Goal: Task Accomplishment & Management: Manage account settings

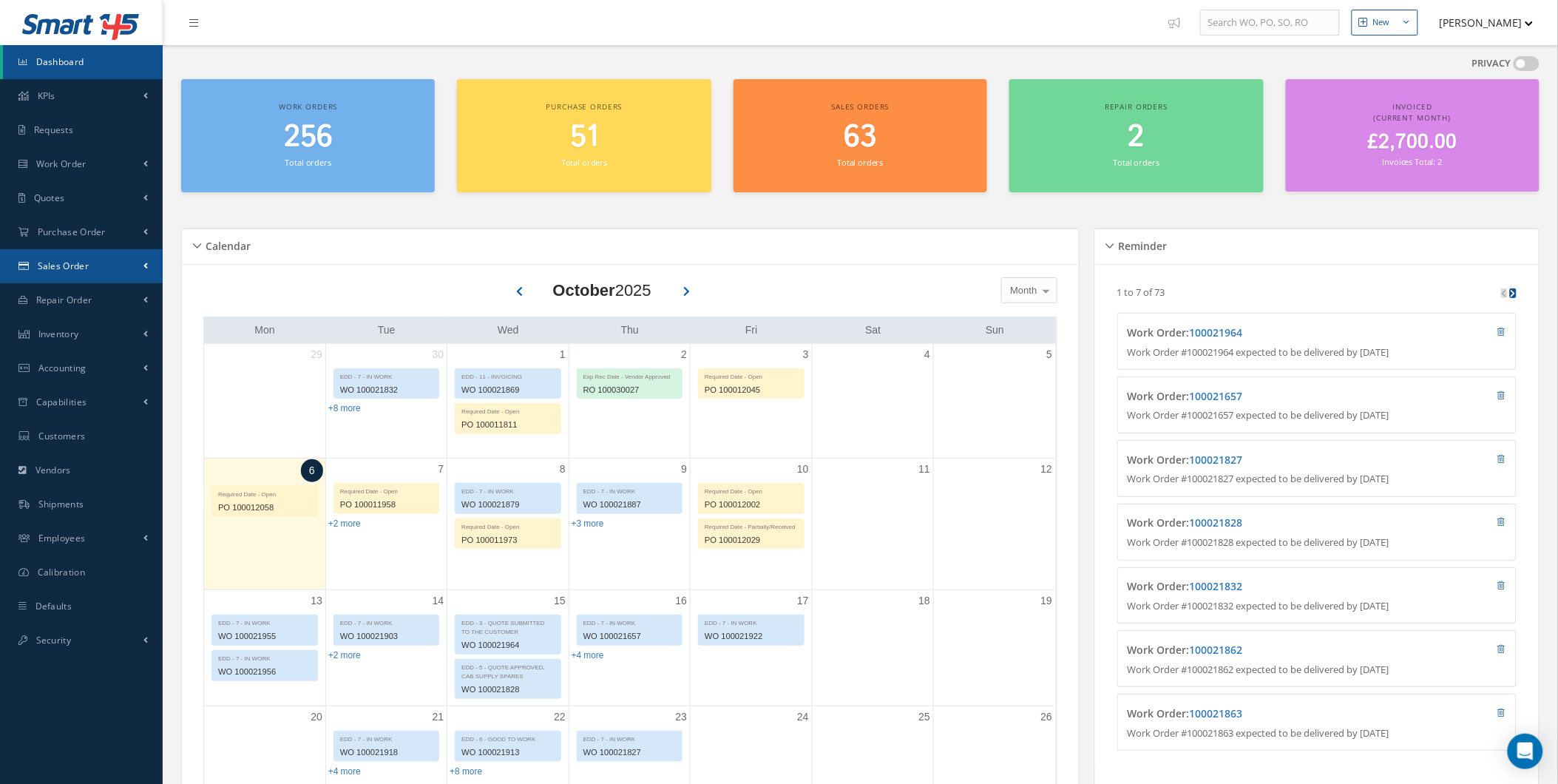
click at [128, 277] on link "Sales Order" at bounding box center [81, 266] width 162 height 34
click at [118, 300] on link "Sales Order" at bounding box center [82, 297] width 160 height 28
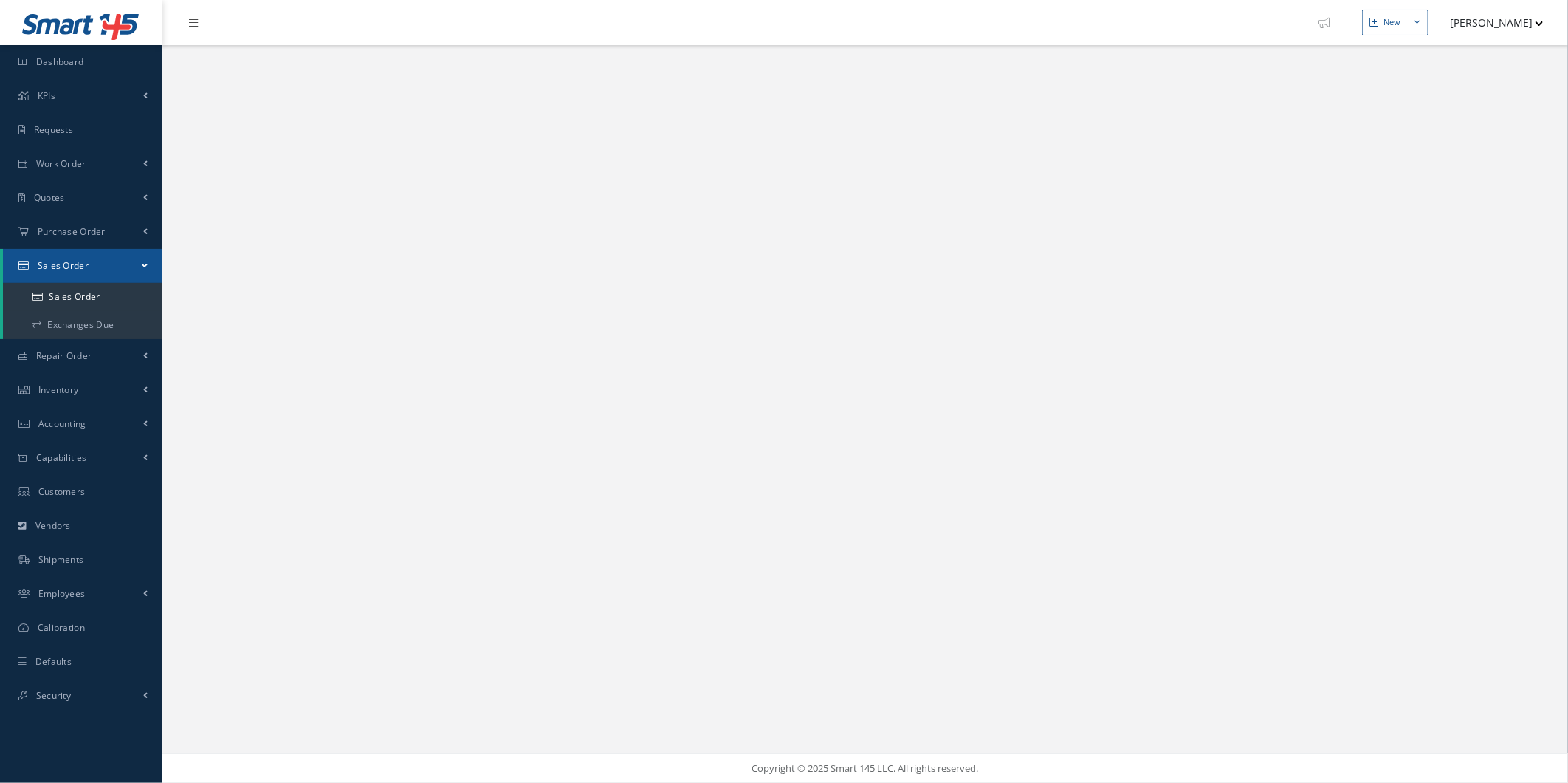
select select "25"
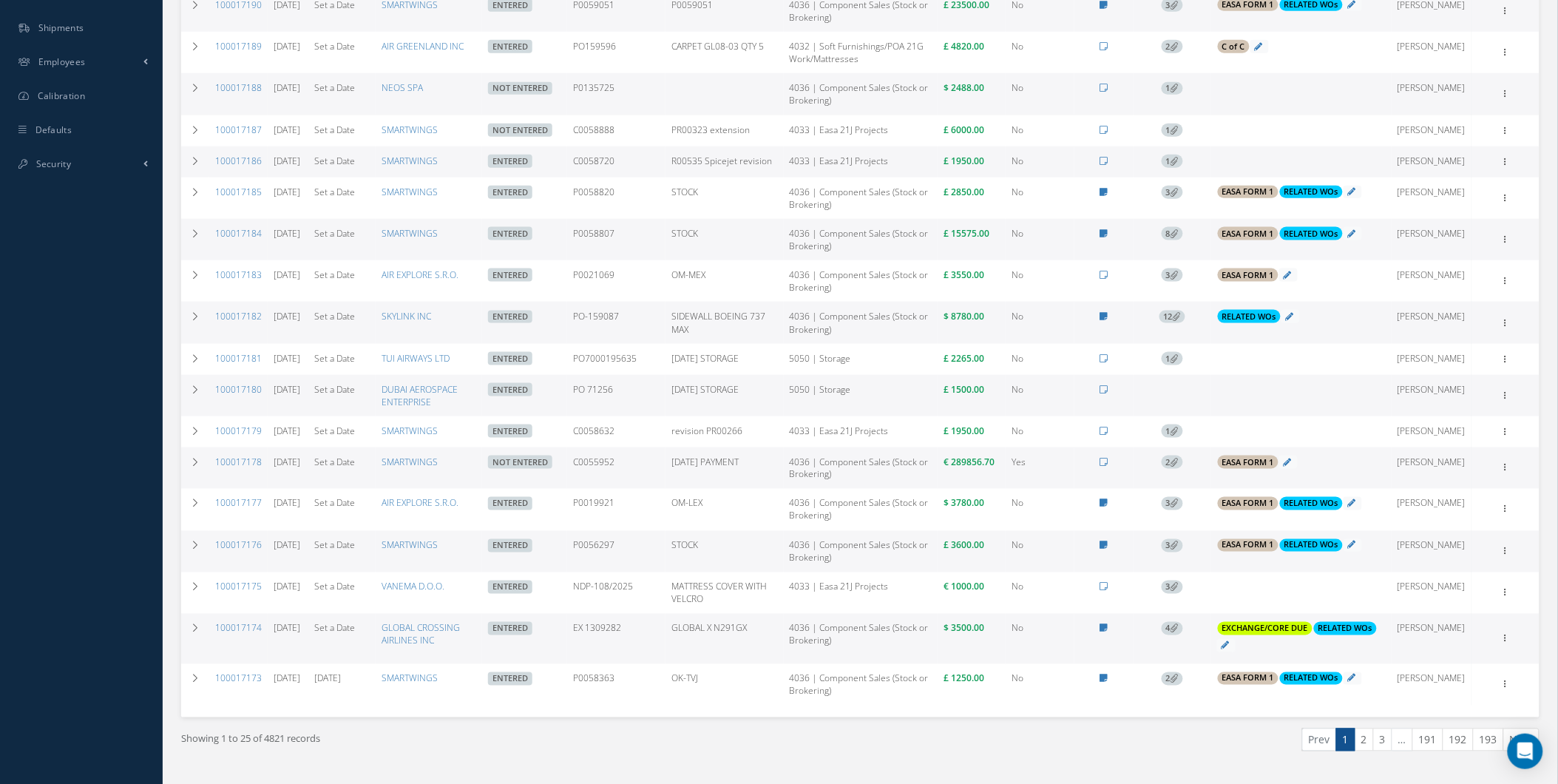
scroll to position [629, 0]
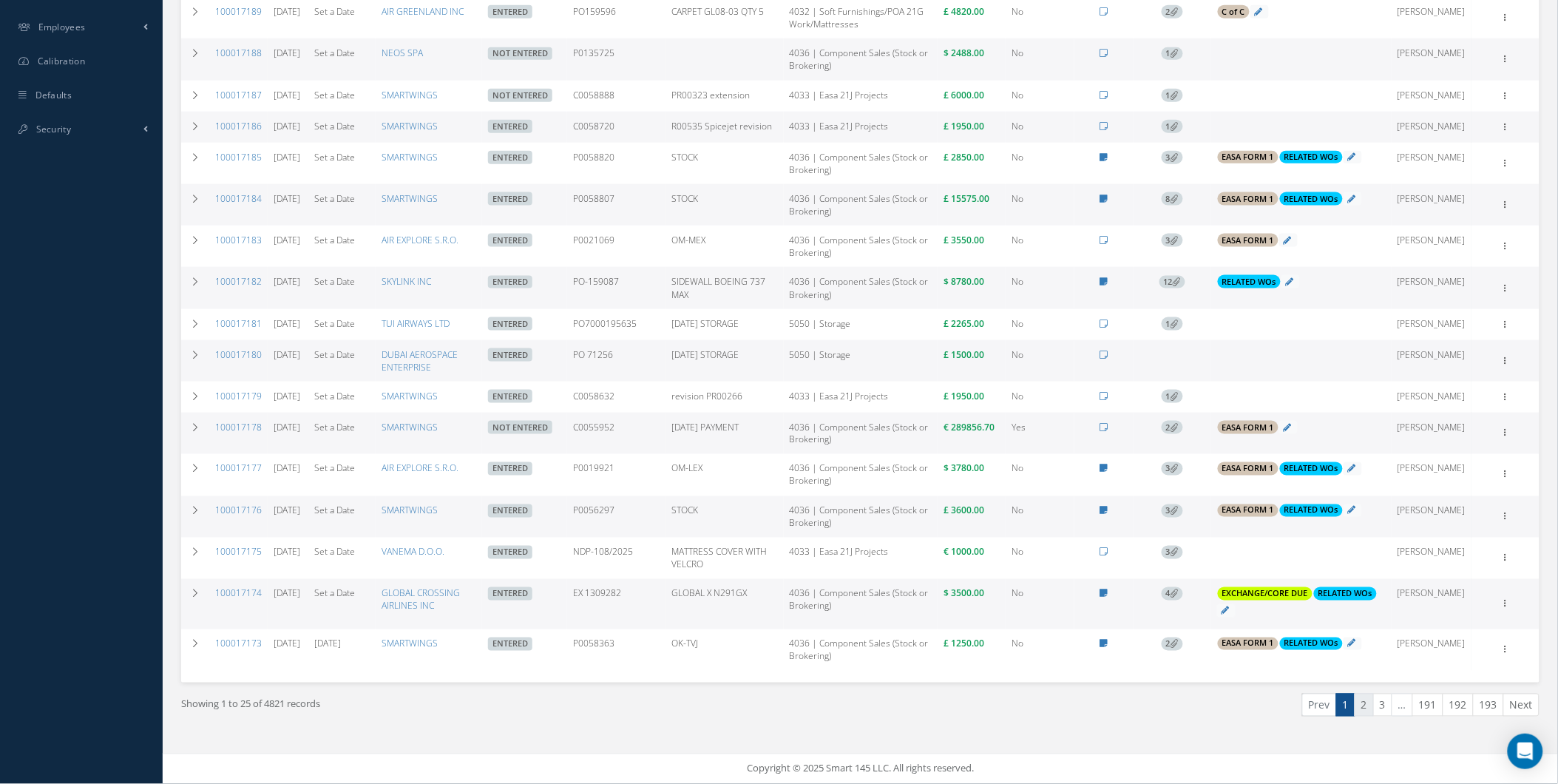
click at [1371, 699] on link "2" at bounding box center [1364, 705] width 19 height 23
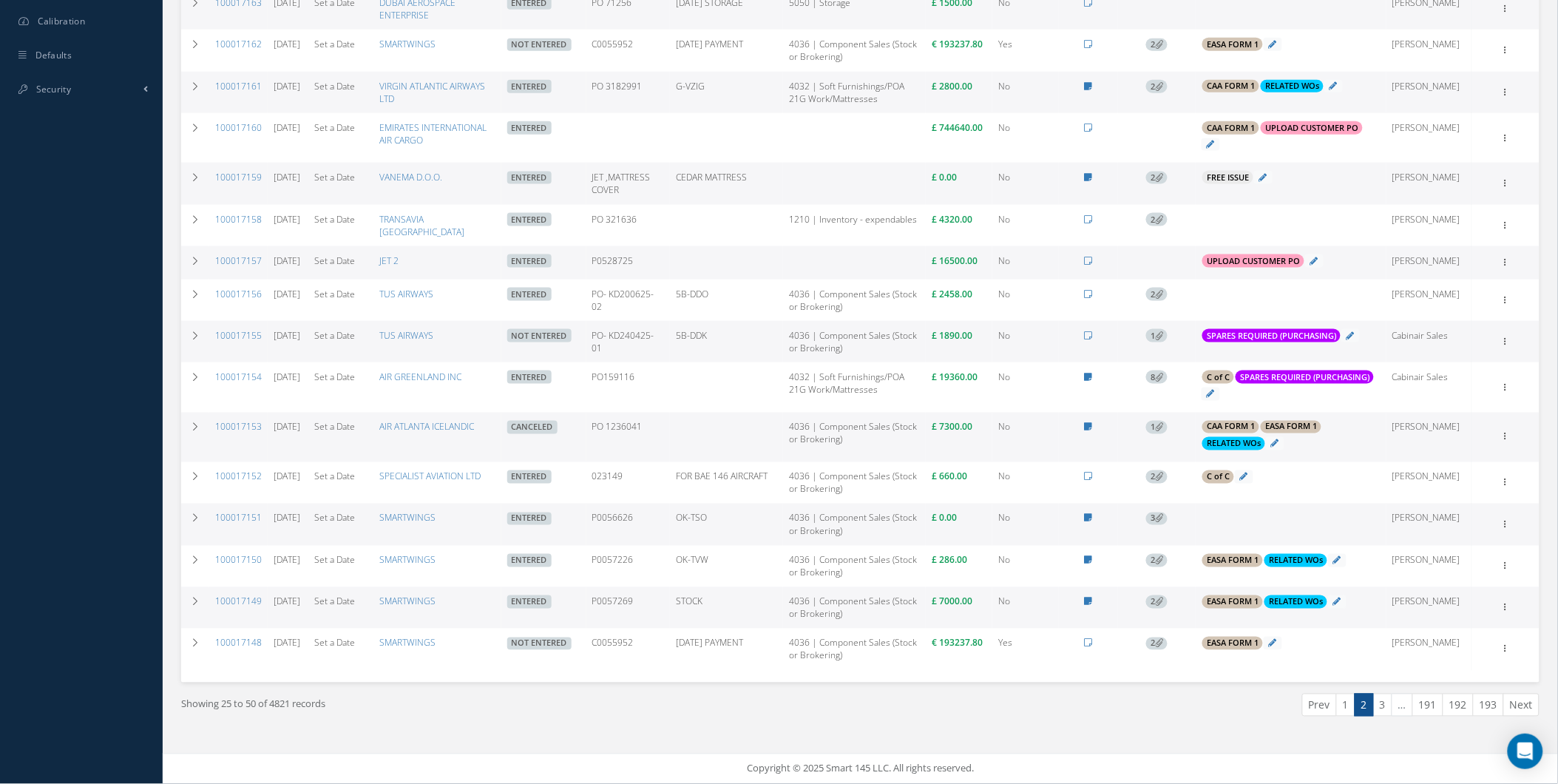
scroll to position [649, 0]
click at [1378, 704] on link "3" at bounding box center [1383, 705] width 19 height 23
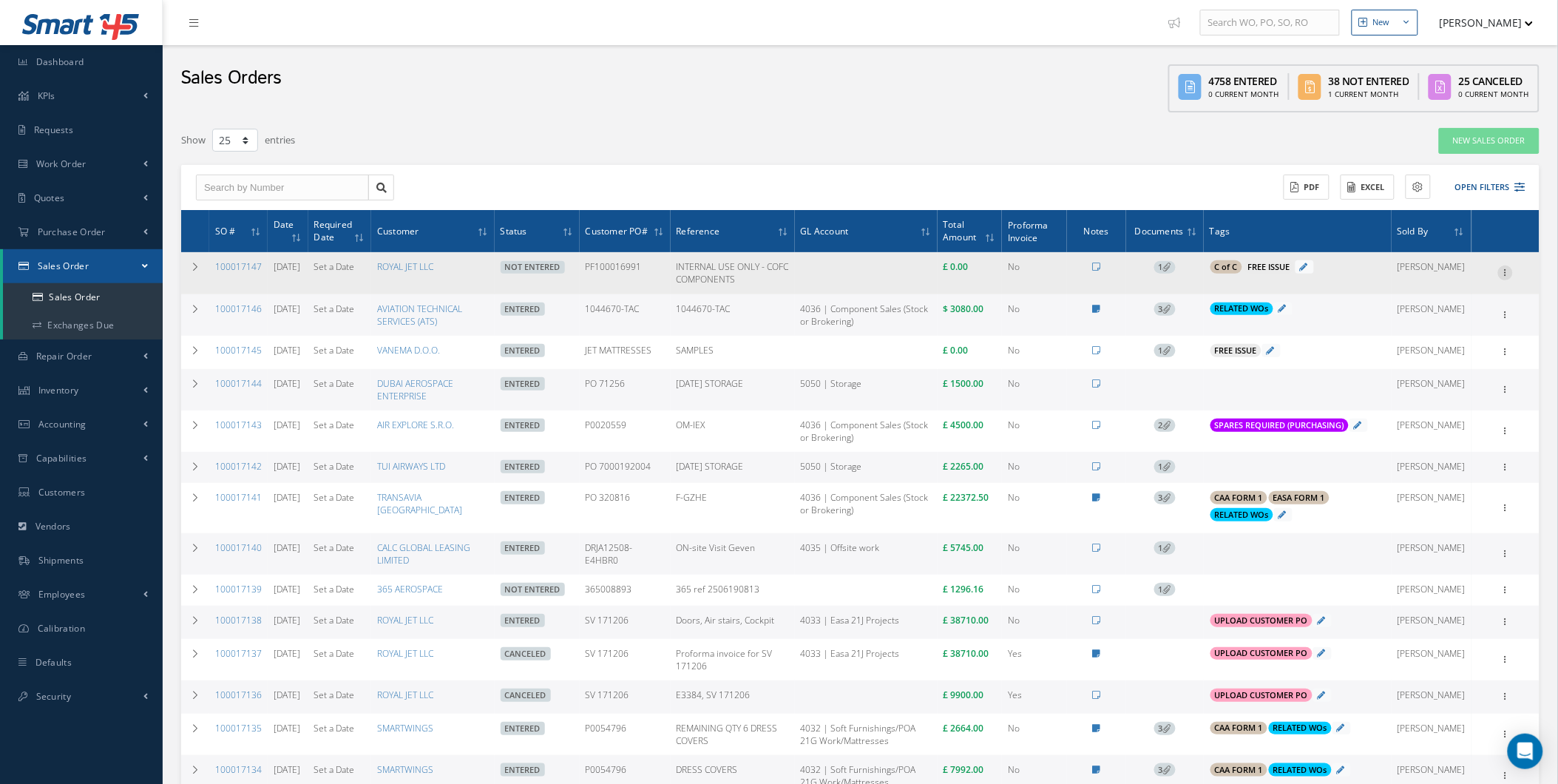
click at [1509, 268] on icon at bounding box center [1505, 271] width 15 height 12
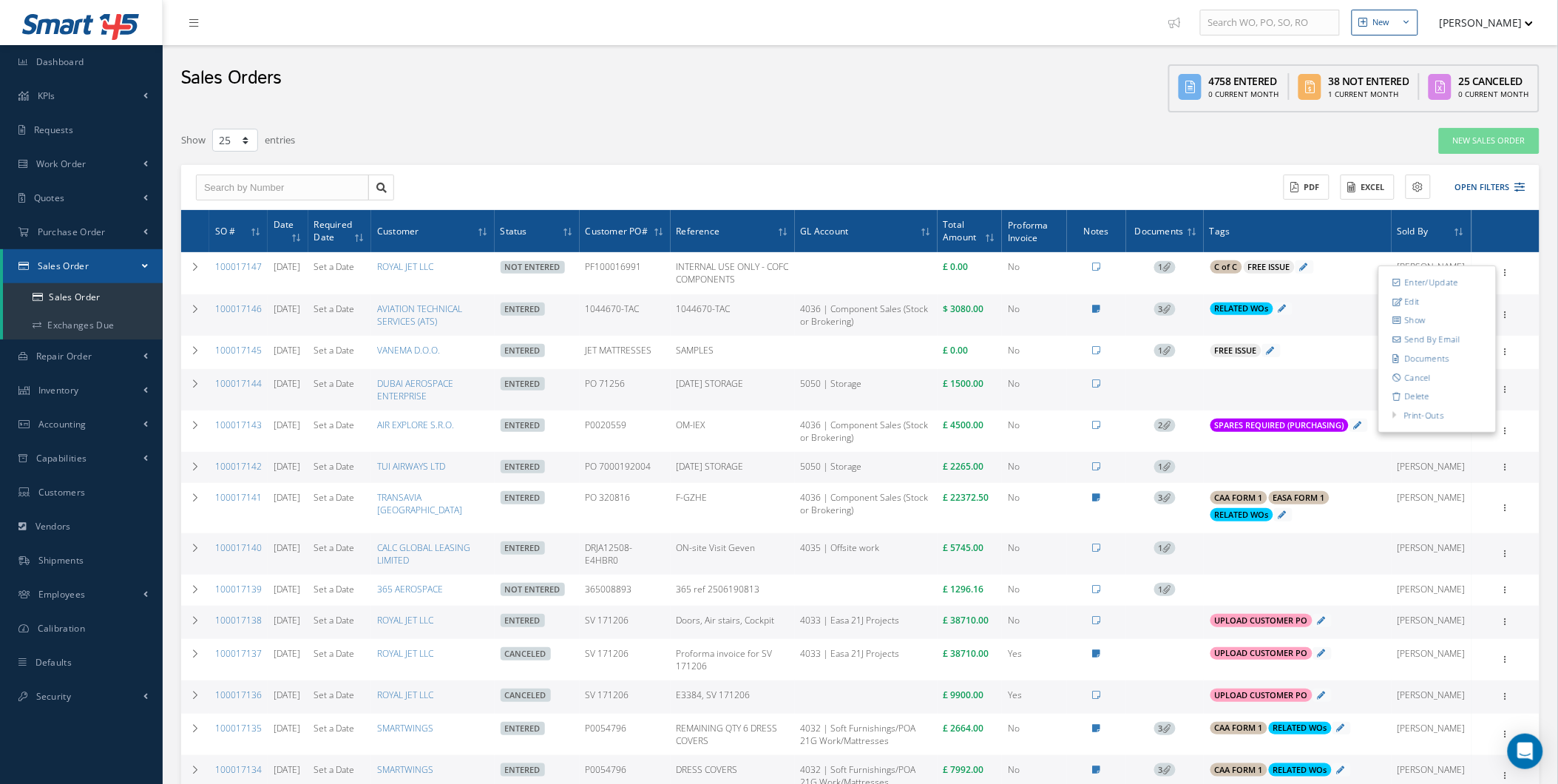
click at [1540, 28] on ul "New New Work Order New Purchase Order New Customer Quote New Sales Order New Re…" at bounding box center [1366, 22] width 408 height 45
click at [1521, 37] on button "[PERSON_NAME]" at bounding box center [1480, 22] width 108 height 29
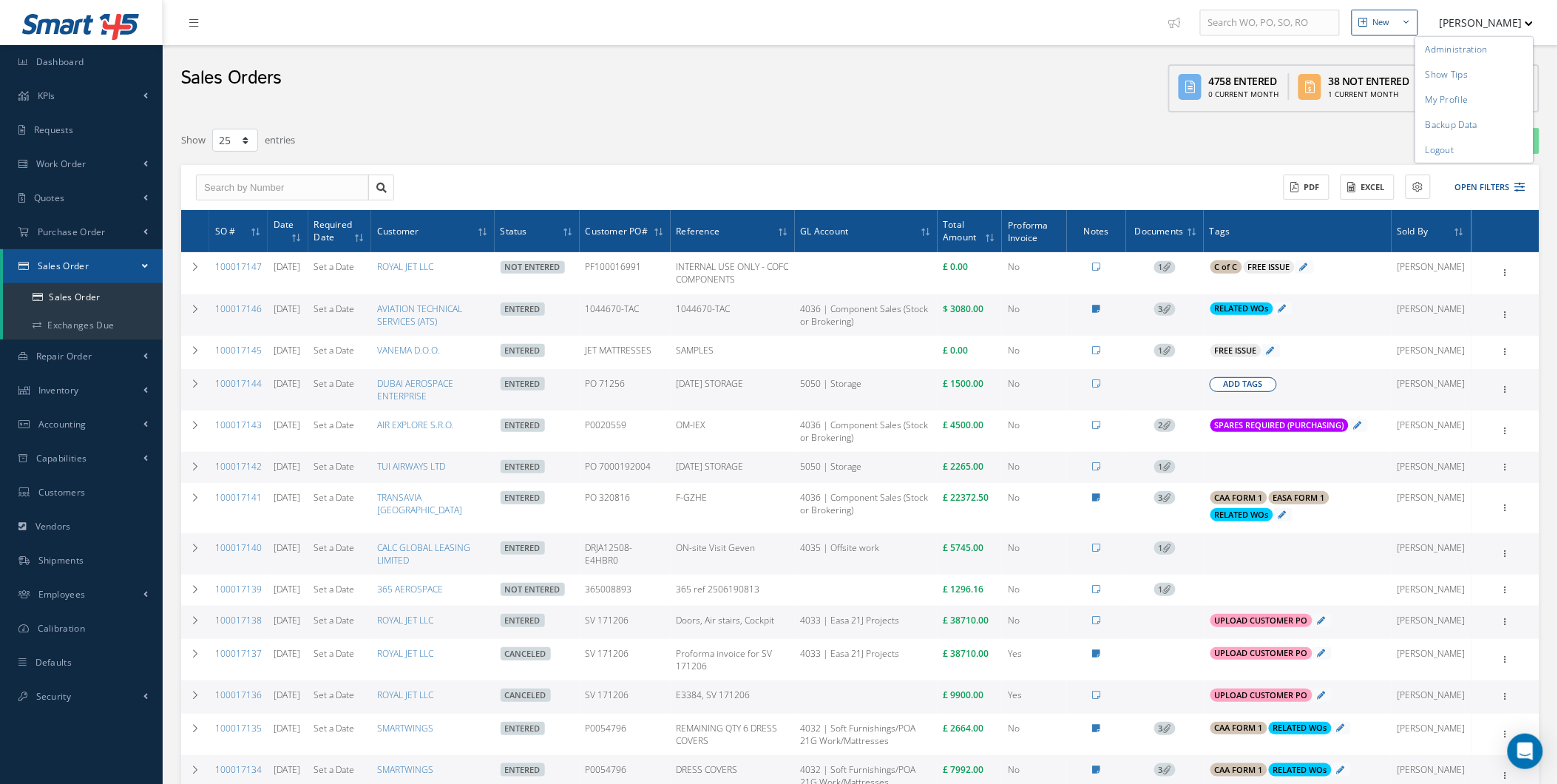
click at [1255, 390] on span "Add Tags" at bounding box center [1243, 385] width 39 height 13
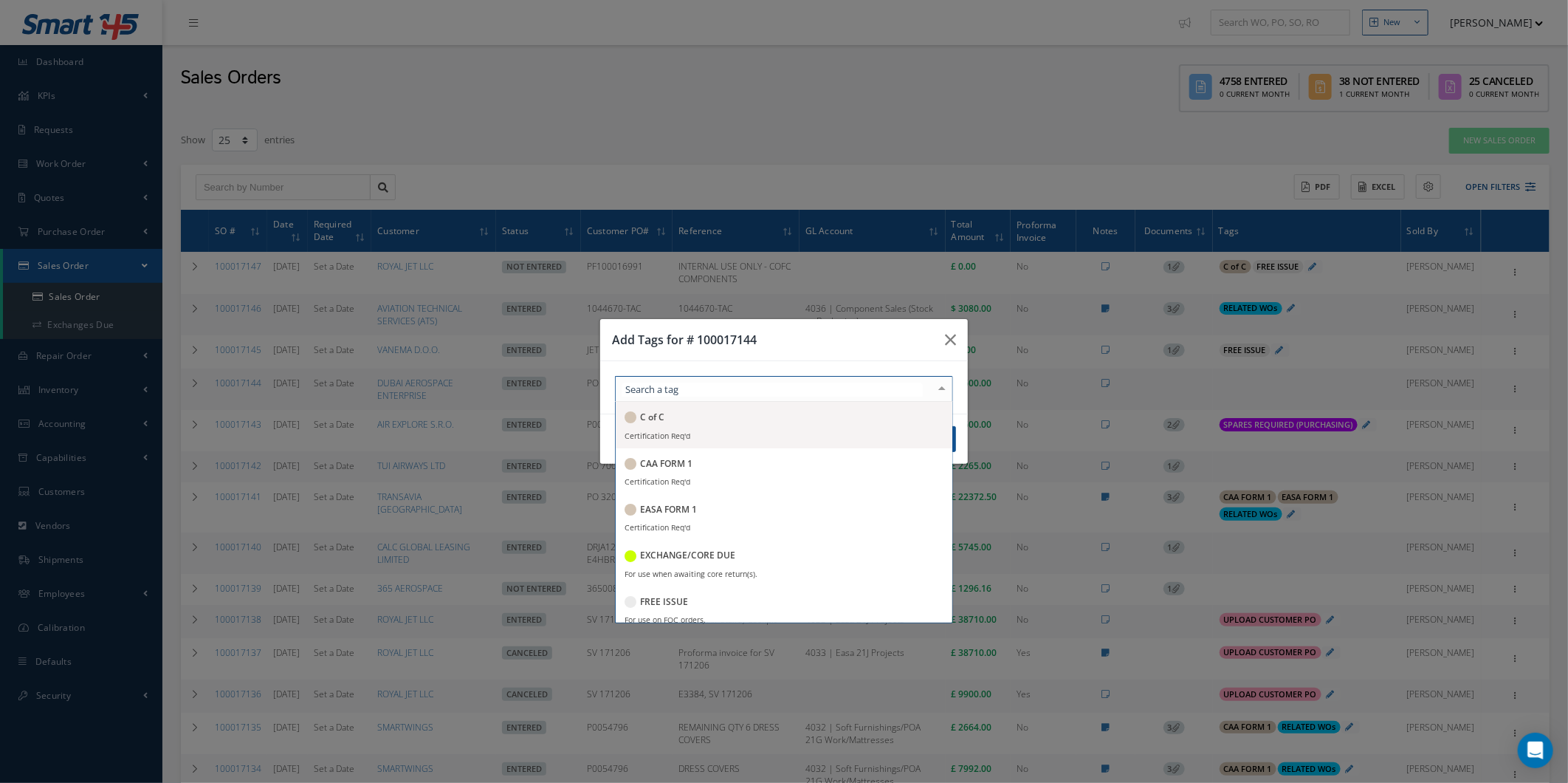
click at [916, 389] on div at bounding box center [784, 389] width 338 height 26
click at [865, 379] on div at bounding box center [784, 389] width 338 height 26
click at [858, 366] on div "C of C Certification Req'd CAA FORM 1 Certification Req'd EASA FORM 1 Certifica…" at bounding box center [784, 387] width 367 height 53
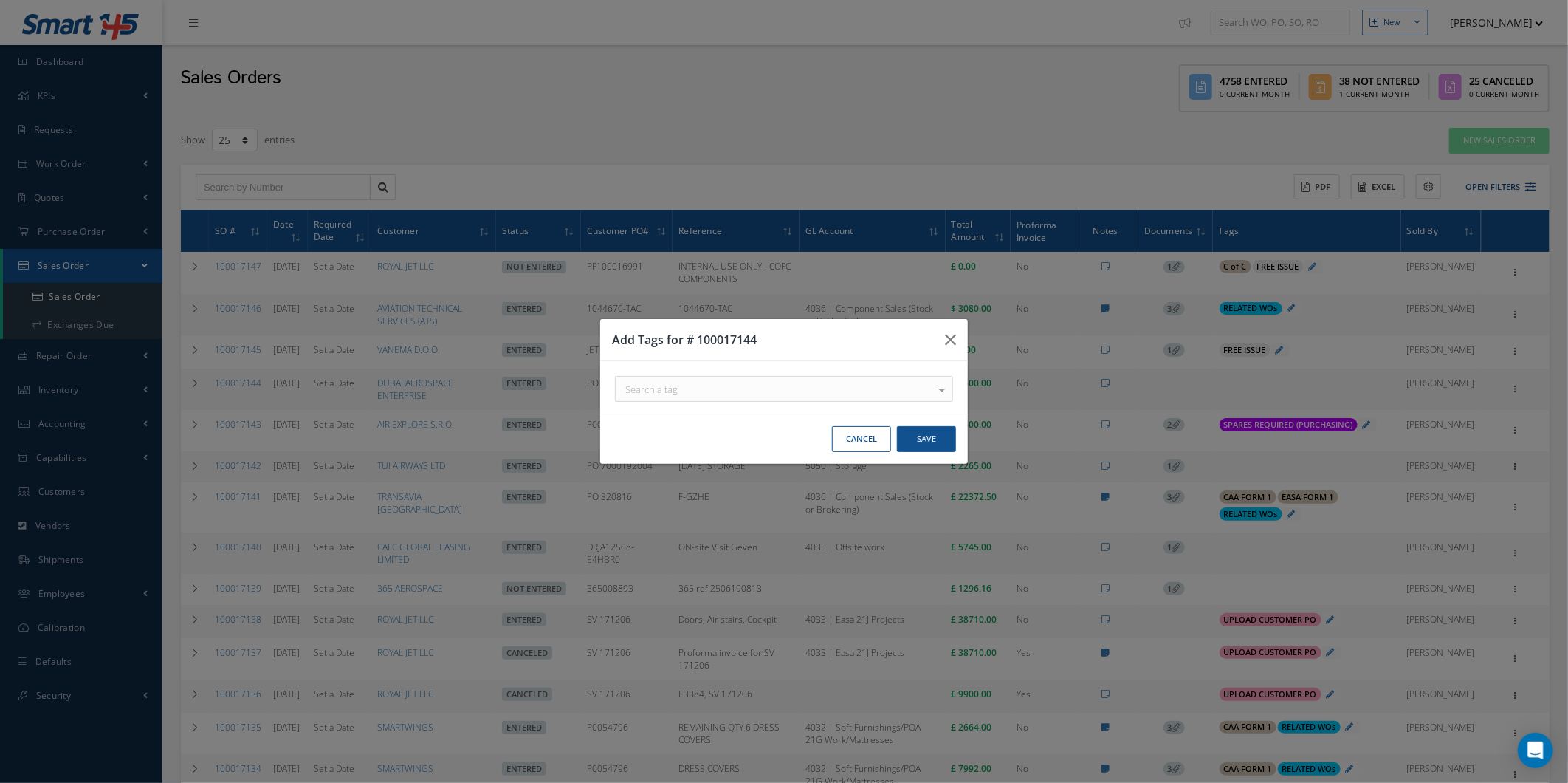
click at [857, 434] on button "Cancel" at bounding box center [862, 439] width 59 height 26
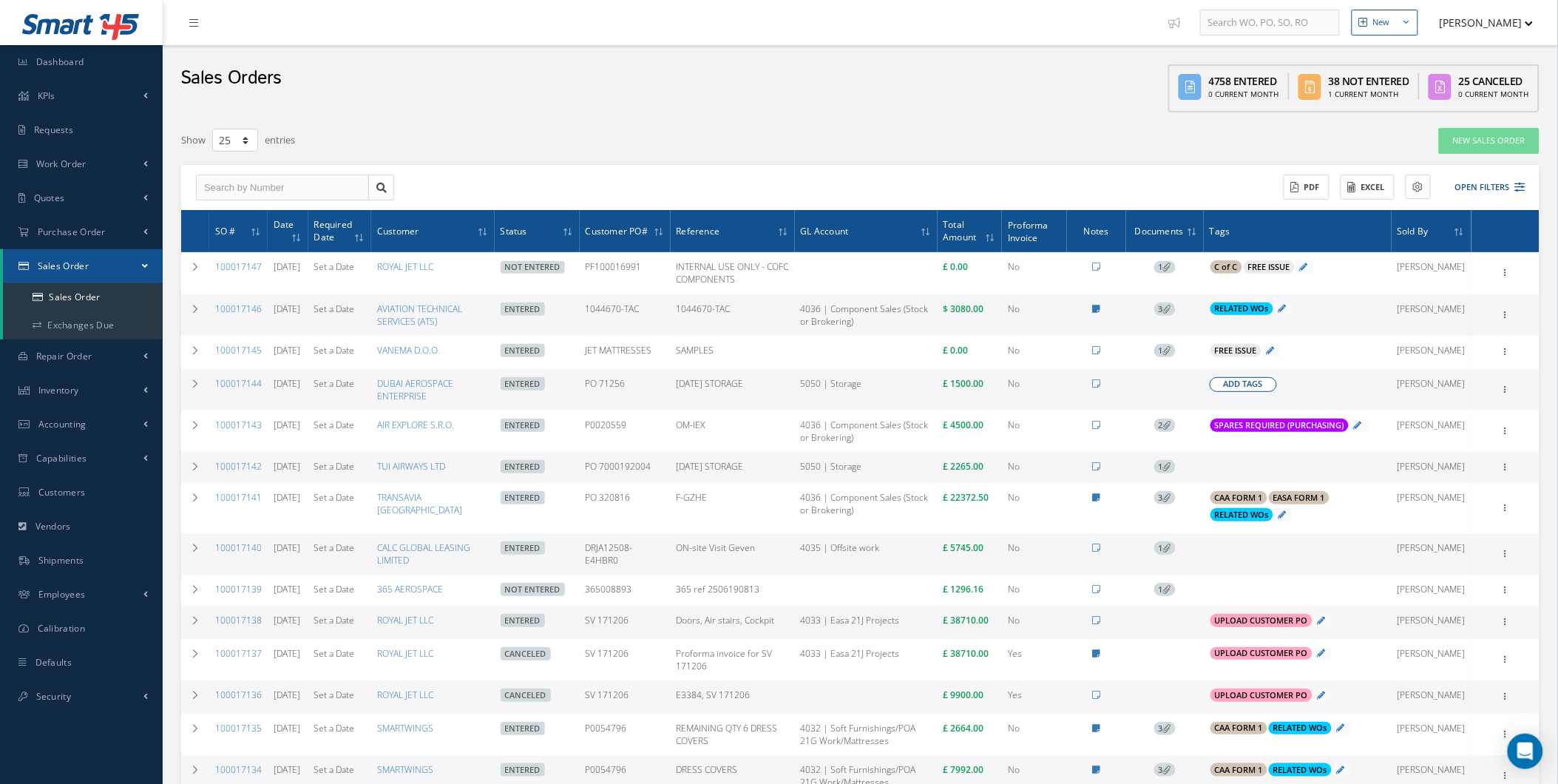
click at [1248, 390] on span "Add Tags" at bounding box center [1243, 385] width 39 height 13
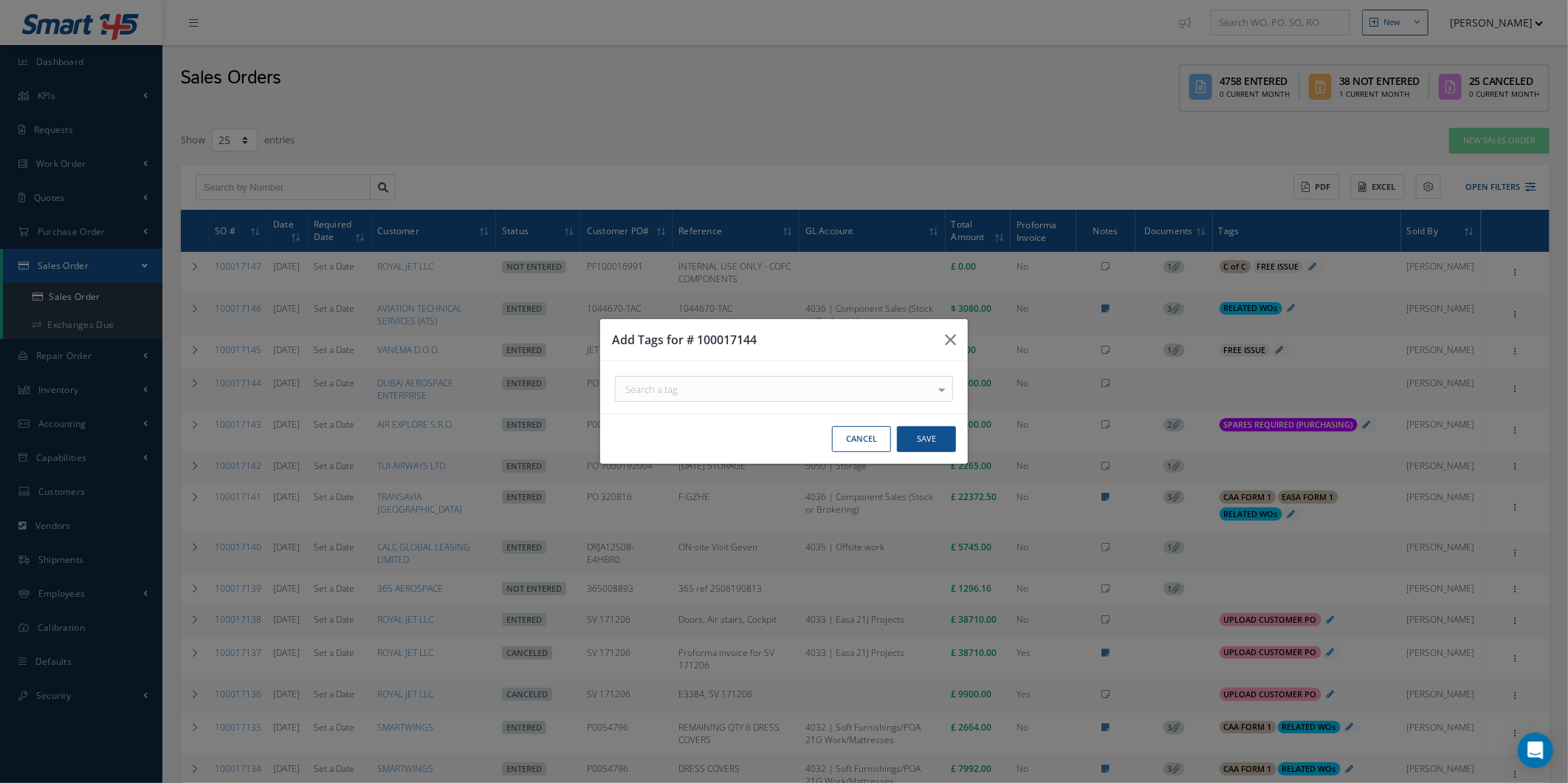
click at [862, 401] on div "Search a tag" at bounding box center [784, 389] width 338 height 26
click at [858, 352] on div "Add Tags for # 100017144" at bounding box center [784, 340] width 367 height 42
click at [849, 441] on button "Cancel" at bounding box center [862, 439] width 59 height 26
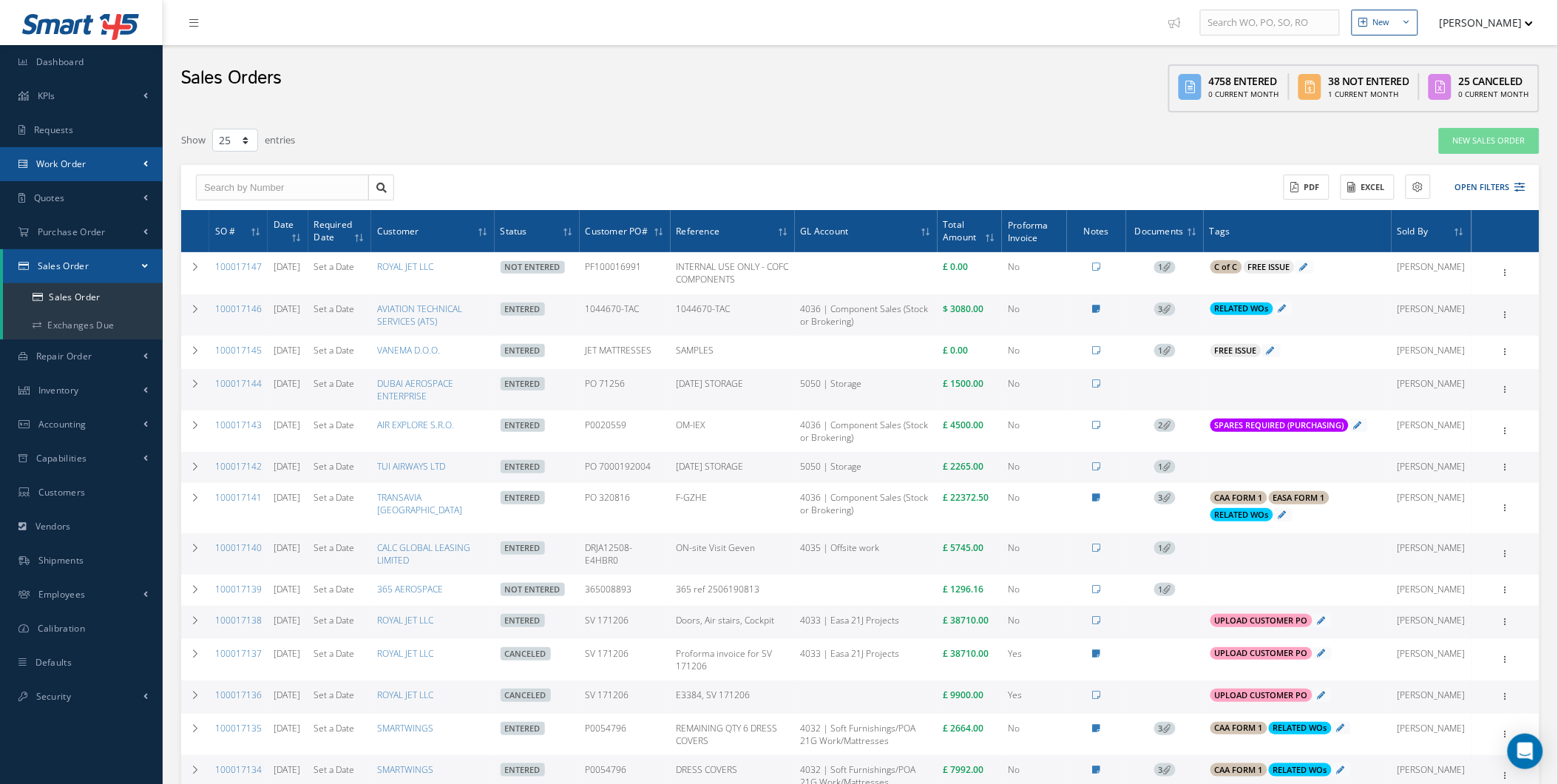
click at [111, 168] on link "Work Order" at bounding box center [81, 164] width 162 height 34
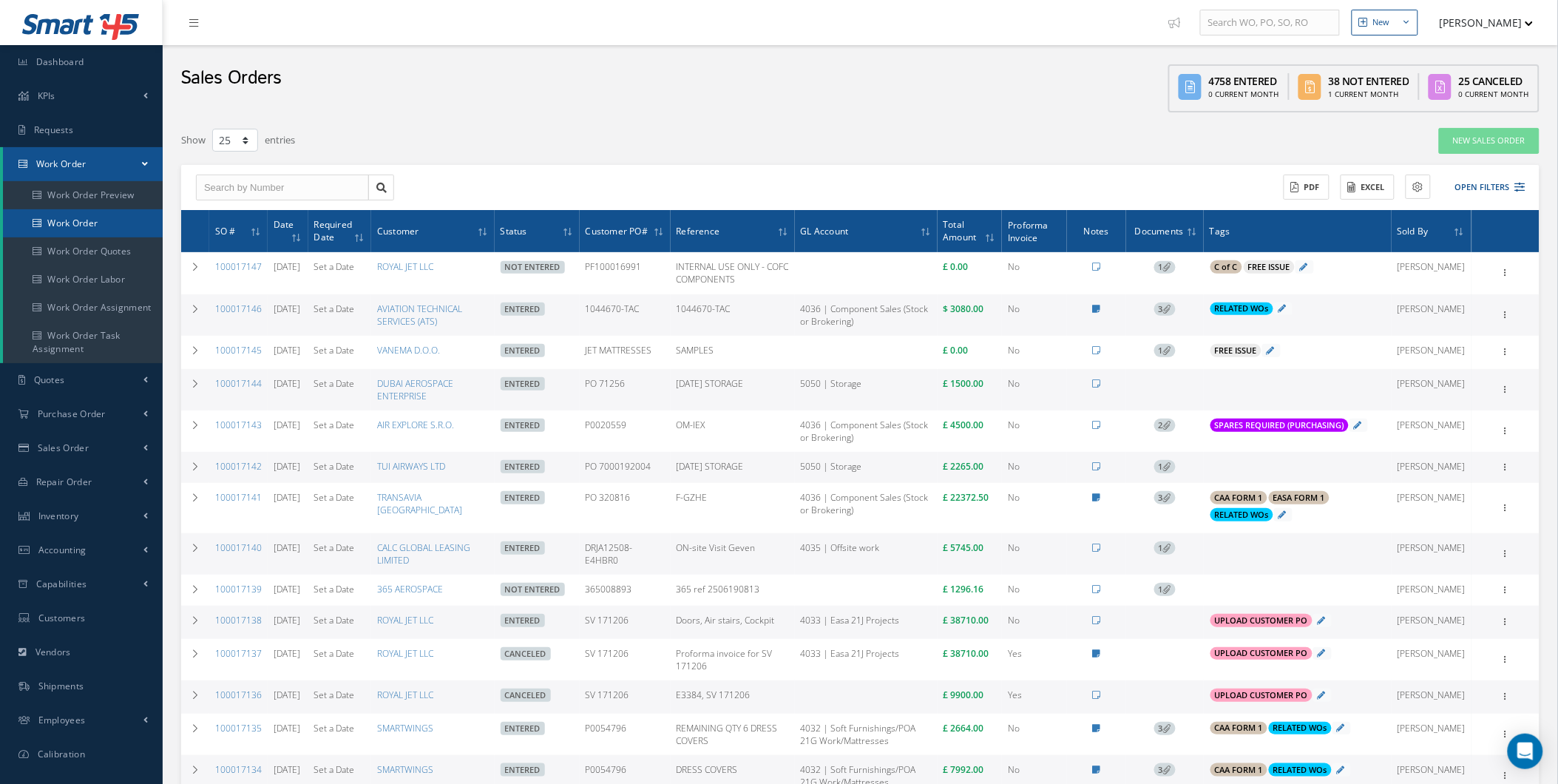
click at [77, 230] on link "Work Order" at bounding box center [82, 223] width 160 height 28
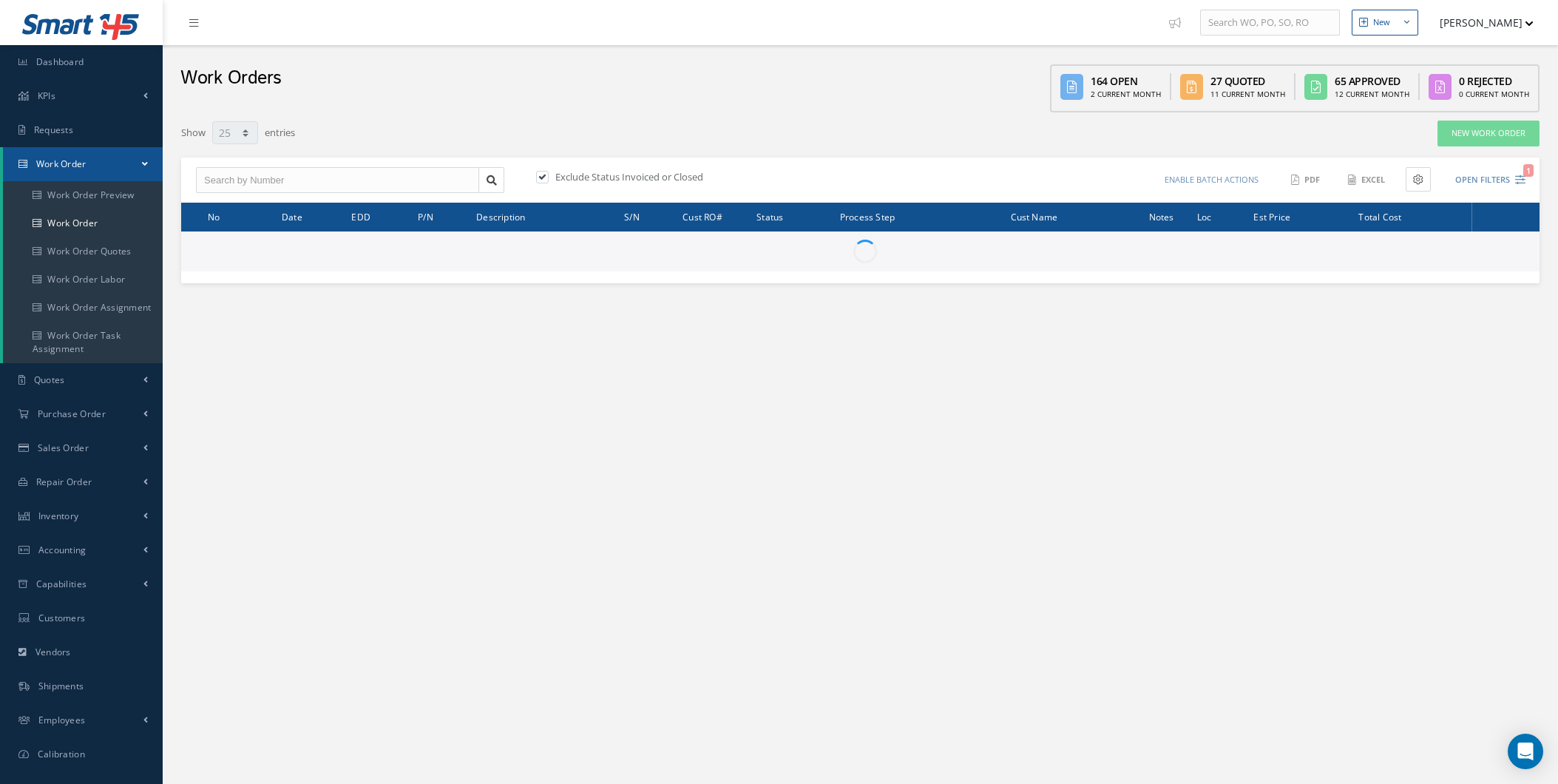
select select "25"
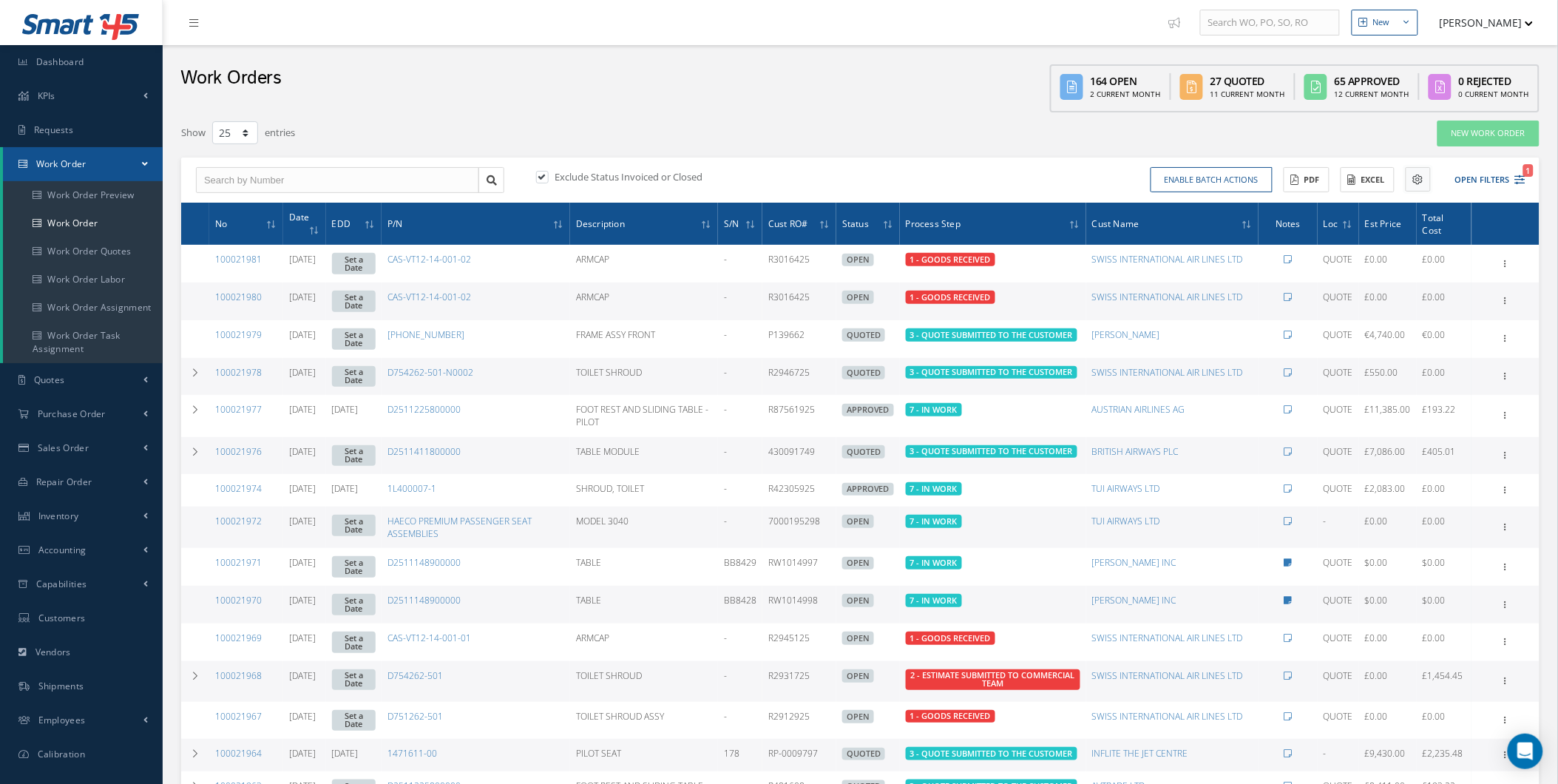
click at [1428, 172] on button at bounding box center [1418, 179] width 25 height 24
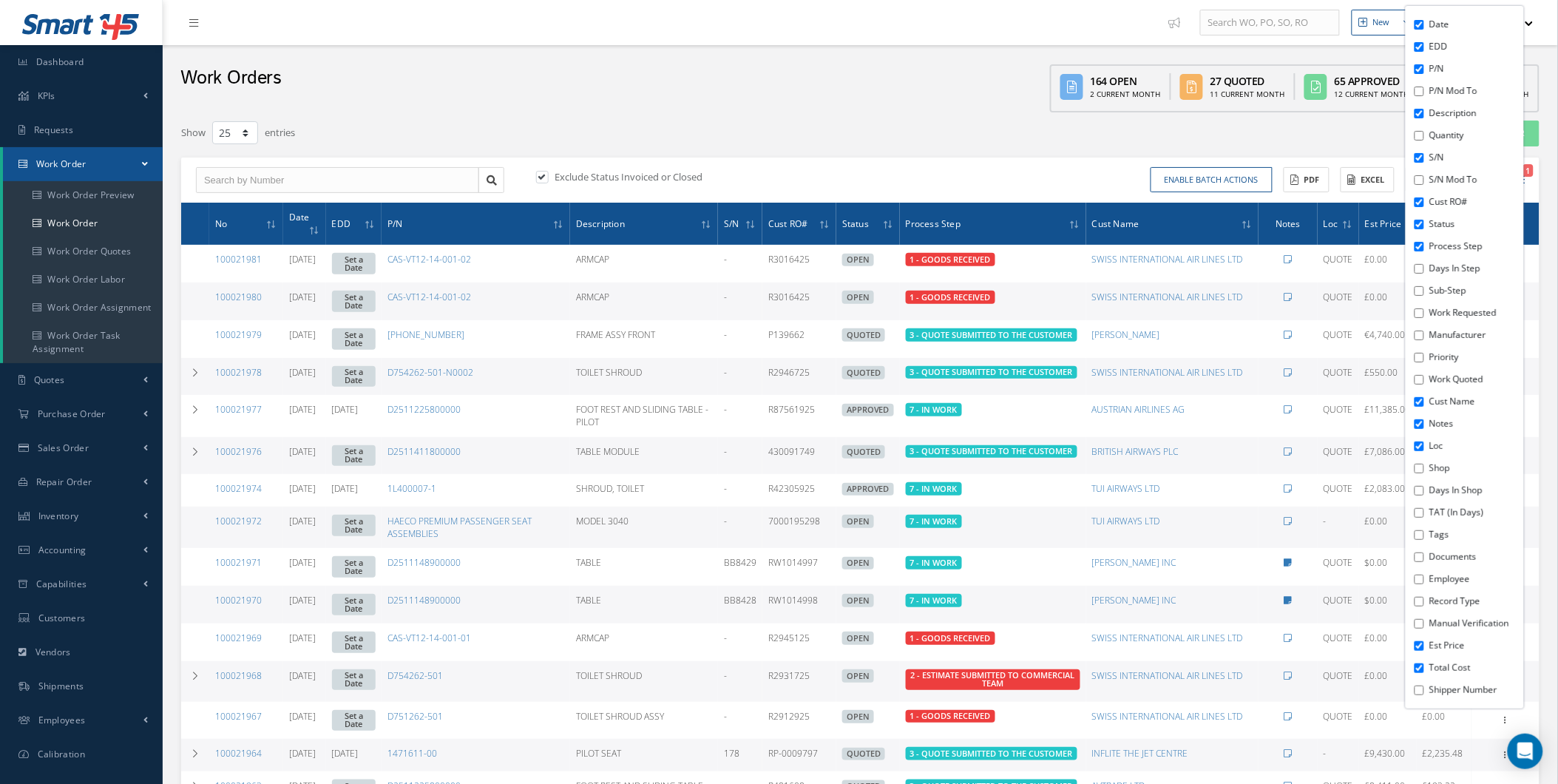
click at [1422, 533] on input "Tags" at bounding box center [1420, 535] width 9 height 9
checkbox input "true"
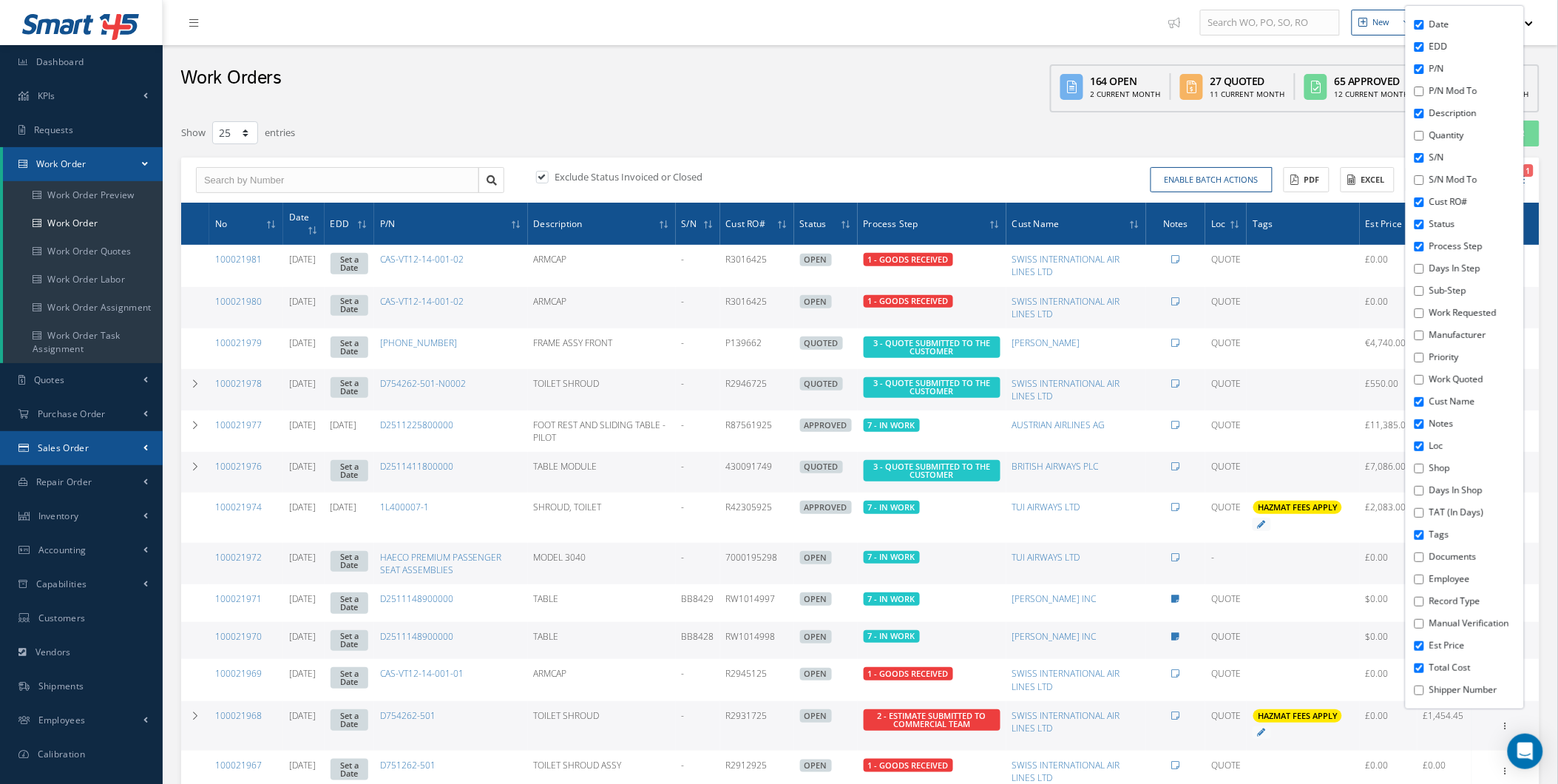
click at [141, 442] on link "Sales Order" at bounding box center [81, 447] width 162 height 34
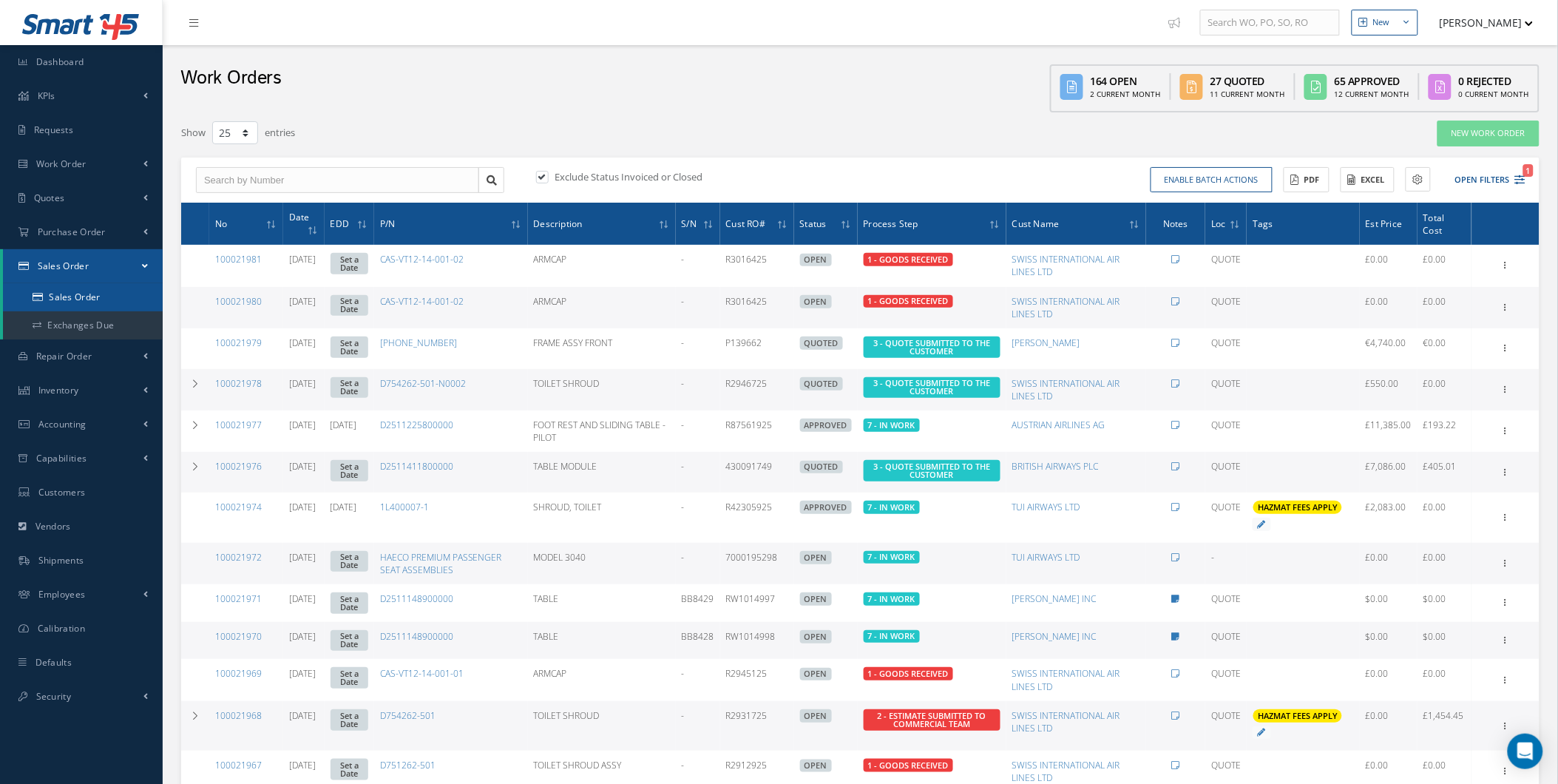
click at [112, 299] on link "Sales Order" at bounding box center [82, 297] width 160 height 28
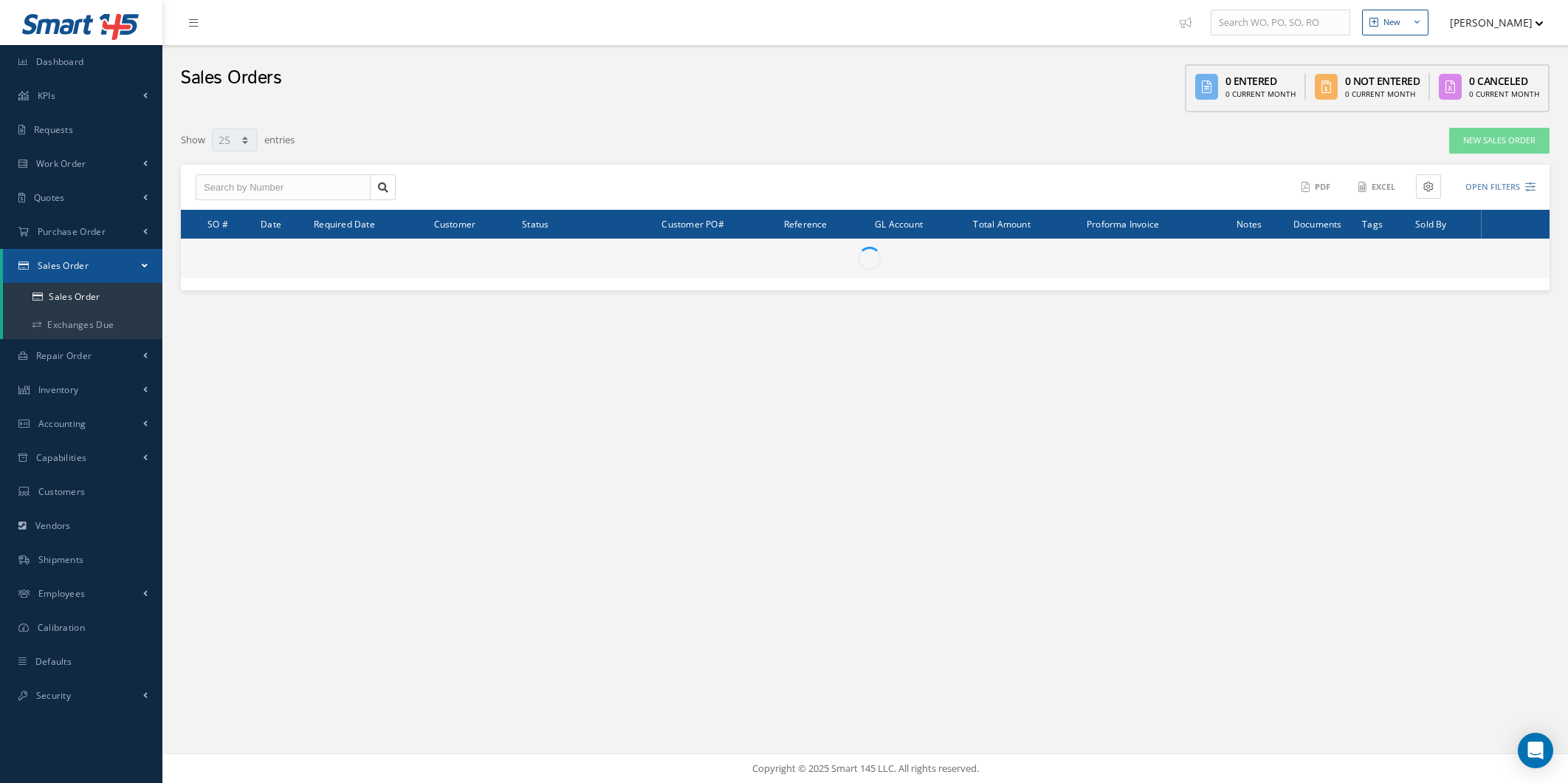
select select "25"
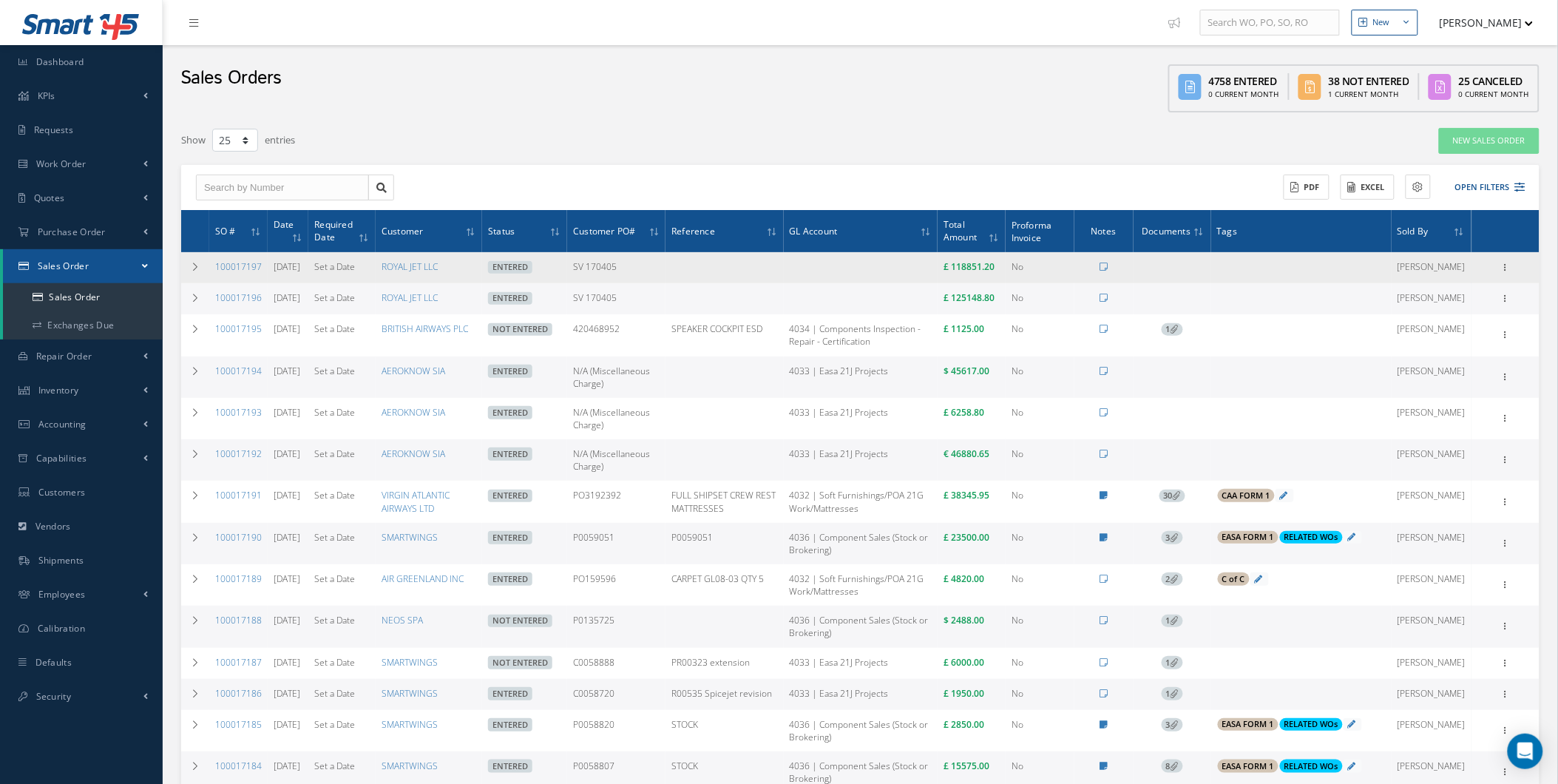
click at [1504, 253] on td "Reverse Sales Order Edit Show Send By Email Documents Print-Outs Sales Order In…" at bounding box center [1505, 267] width 68 height 31
click at [1513, 272] on icon at bounding box center [1505, 266] width 15 height 12
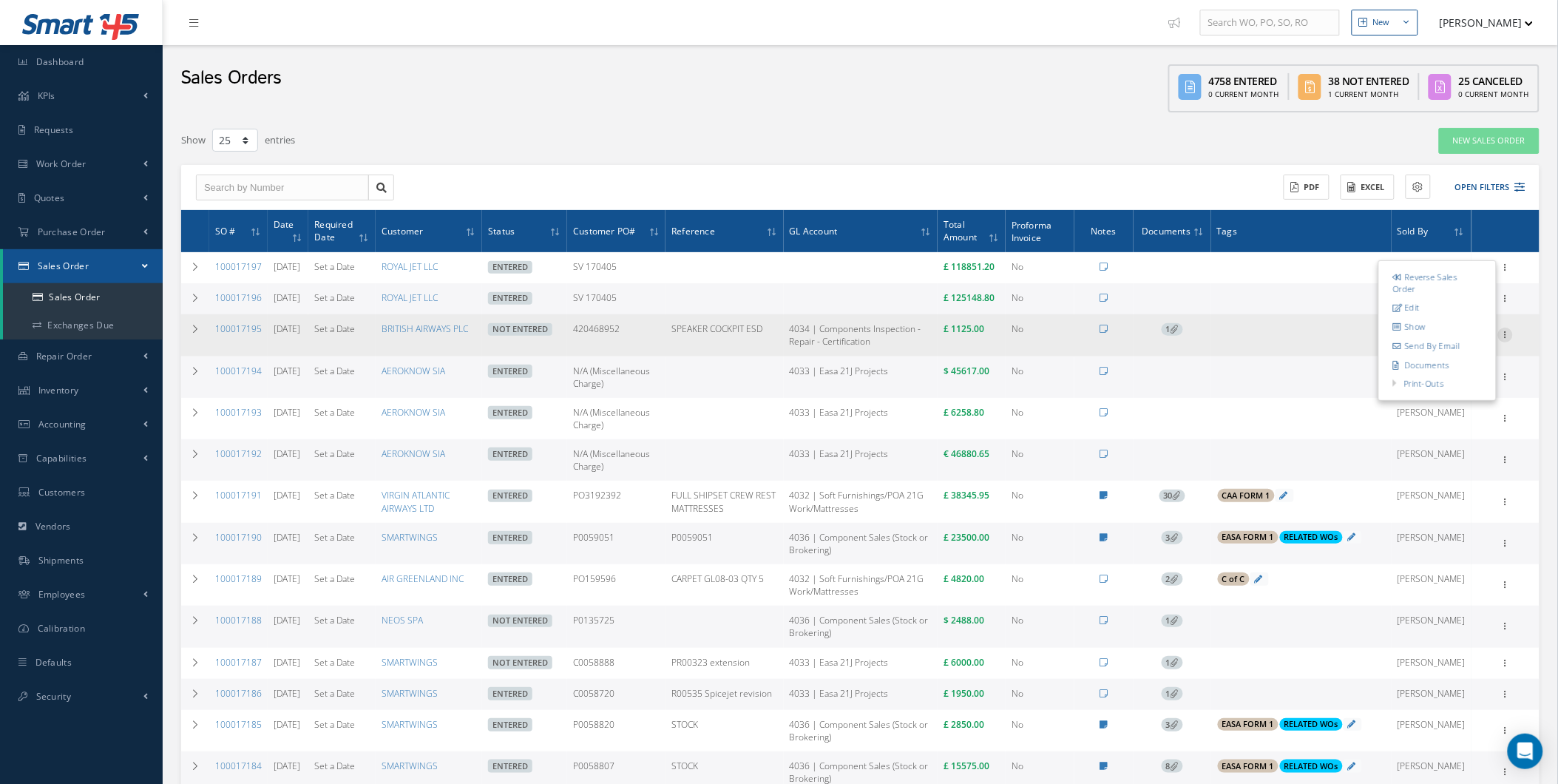
click at [1502, 339] on icon at bounding box center [1505, 333] width 15 height 12
click at [1521, 344] on div "Enter/Update Edit Show Send By Email Documents Cancel Delete Print-Outs Sales O…" at bounding box center [1506, 335] width 63 height 18
click at [1510, 339] on icon at bounding box center [1505, 333] width 15 height 12
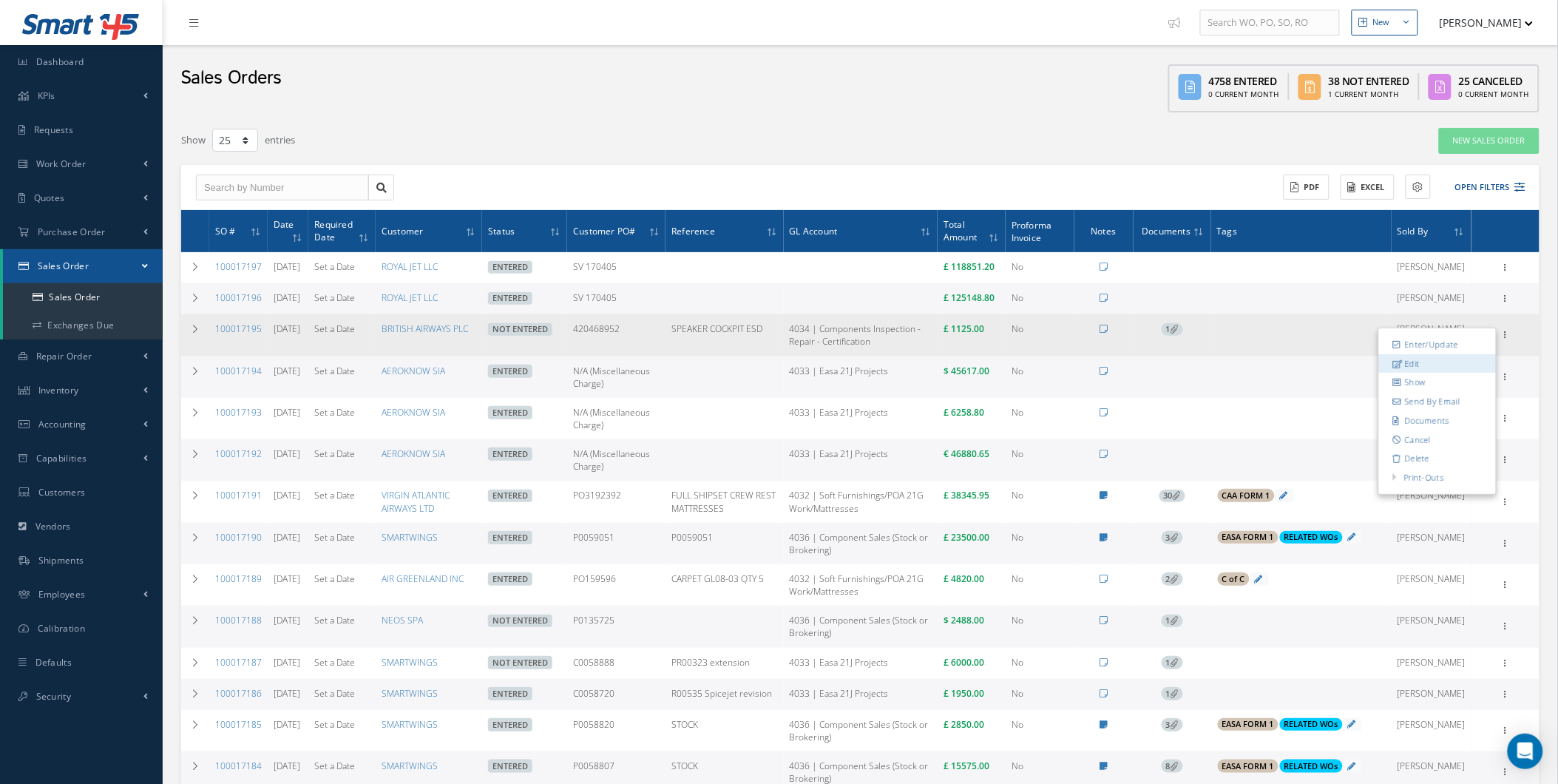
click at [1445, 374] on link "Edit" at bounding box center [1437, 363] width 117 height 19
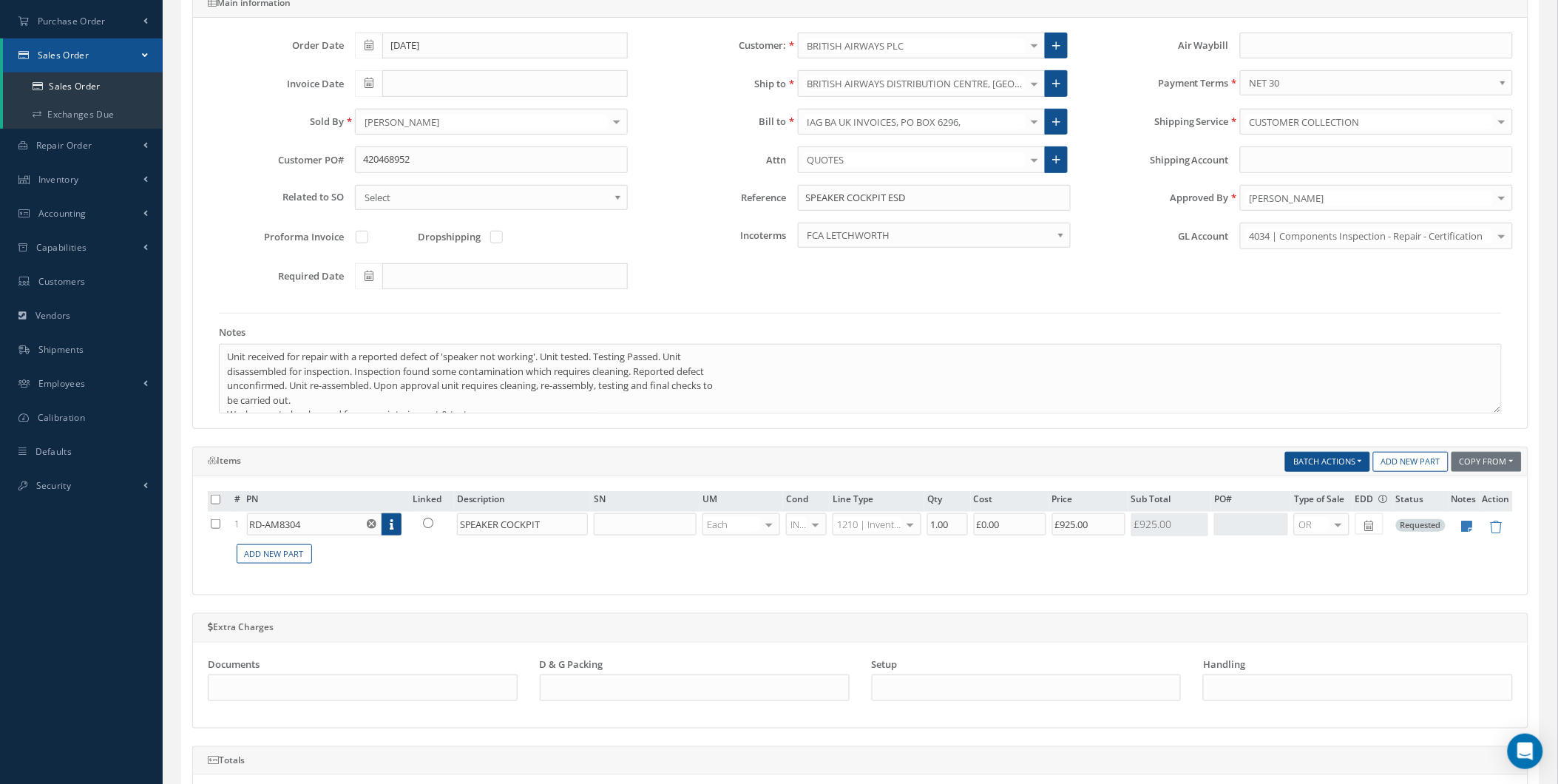
scroll to position [246, 0]
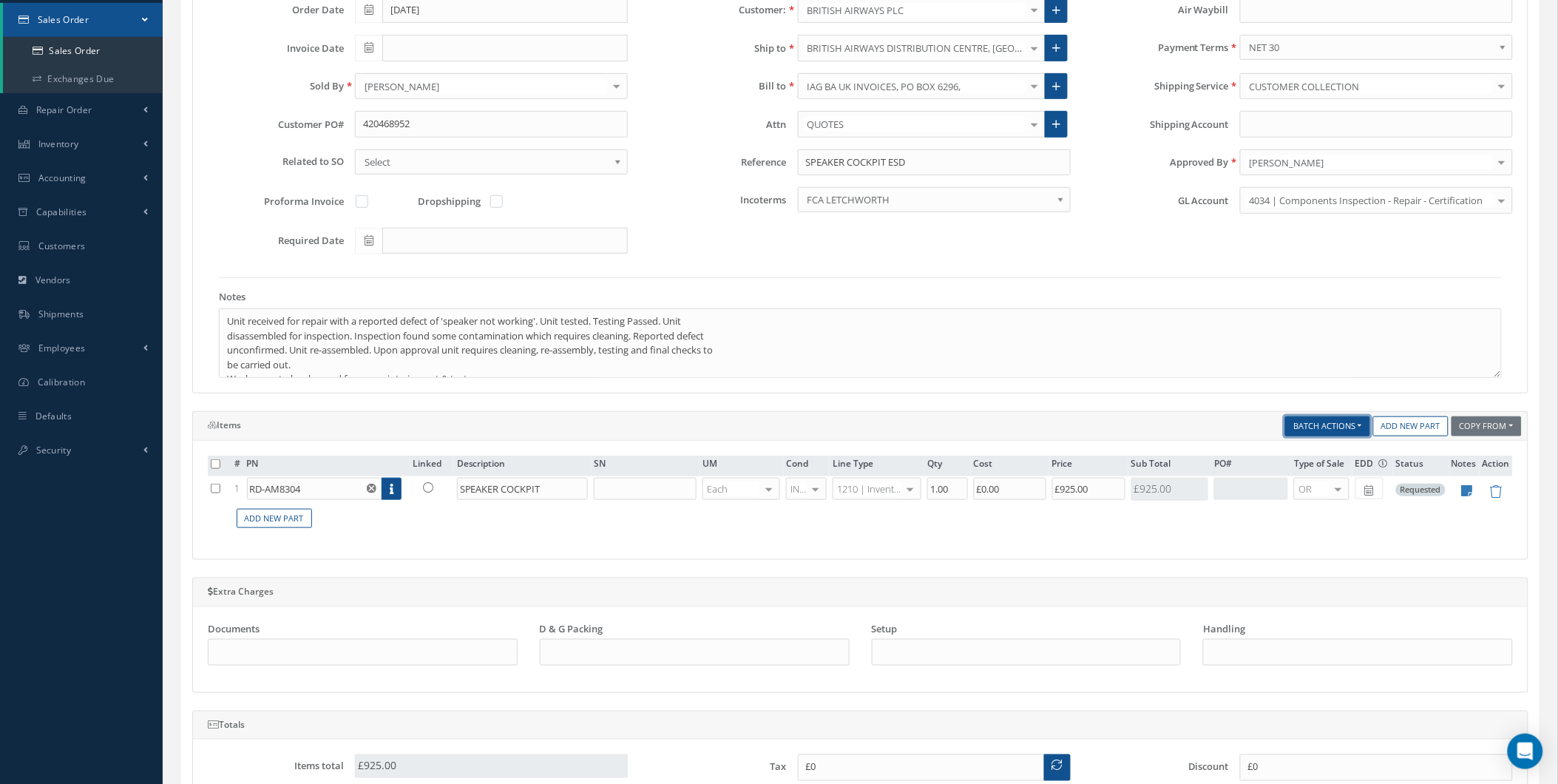
click at [1352, 430] on button "Batch Actions" at bounding box center [1327, 426] width 85 height 20
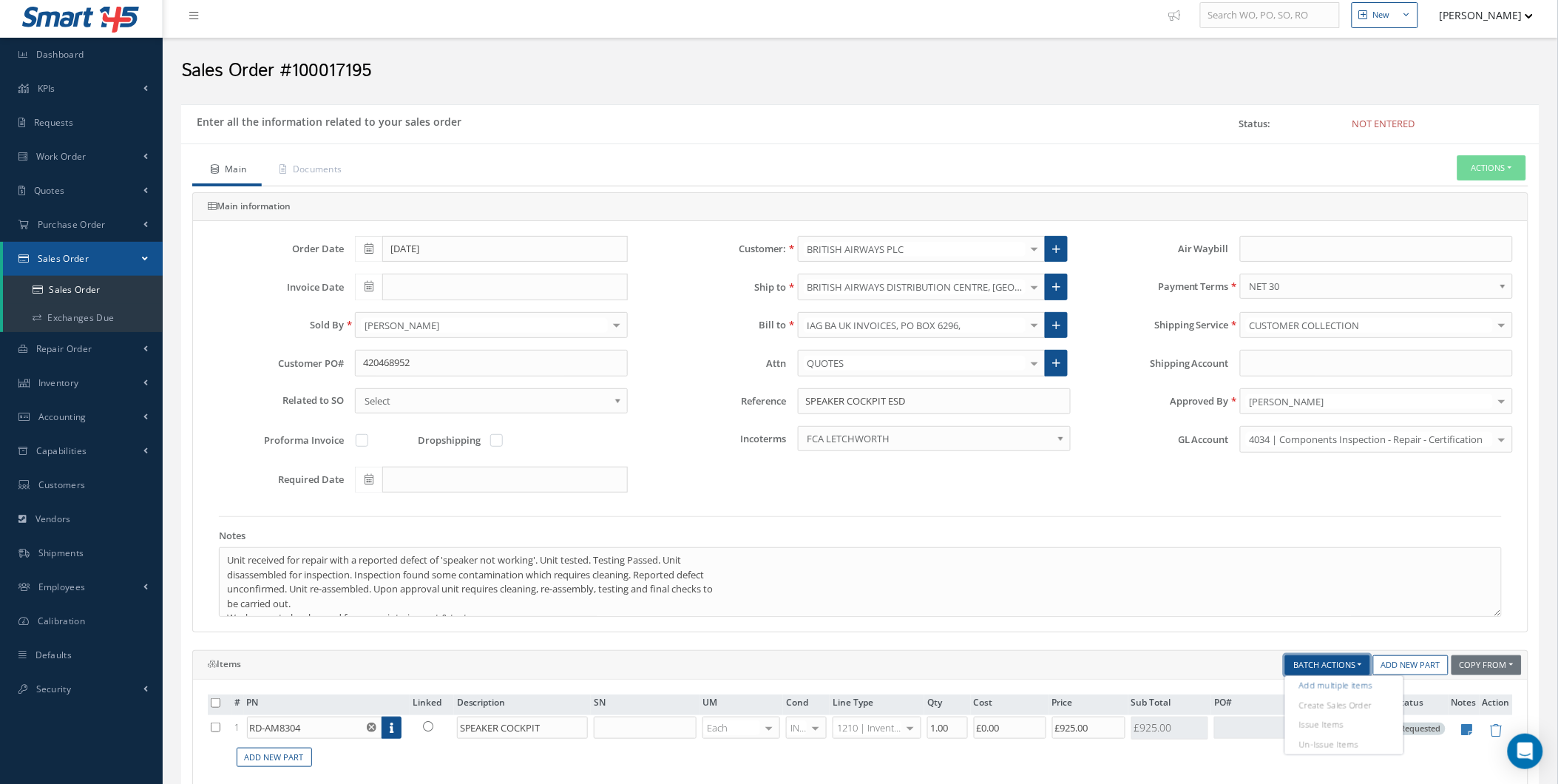
scroll to position [0, 0]
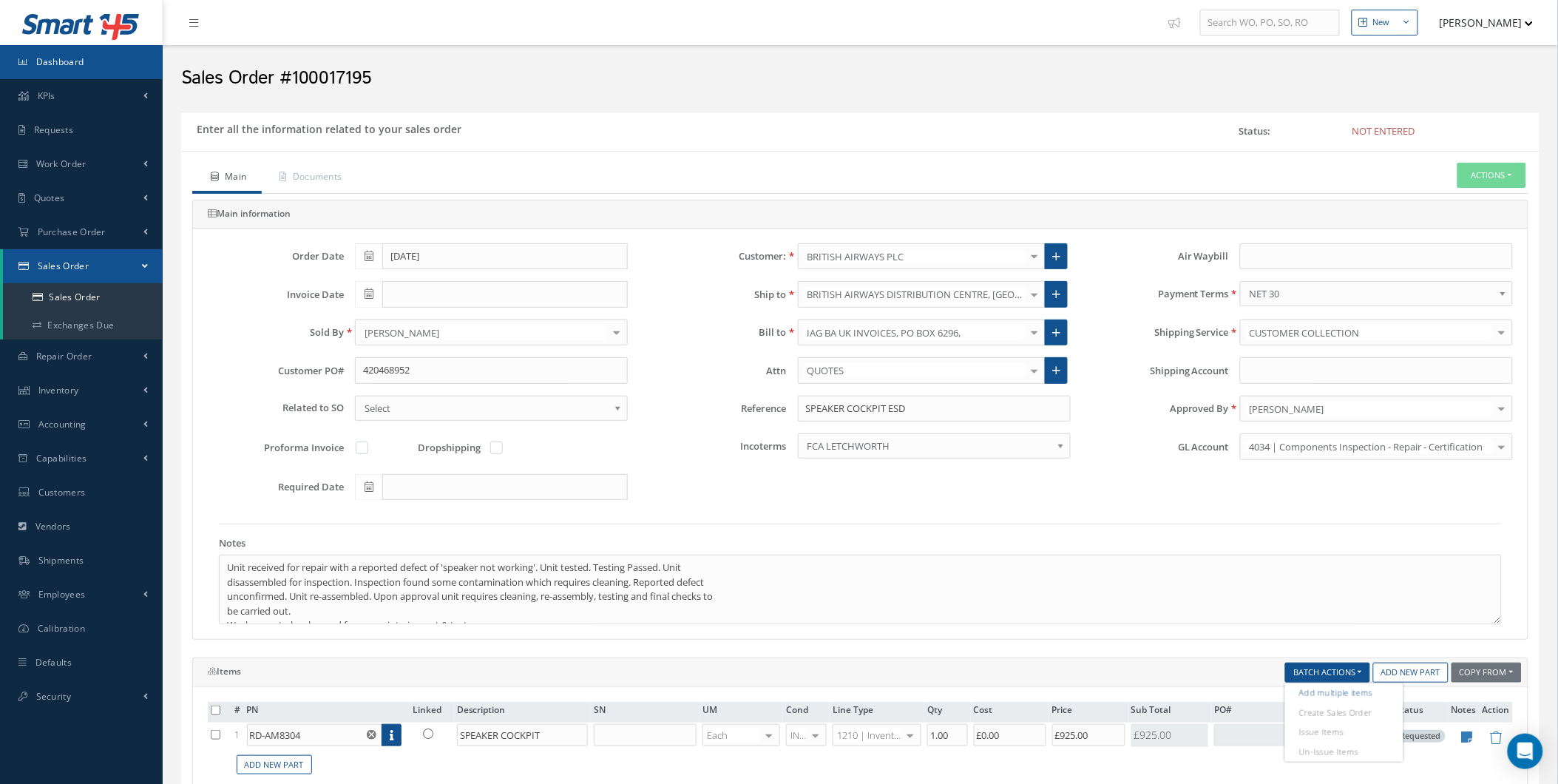
click at [54, 65] on span "Dashboard" at bounding box center [60, 62] width 48 height 13
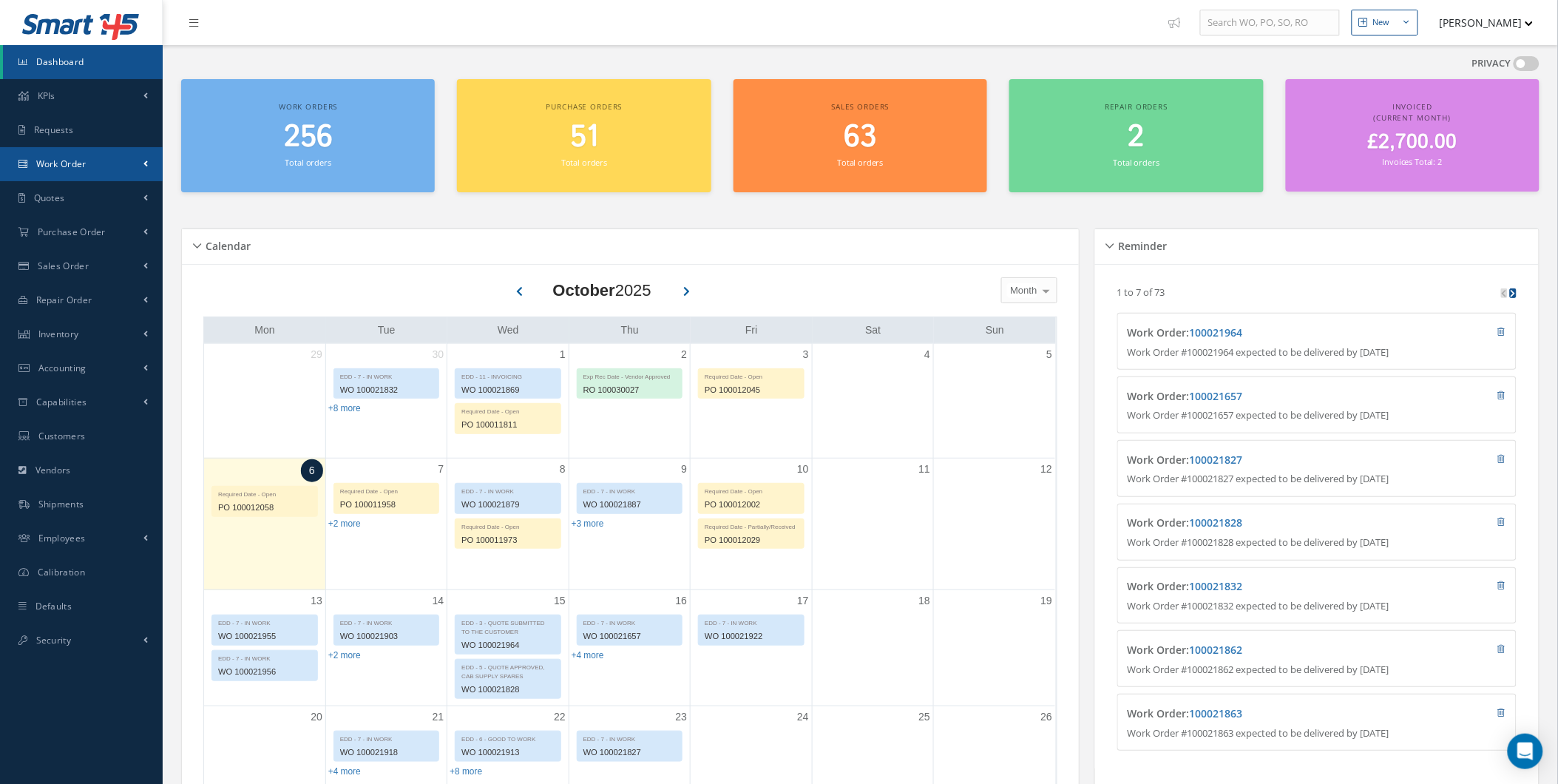
click at [113, 164] on link "Work Order" at bounding box center [81, 164] width 162 height 34
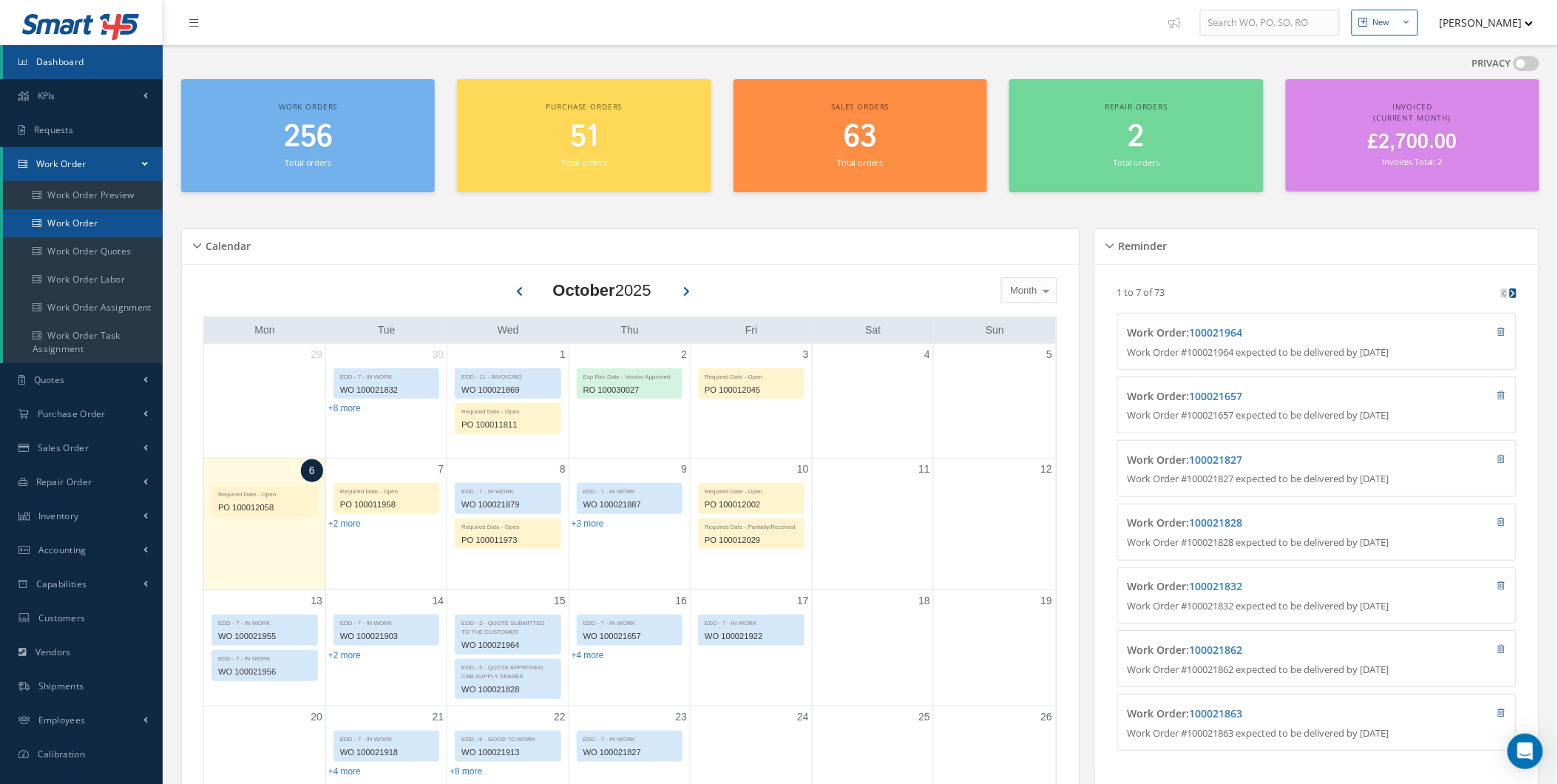
click at [109, 217] on link "Work Order" at bounding box center [82, 223] width 160 height 28
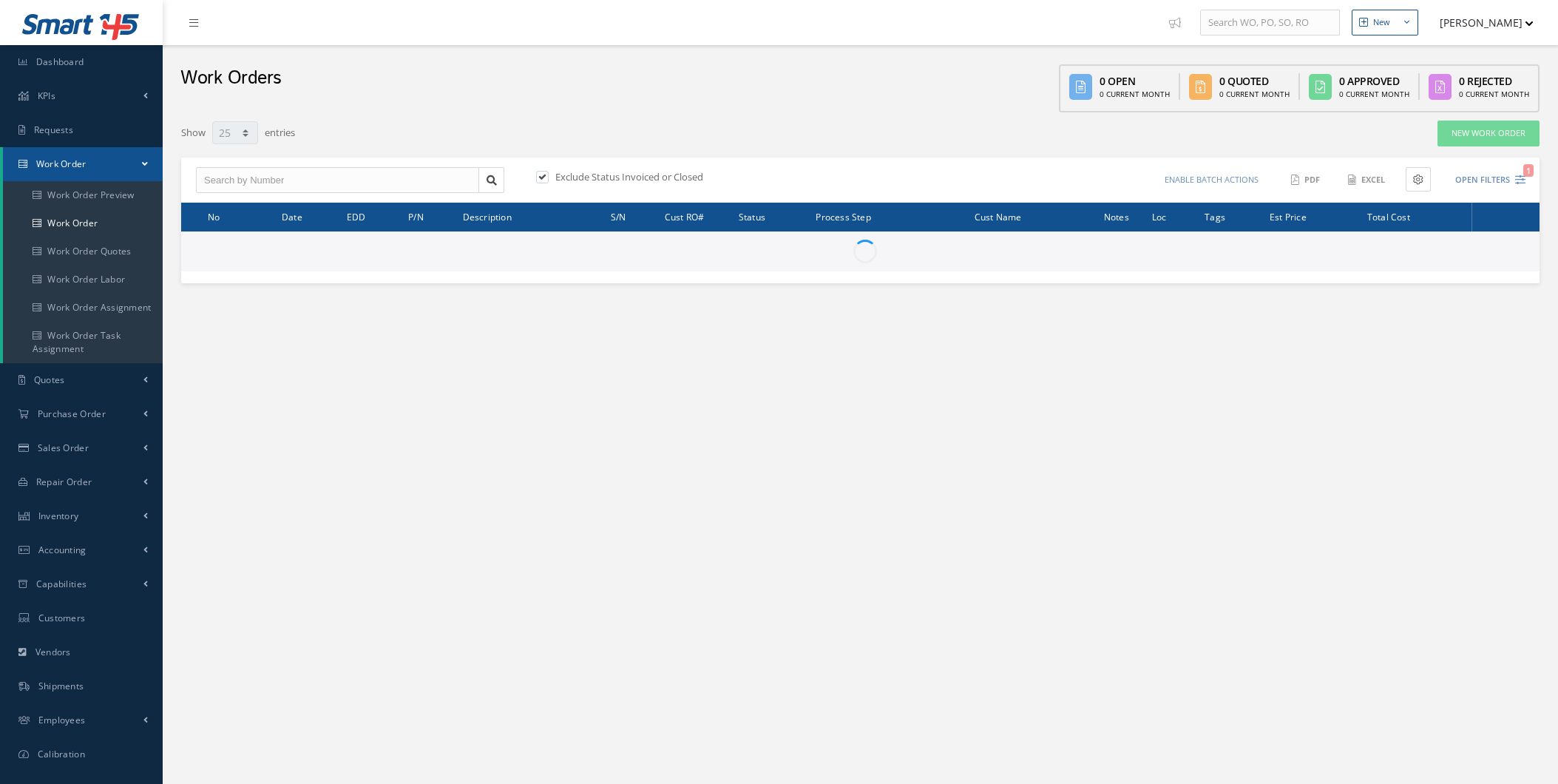
select select "25"
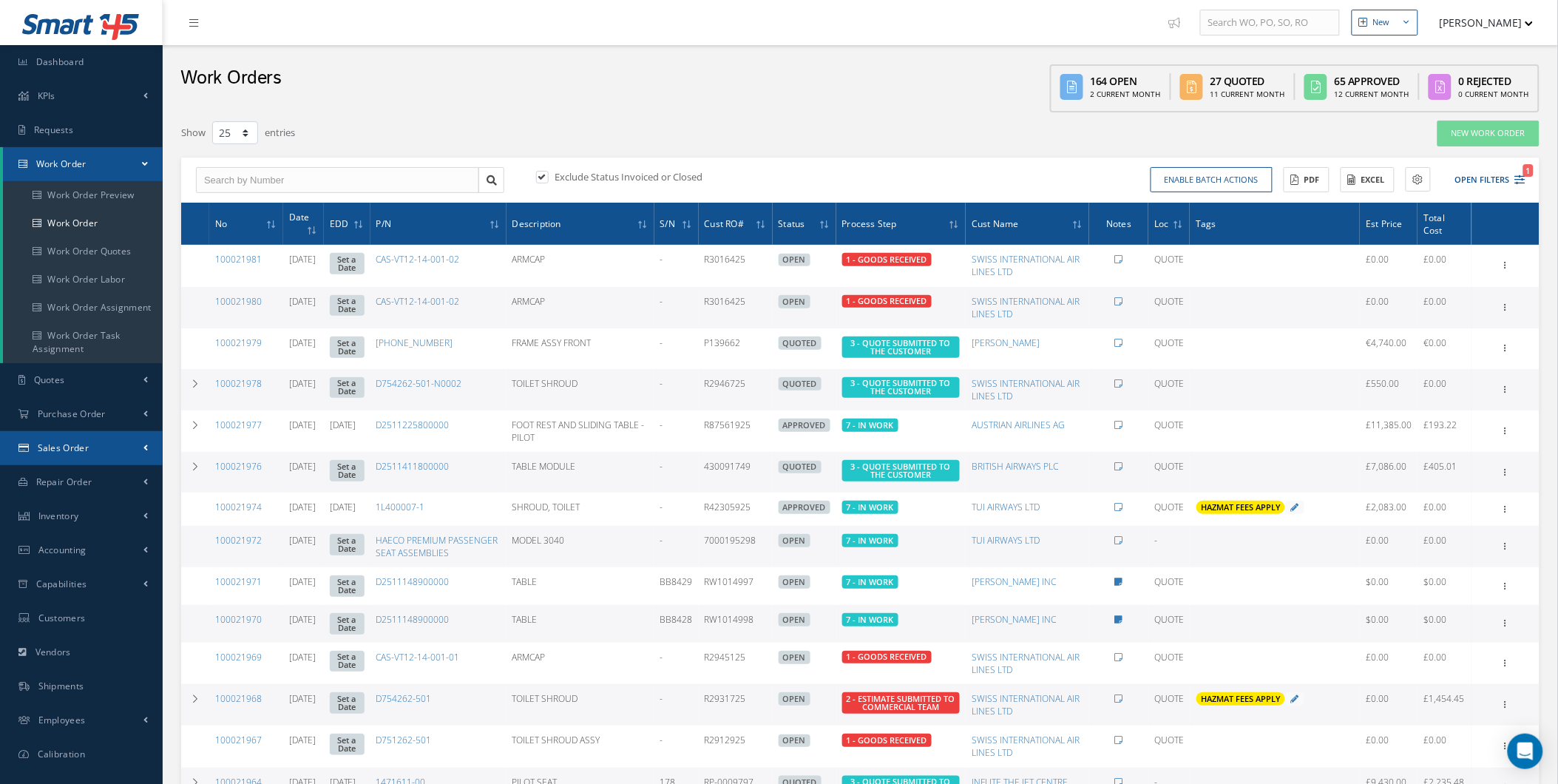
click at [54, 446] on span "Sales Order" at bounding box center [63, 448] width 51 height 13
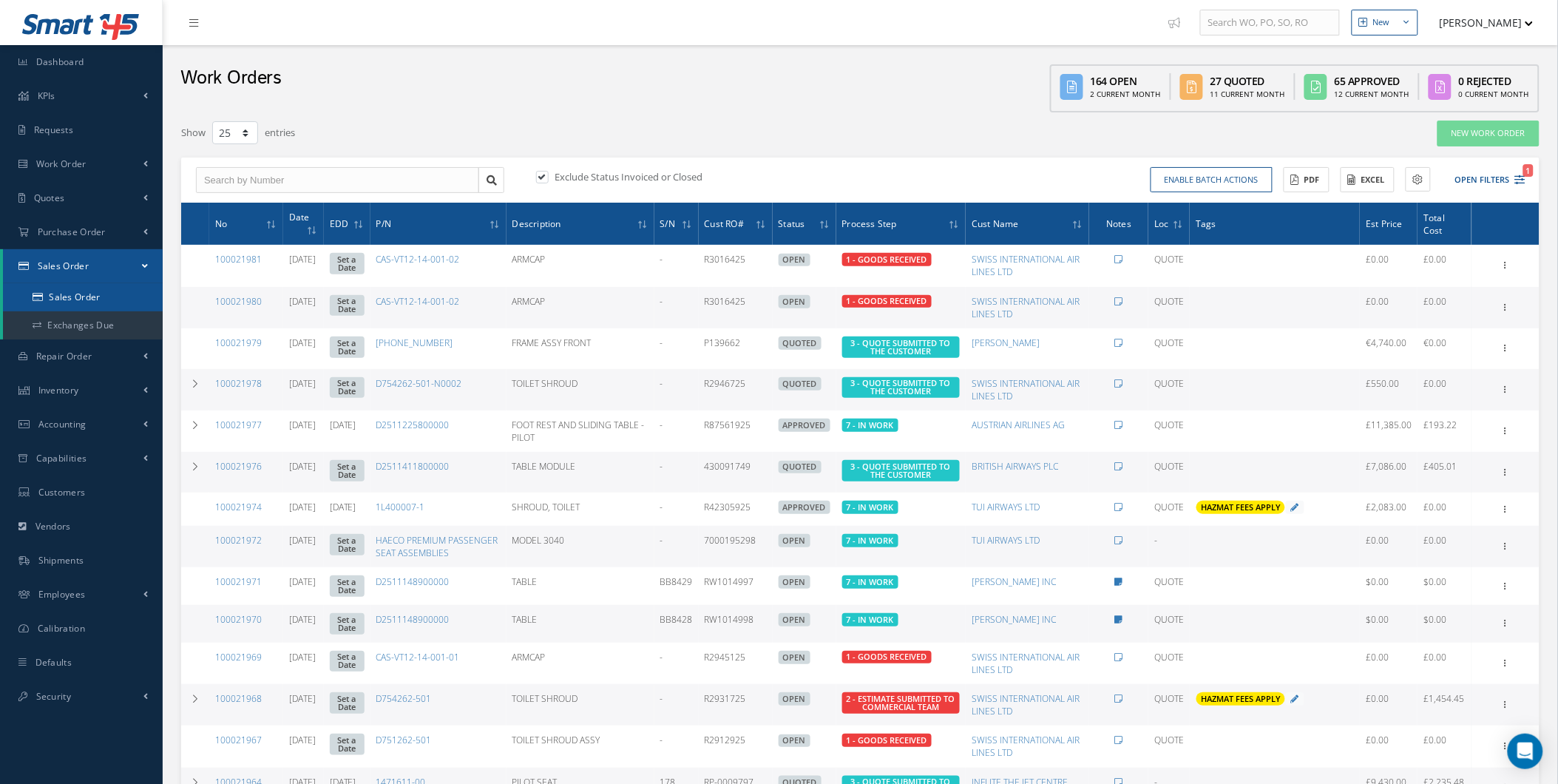
click at [111, 283] on link "Sales Order" at bounding box center [82, 297] width 160 height 28
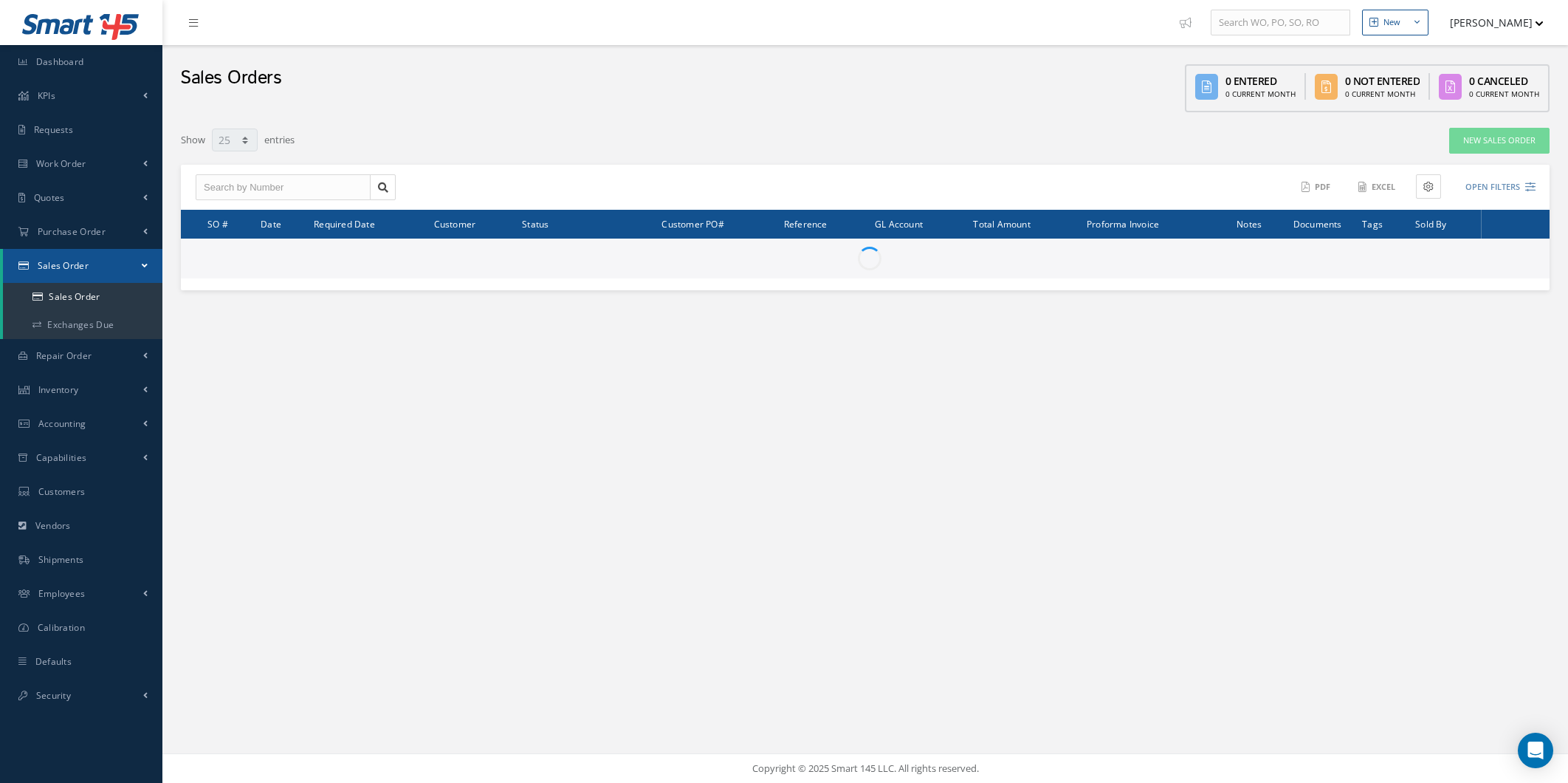
select select "25"
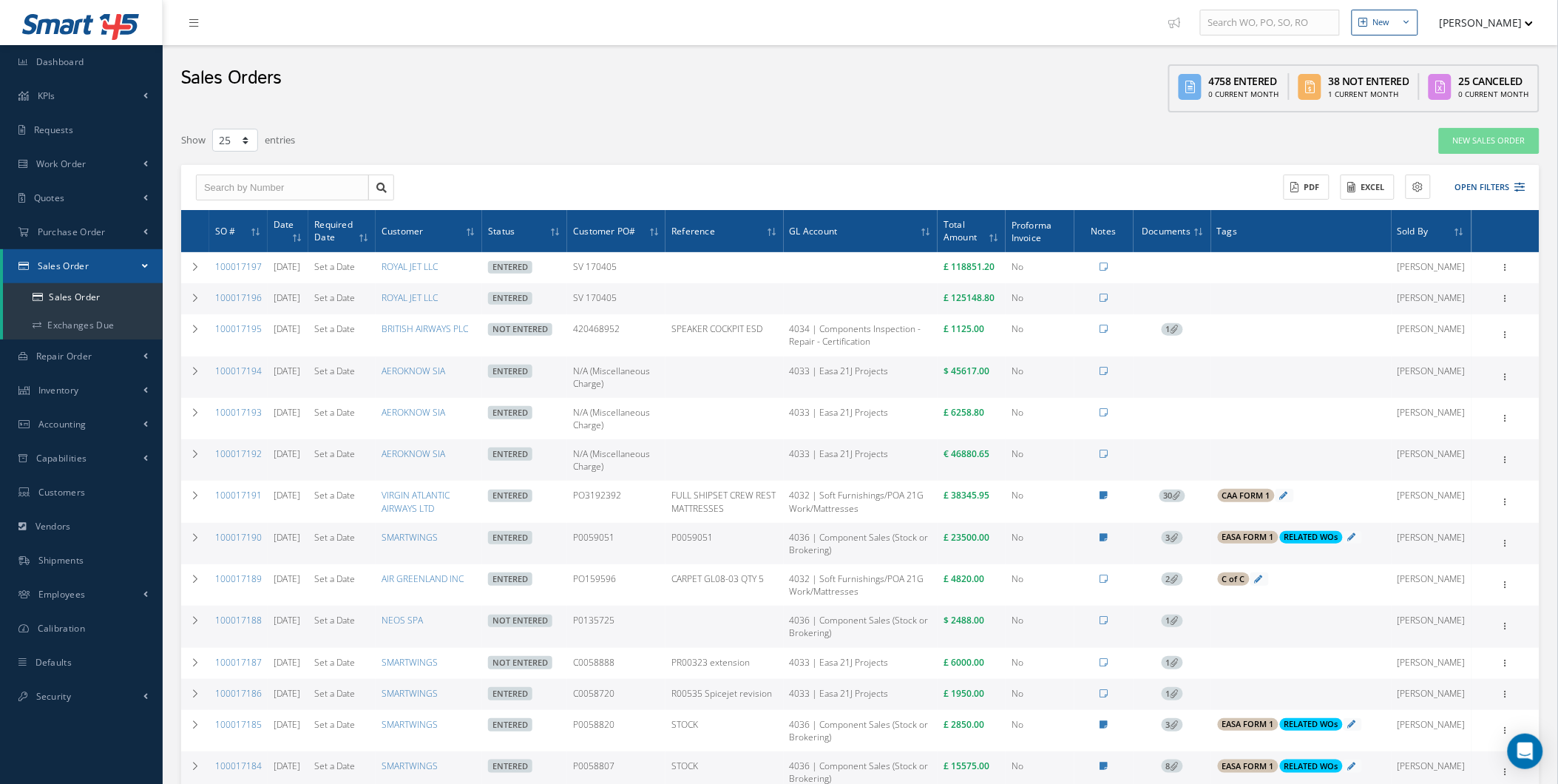
click at [1179, 333] on icon at bounding box center [1174, 328] width 8 height 8
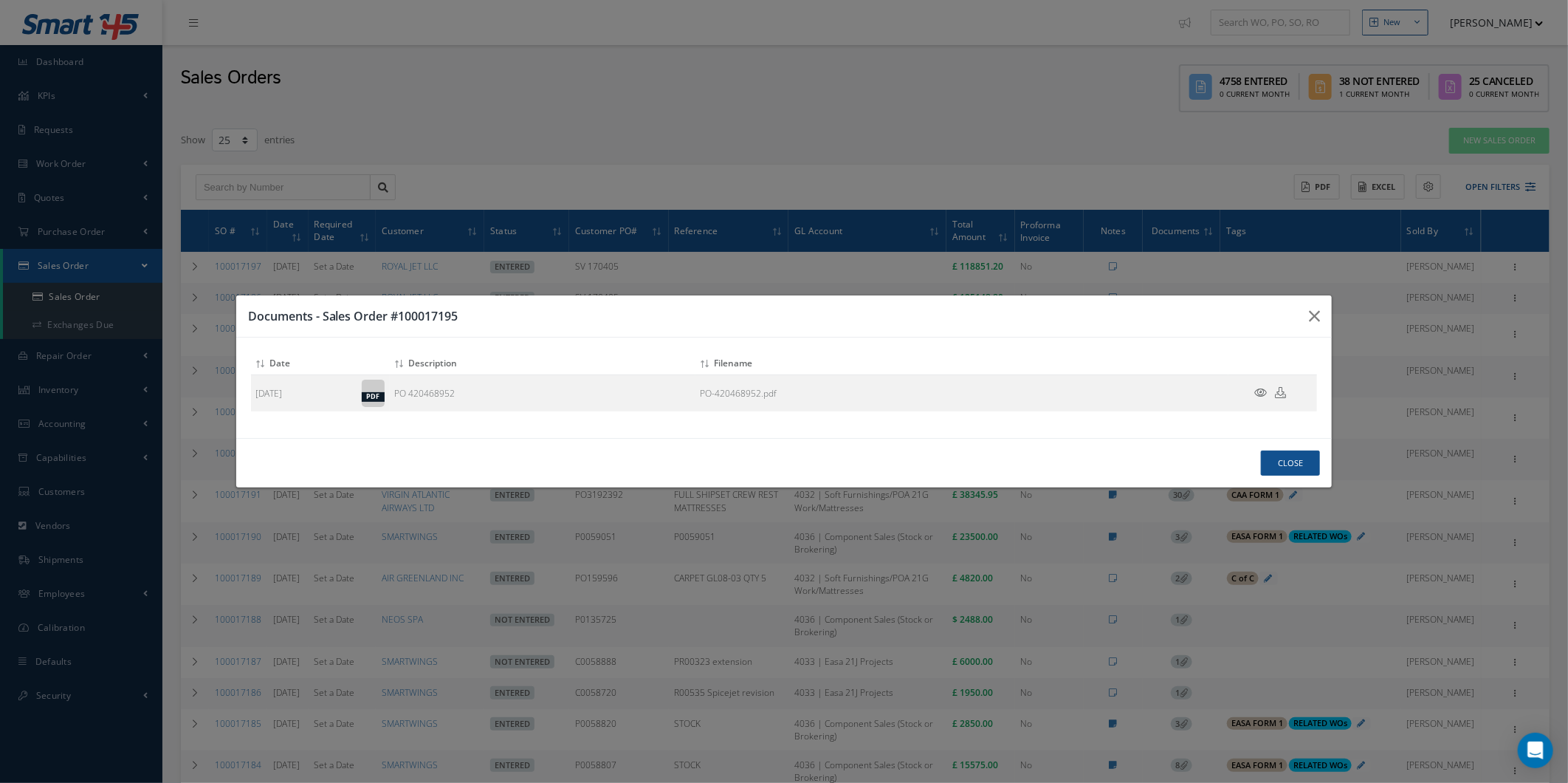
click at [1280, 318] on h3 "Documents - Sales Order #100017195" at bounding box center [772, 316] width 1050 height 18
click at [1319, 308] on icon "button" at bounding box center [1314, 316] width 11 height 18
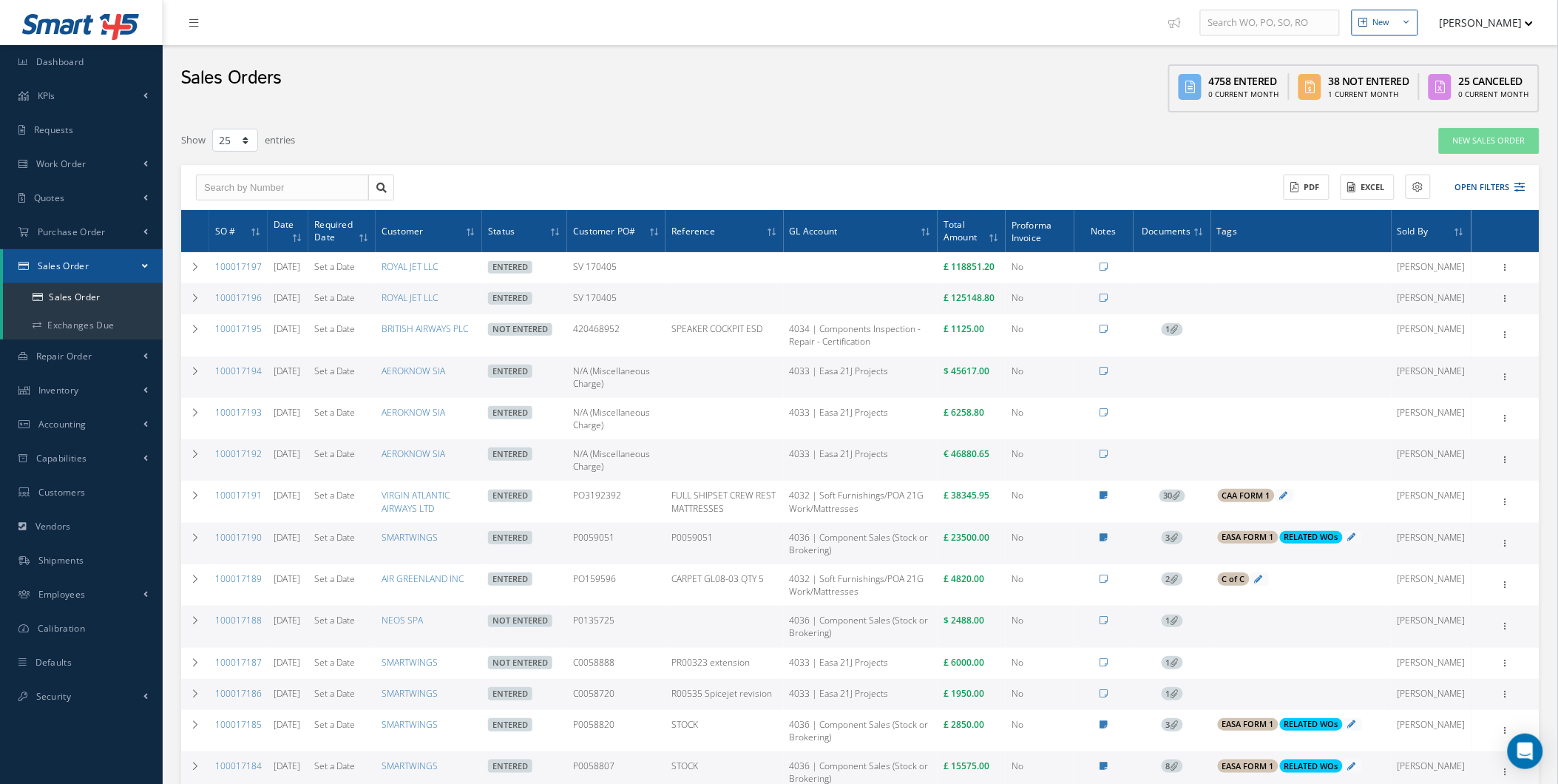
click at [1233, 481] on td "Add Tags Add Tags for # 100017192 Search a tag C of C Certification Req'd CAA F…" at bounding box center [1302, 459] width 181 height 42
click at [1238, 481] on td "Add Tags Add Tags for # 100017192 Search a tag C of C Certification Req'd CAA F…" at bounding box center [1302, 459] width 181 height 42
click at [1248, 481] on td "Add Tags Add Tags for # 100017192 Search a tag C of C Certification Req'd CAA F…" at bounding box center [1302, 459] width 181 height 42
click at [1258, 461] on span "Add Tags" at bounding box center [1251, 456] width 39 height 13
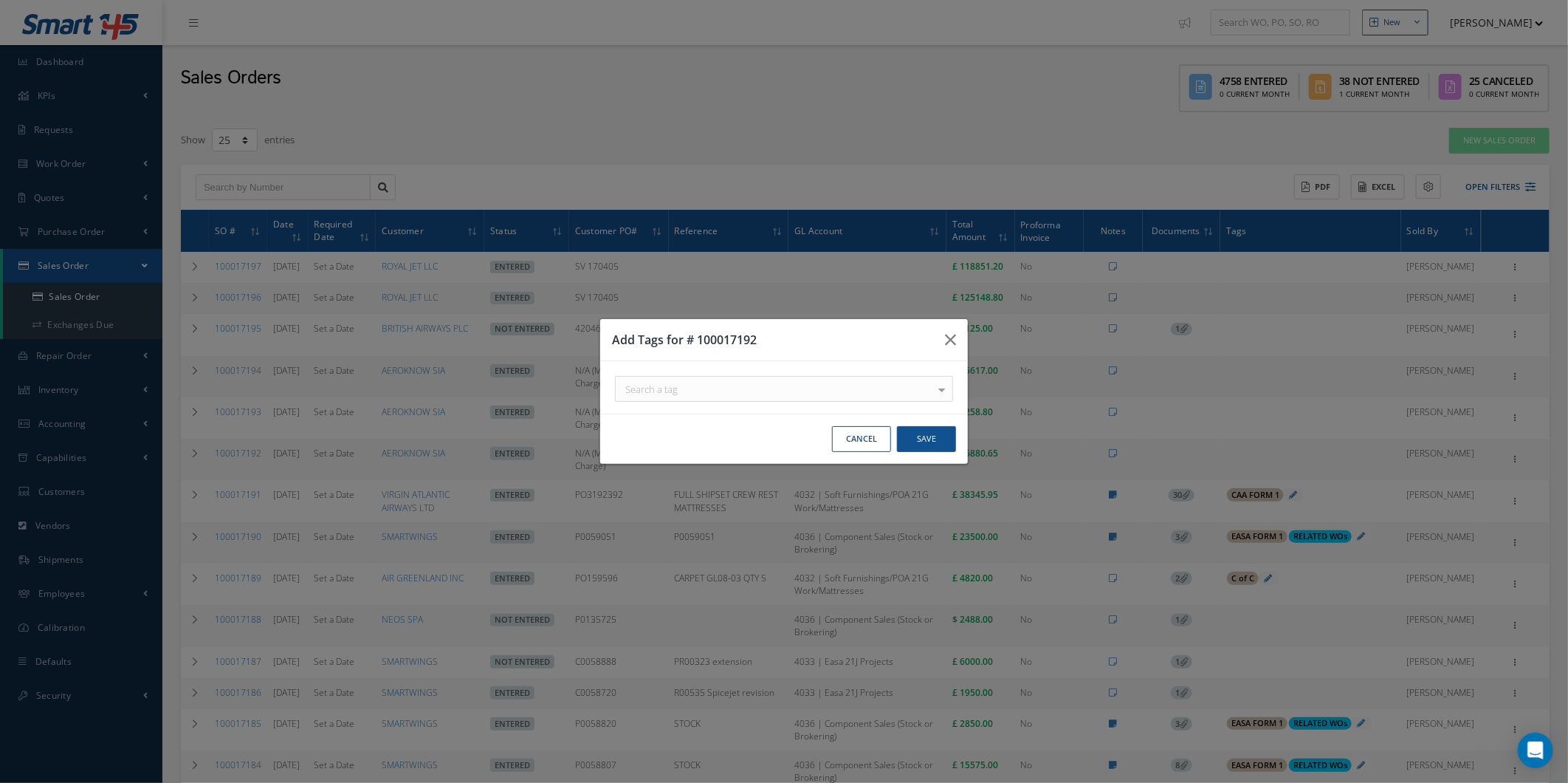
click at [909, 386] on div "Search a tag" at bounding box center [784, 389] width 338 height 26
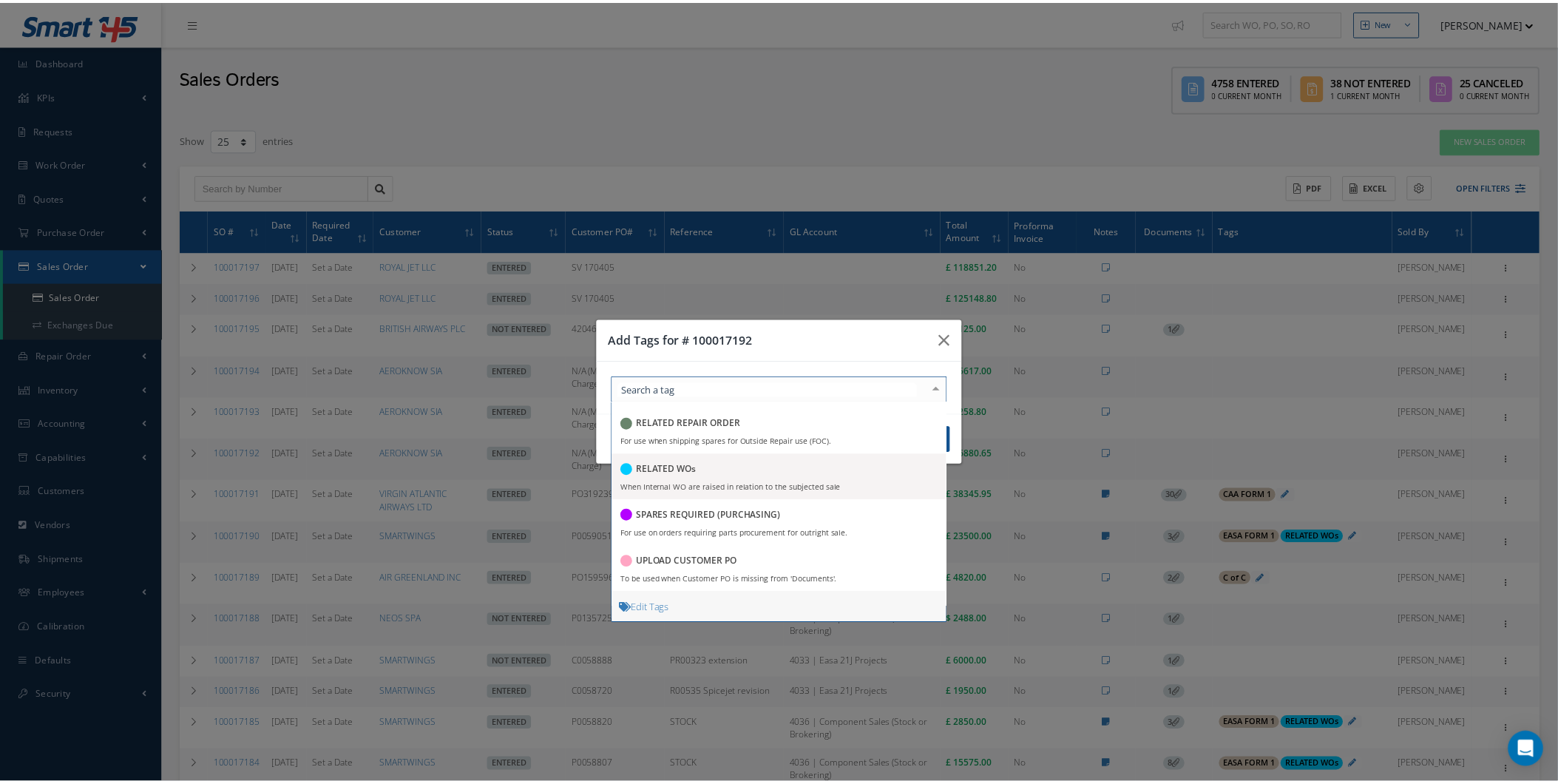
scroll to position [374, 0]
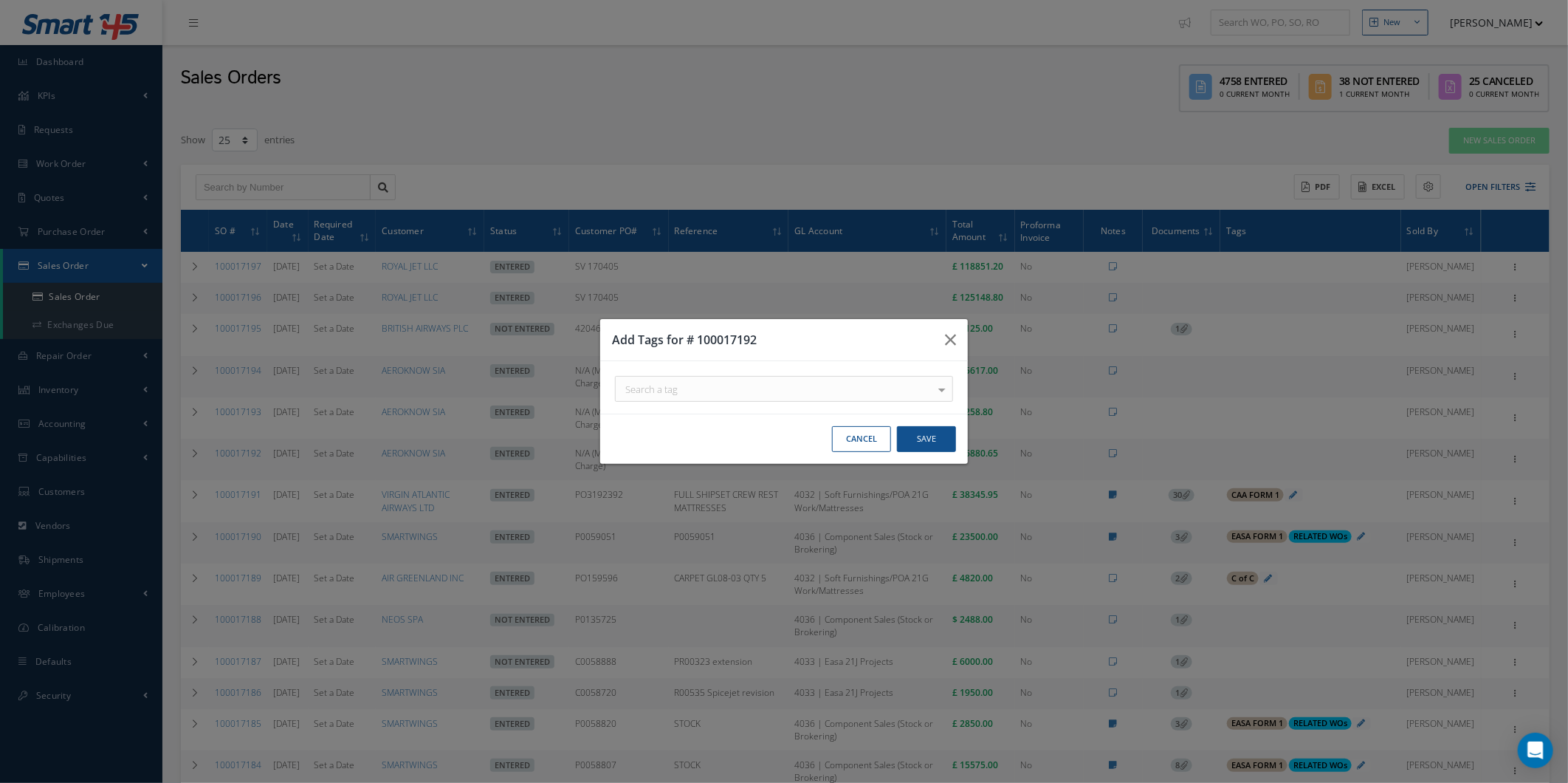
click at [939, 362] on div "Search a tag C of C Certification Req'd CAA FORM 1 Certification Req'd EASA FOR…" at bounding box center [784, 387] width 367 height 53
click at [928, 394] on div "Search a tag" at bounding box center [784, 389] width 338 height 26
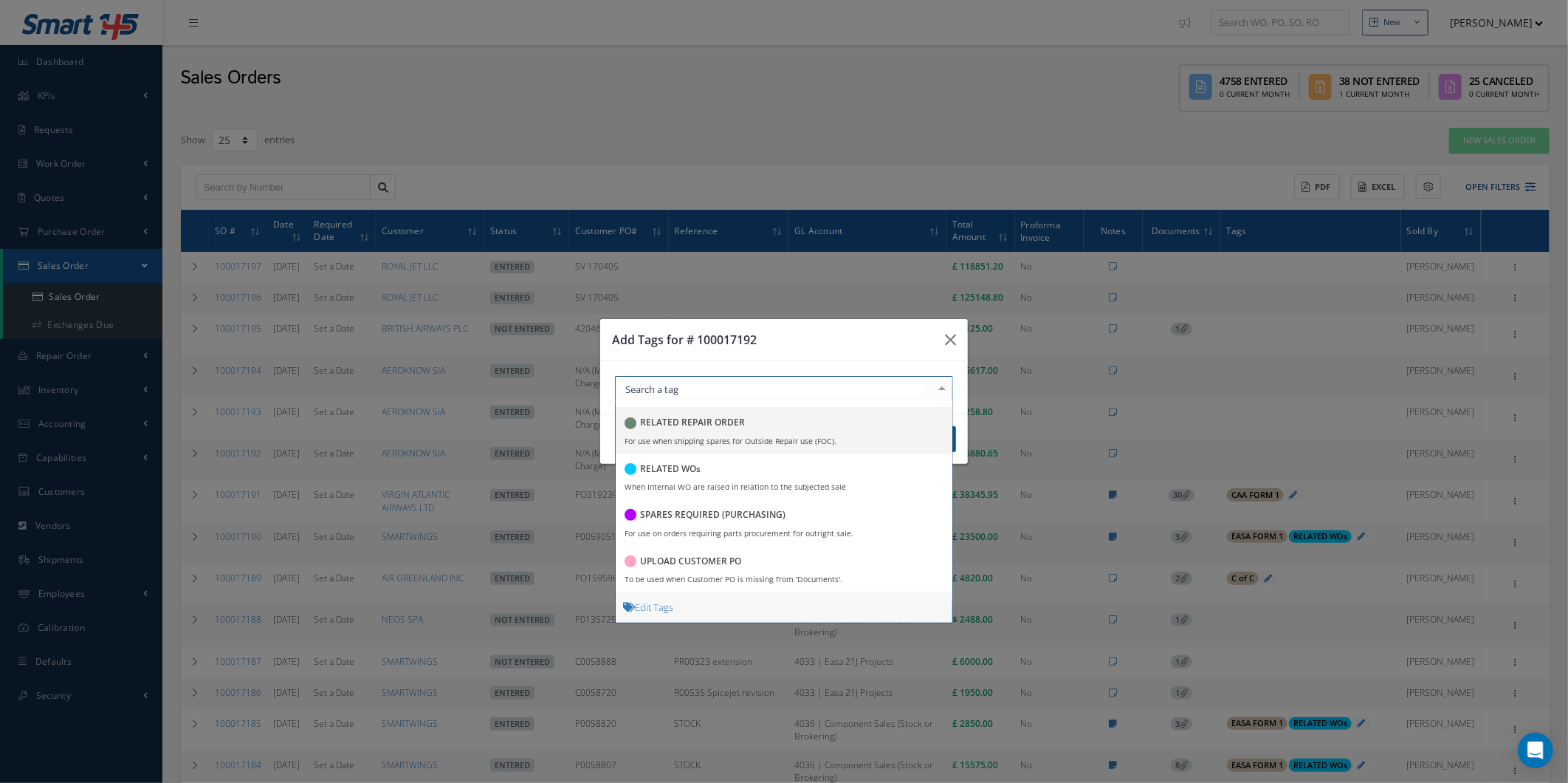
click at [749, 323] on div "Add Tags for # 100017192" at bounding box center [784, 340] width 367 height 42
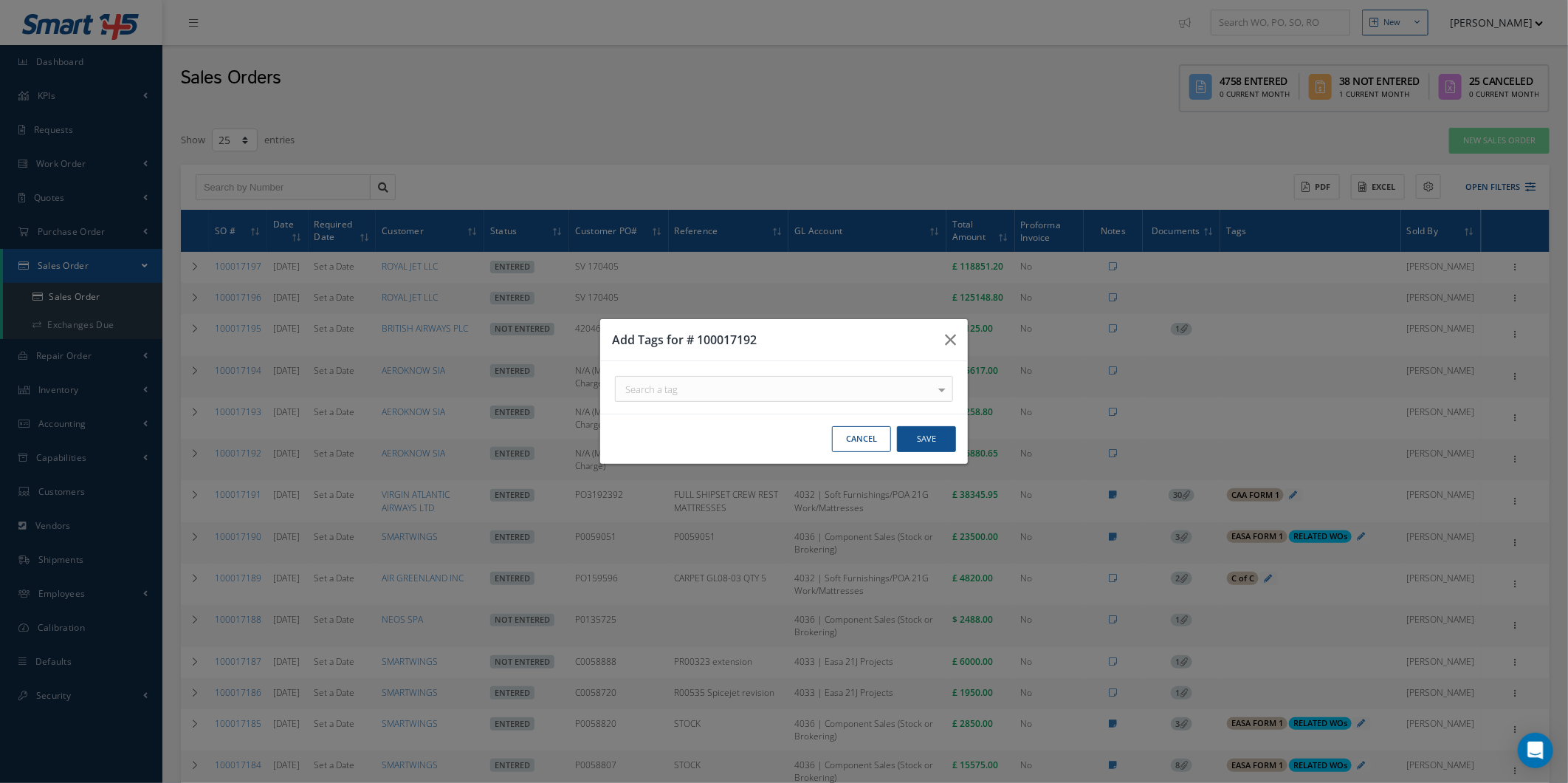
drag, startPoint x: 829, startPoint y: 322, endPoint x: 980, endPoint y: 301, distance: 152.5
click at [980, 301] on div "Add Tags for # 100017192 Search a tag C of C Certification Req'd CAA FORM 1 Cer…" at bounding box center [784, 392] width 1568 height 783
drag, startPoint x: 980, startPoint y: 301, endPoint x: 942, endPoint y: 340, distance: 54.5
click at [942, 338] on button "button" at bounding box center [950, 339] width 35 height 41
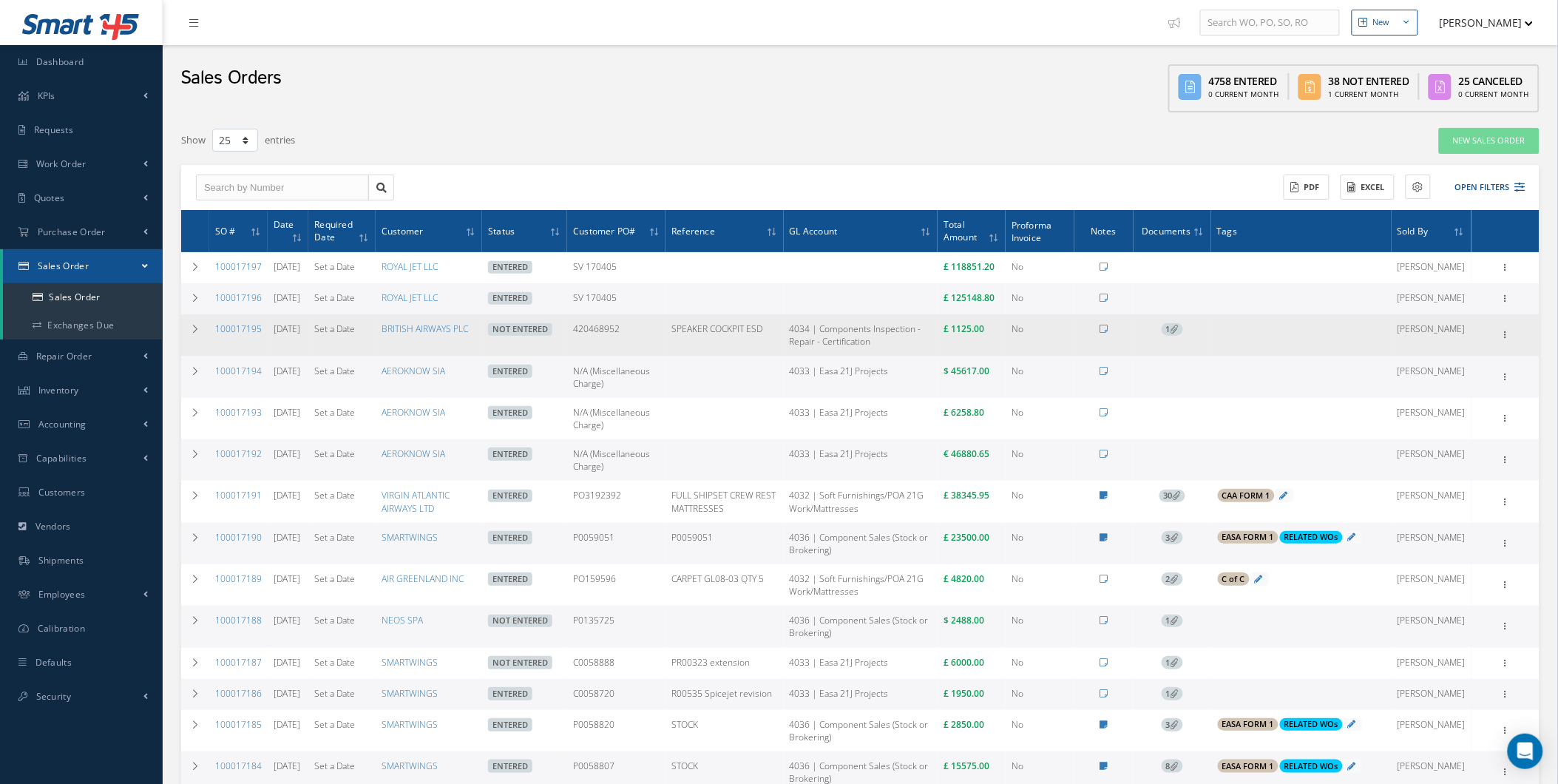
click at [1179, 333] on icon at bounding box center [1174, 328] width 8 height 8
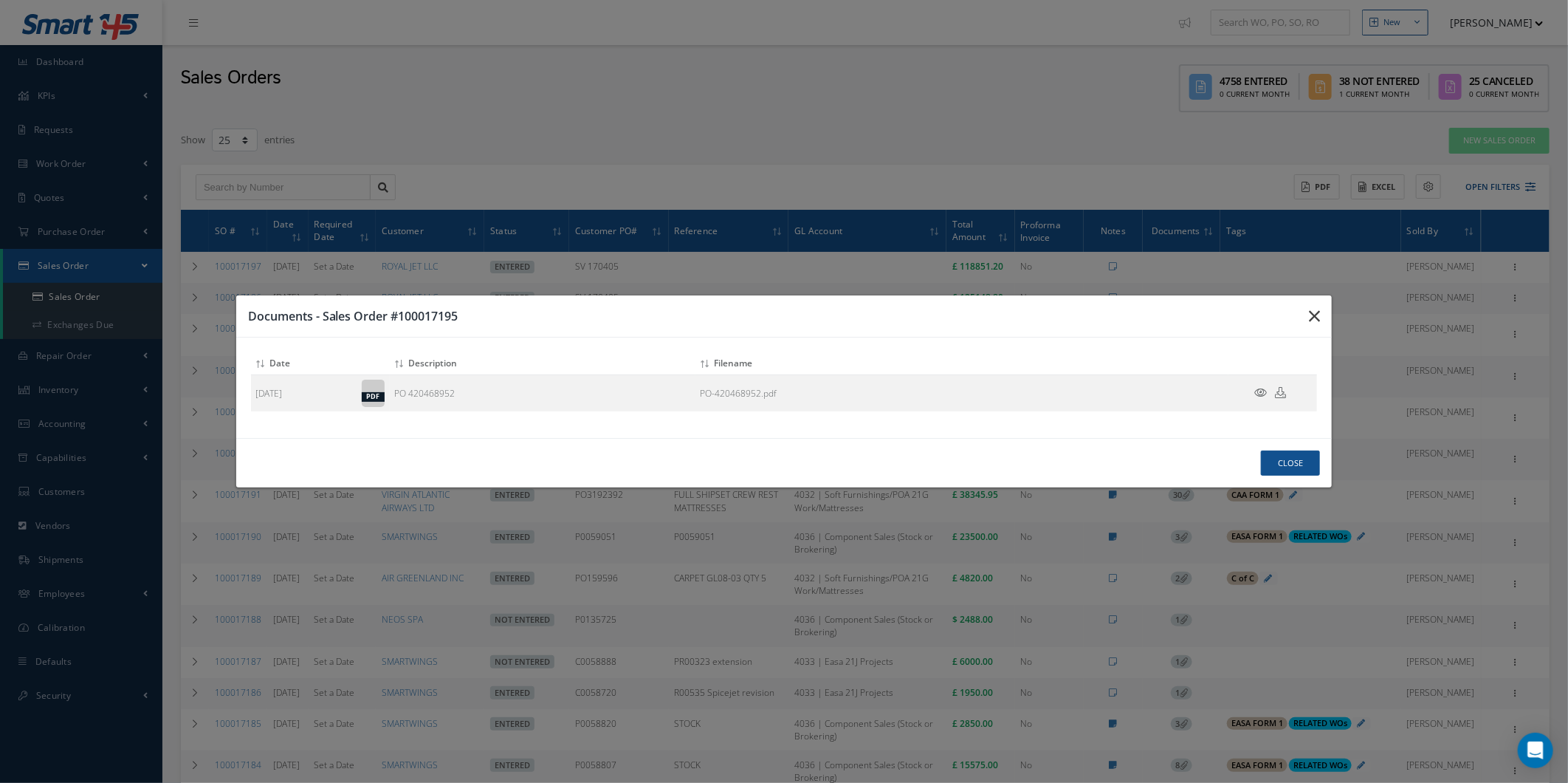
click at [1303, 312] on button "button" at bounding box center [1315, 316] width 35 height 41
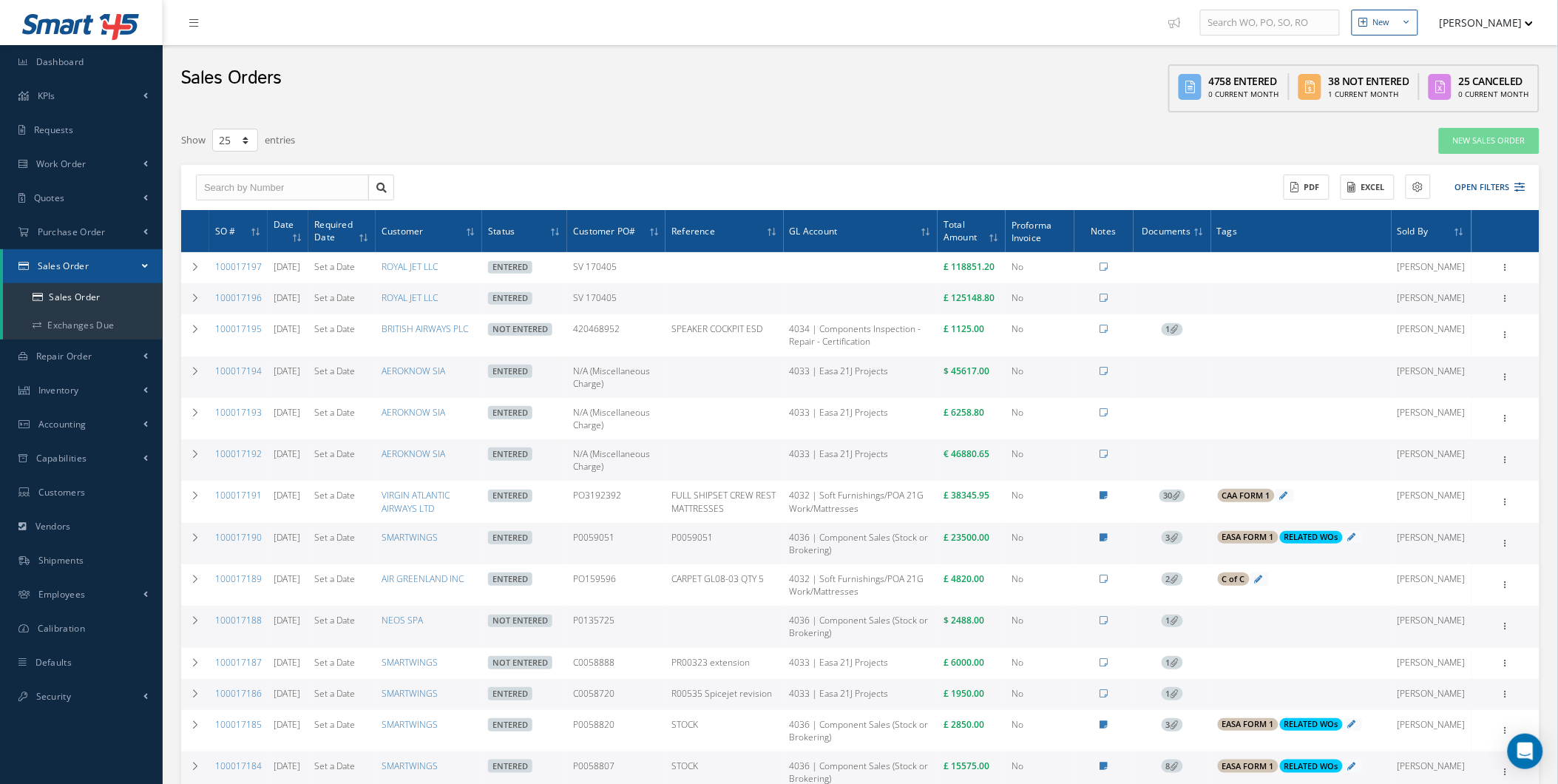
click at [1183, 337] on span "1" at bounding box center [1172, 329] width 21 height 13
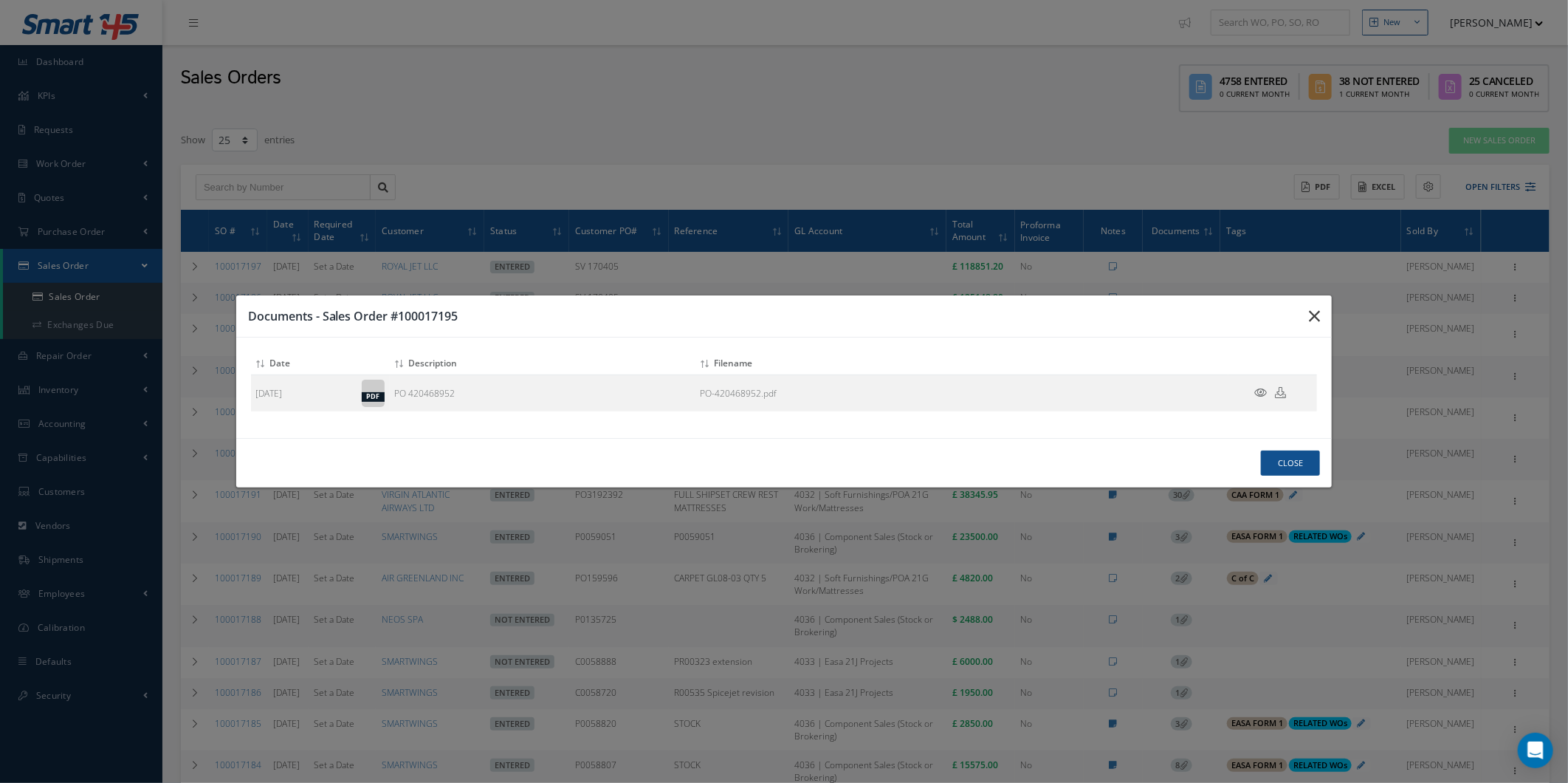
click at [1311, 303] on button "button" at bounding box center [1315, 316] width 35 height 41
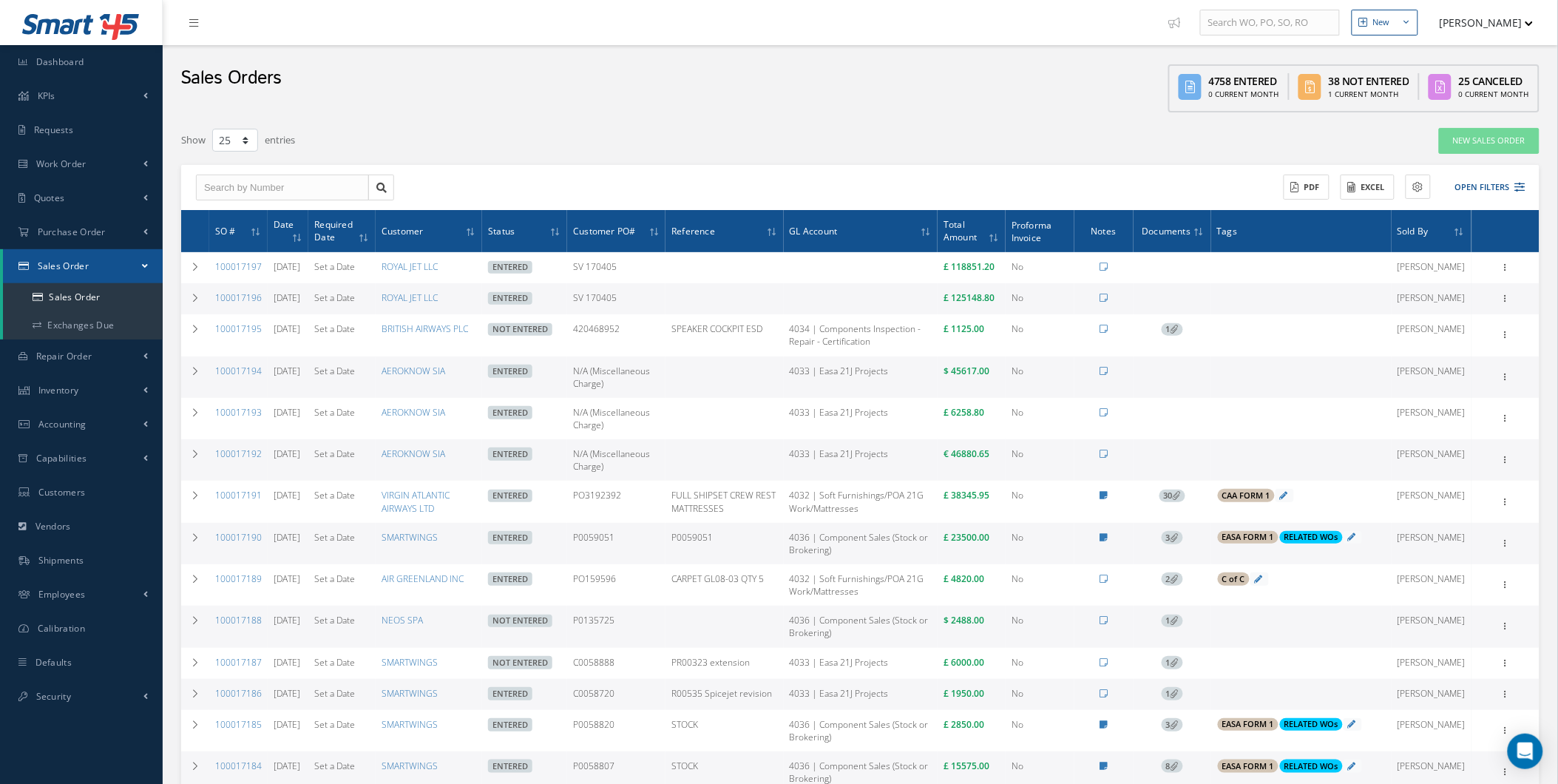
click at [1492, 32] on button "[PERSON_NAME]" at bounding box center [1480, 22] width 108 height 29
click at [1482, 55] on link "Administration" at bounding box center [1475, 49] width 118 height 25
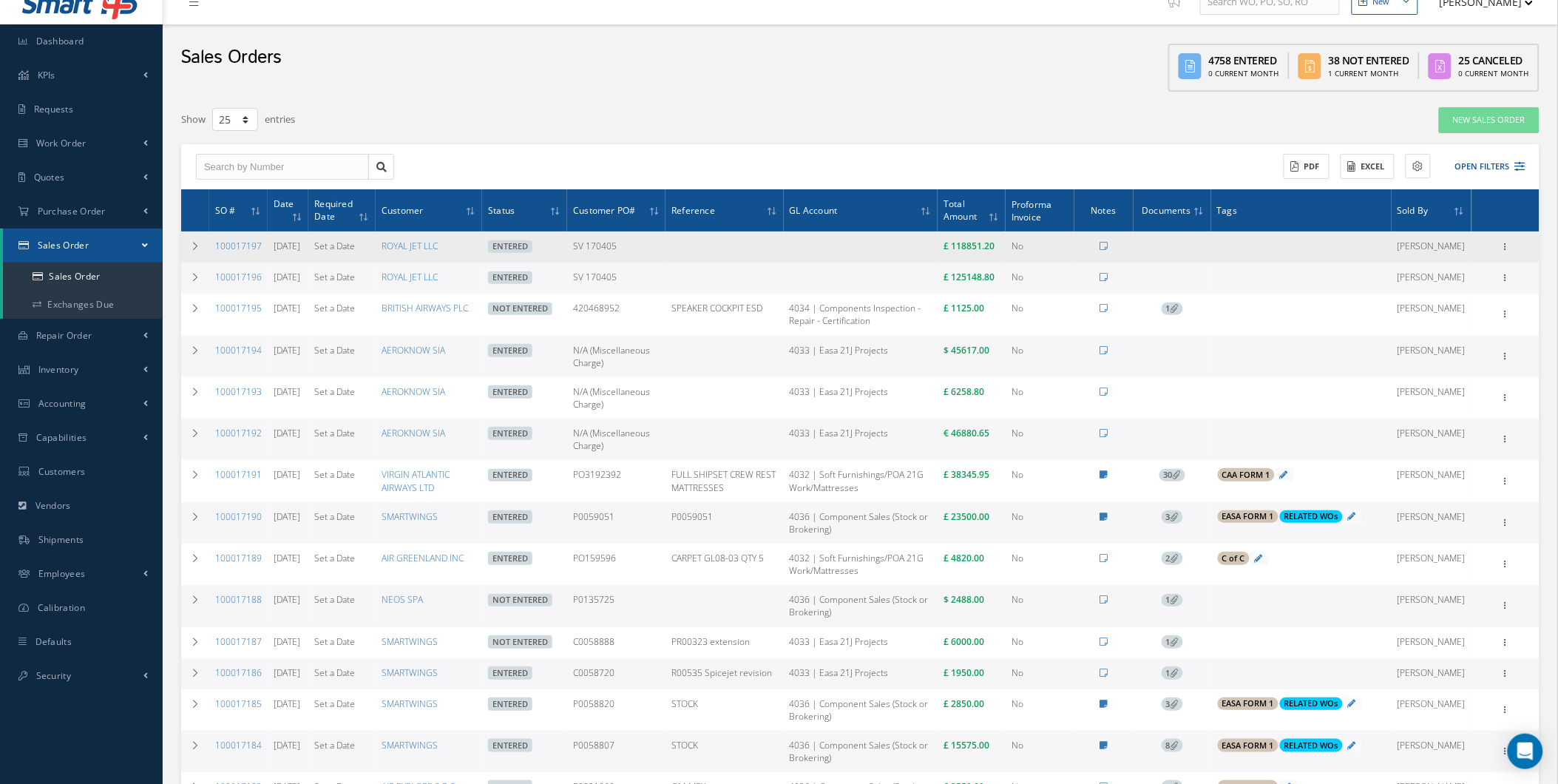
scroll to position [0, 0]
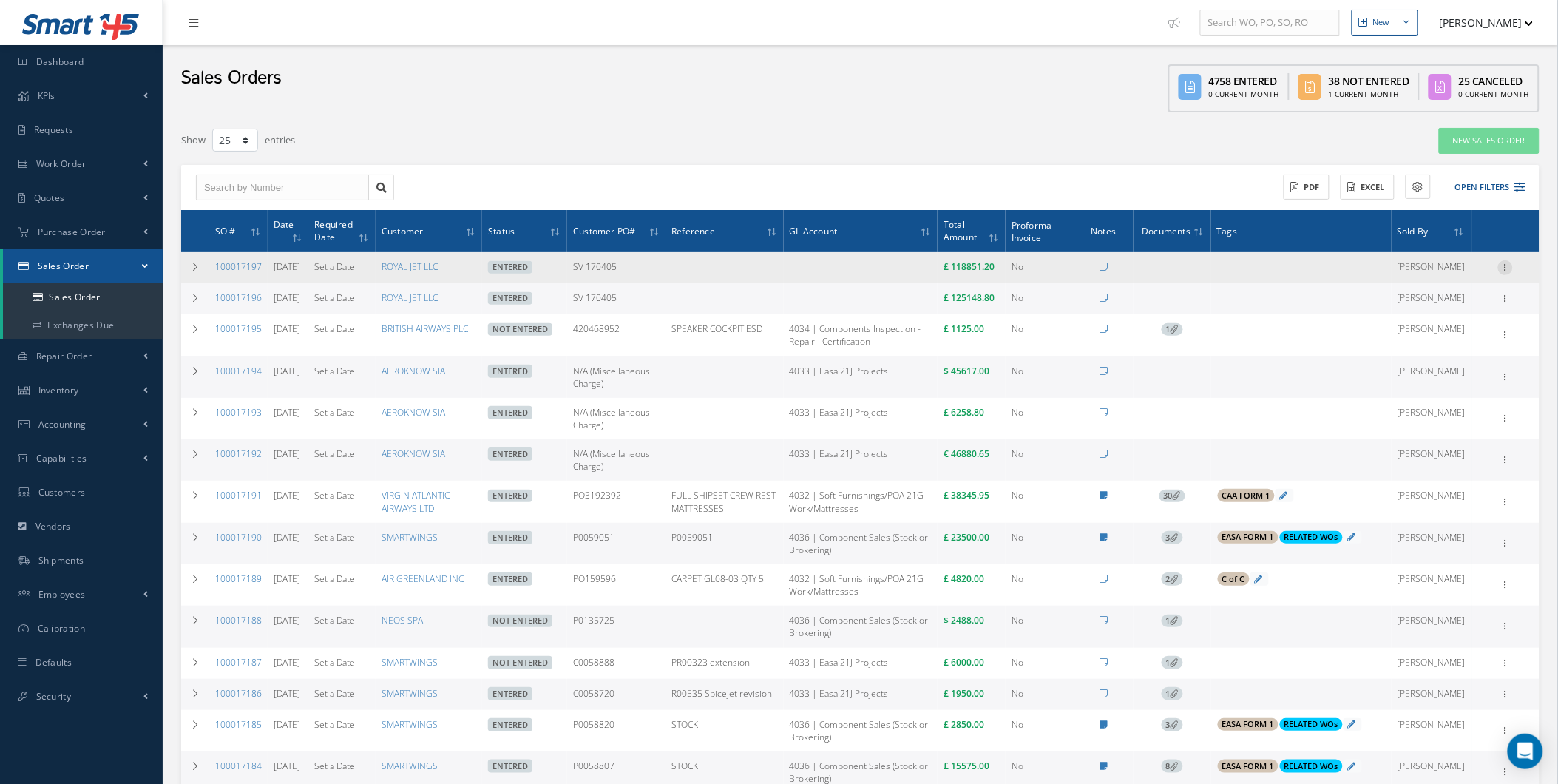
click at [1502, 272] on icon at bounding box center [1505, 266] width 15 height 12
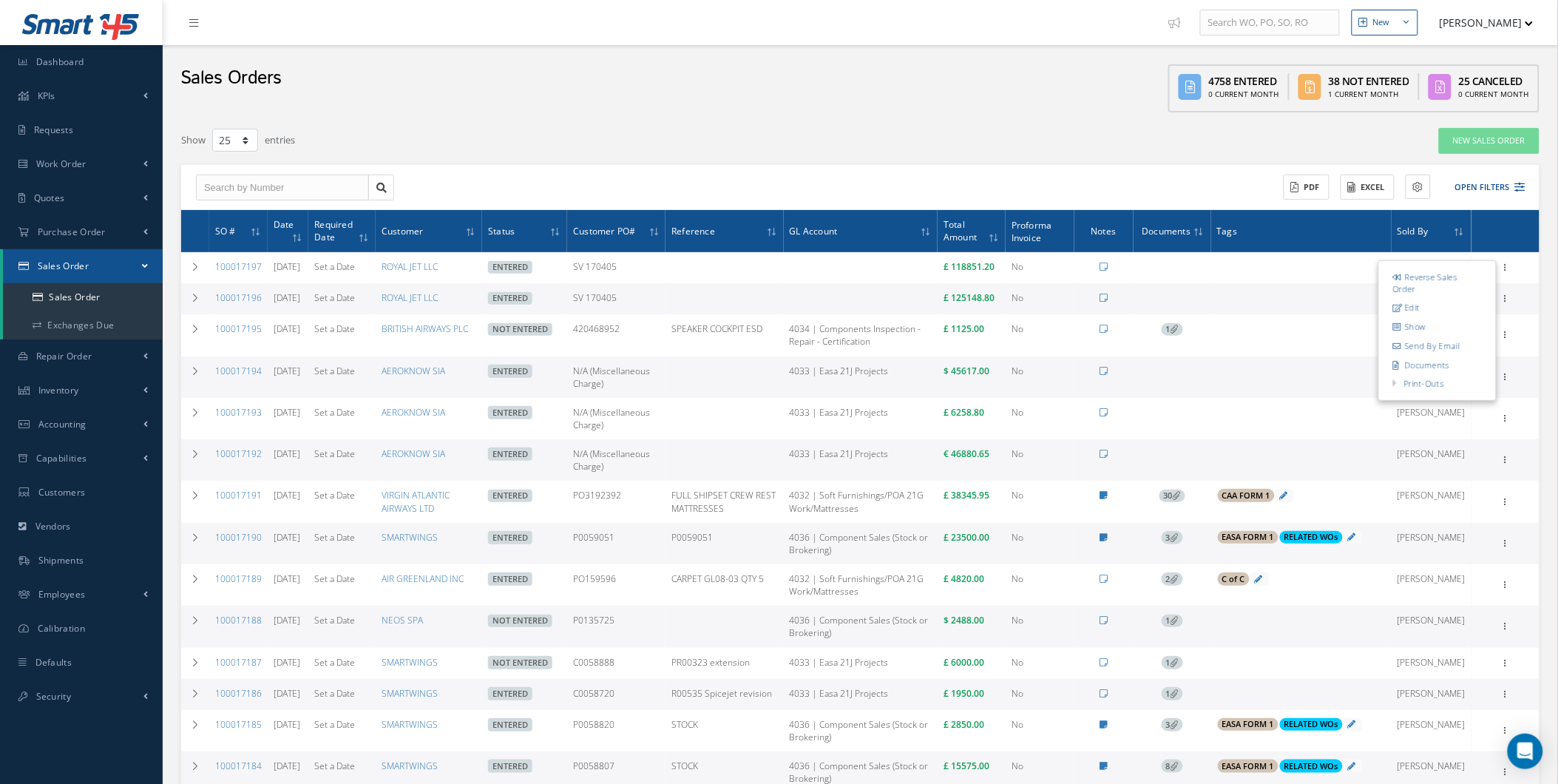
click at [1550, 274] on div "Filters SO # Customer Name Select All Status All Status Entered Not Entered Can…" at bounding box center [860, 724] width 1381 height 1194
click at [1555, 257] on div "New New Work Order New Purchase Order New Customer Quote New Sales Order New Re…" at bounding box center [860, 675] width 1396 height 1351
click at [87, 378] on link "Inventory" at bounding box center [81, 390] width 162 height 34
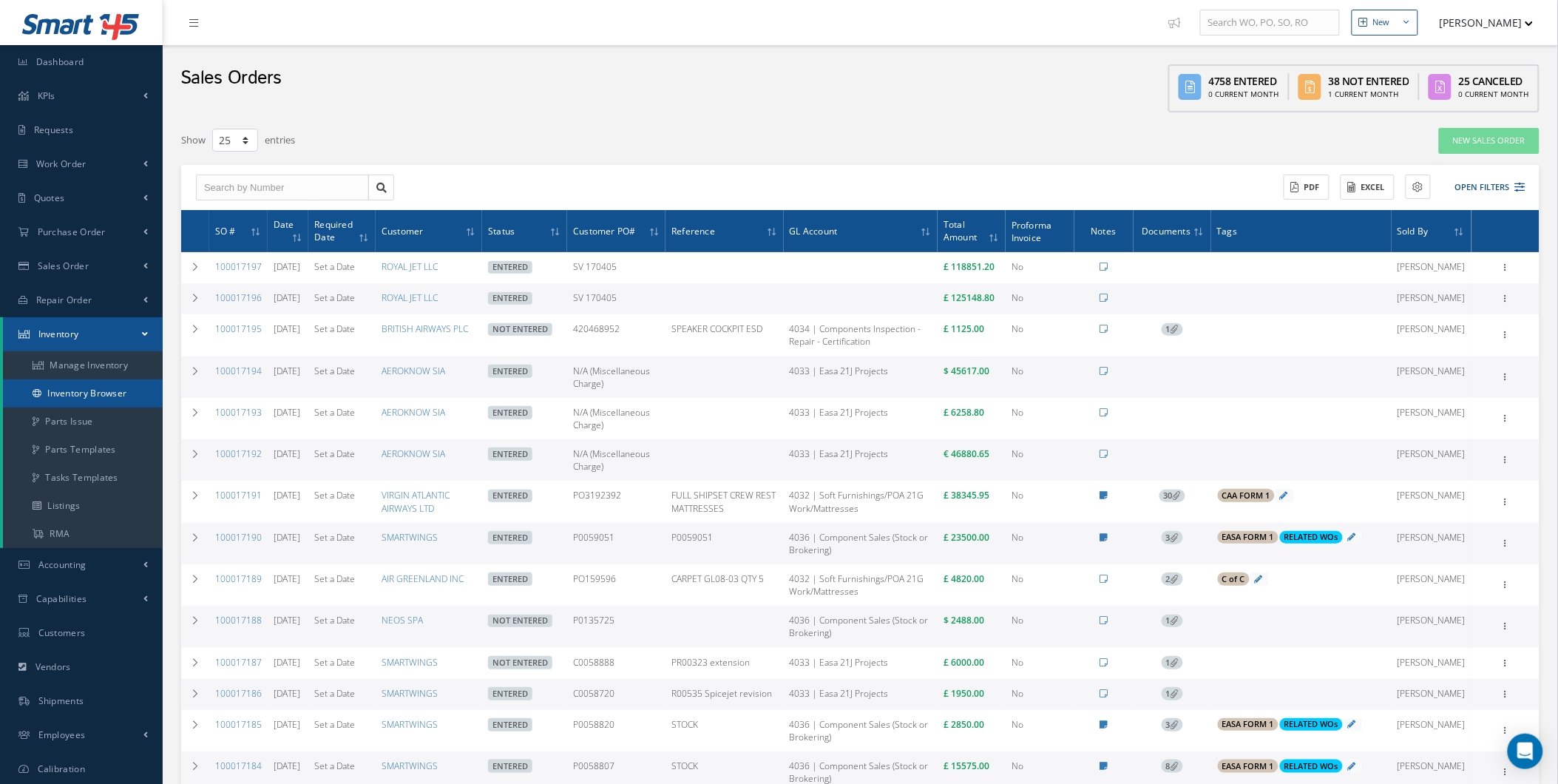
click at [122, 386] on link "Inventory Browser" at bounding box center [82, 393] width 160 height 28
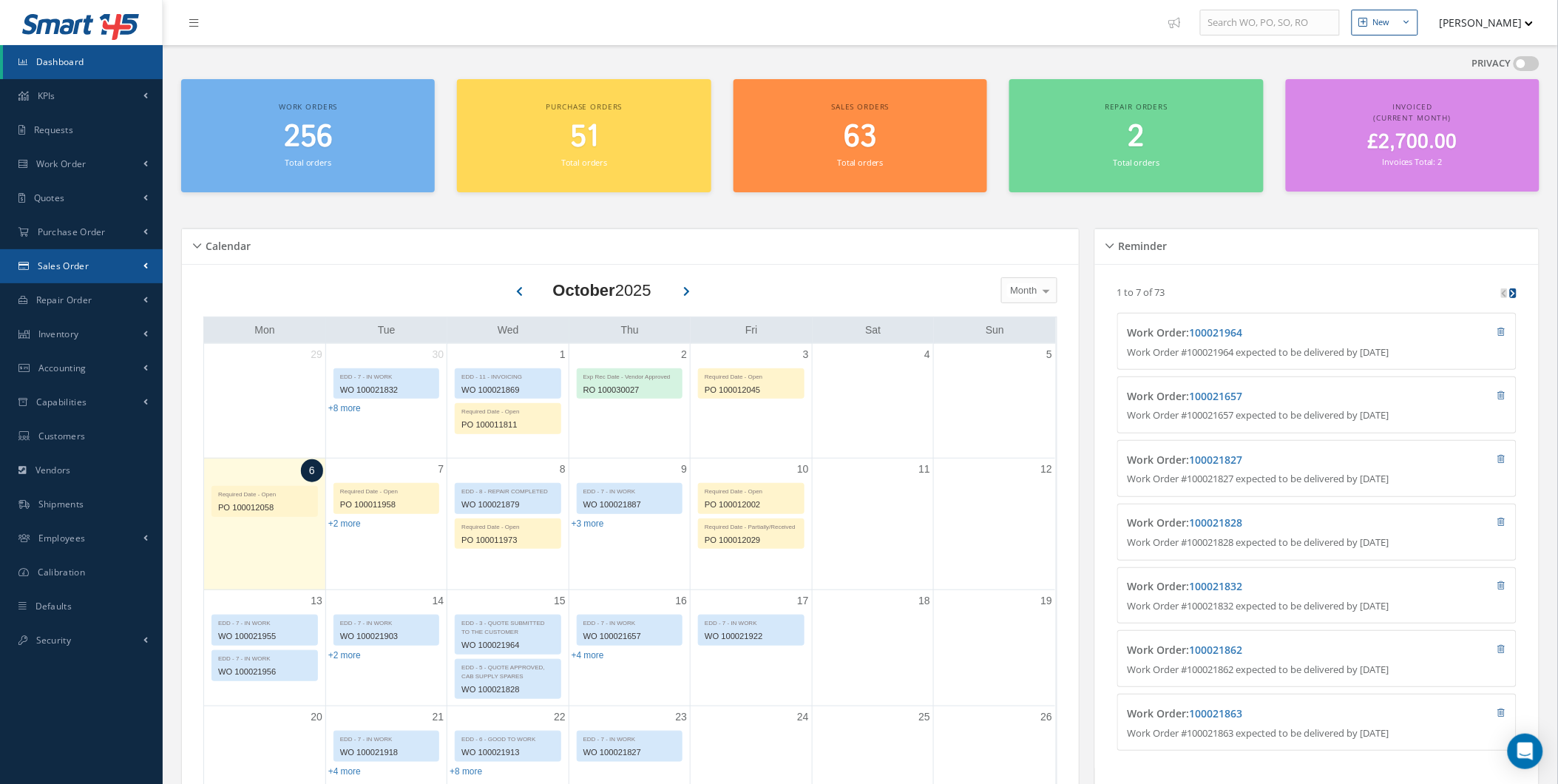
click at [53, 260] on span "Sales Order" at bounding box center [63, 266] width 51 height 13
click at [84, 298] on link "Sales Order" at bounding box center [82, 297] width 160 height 28
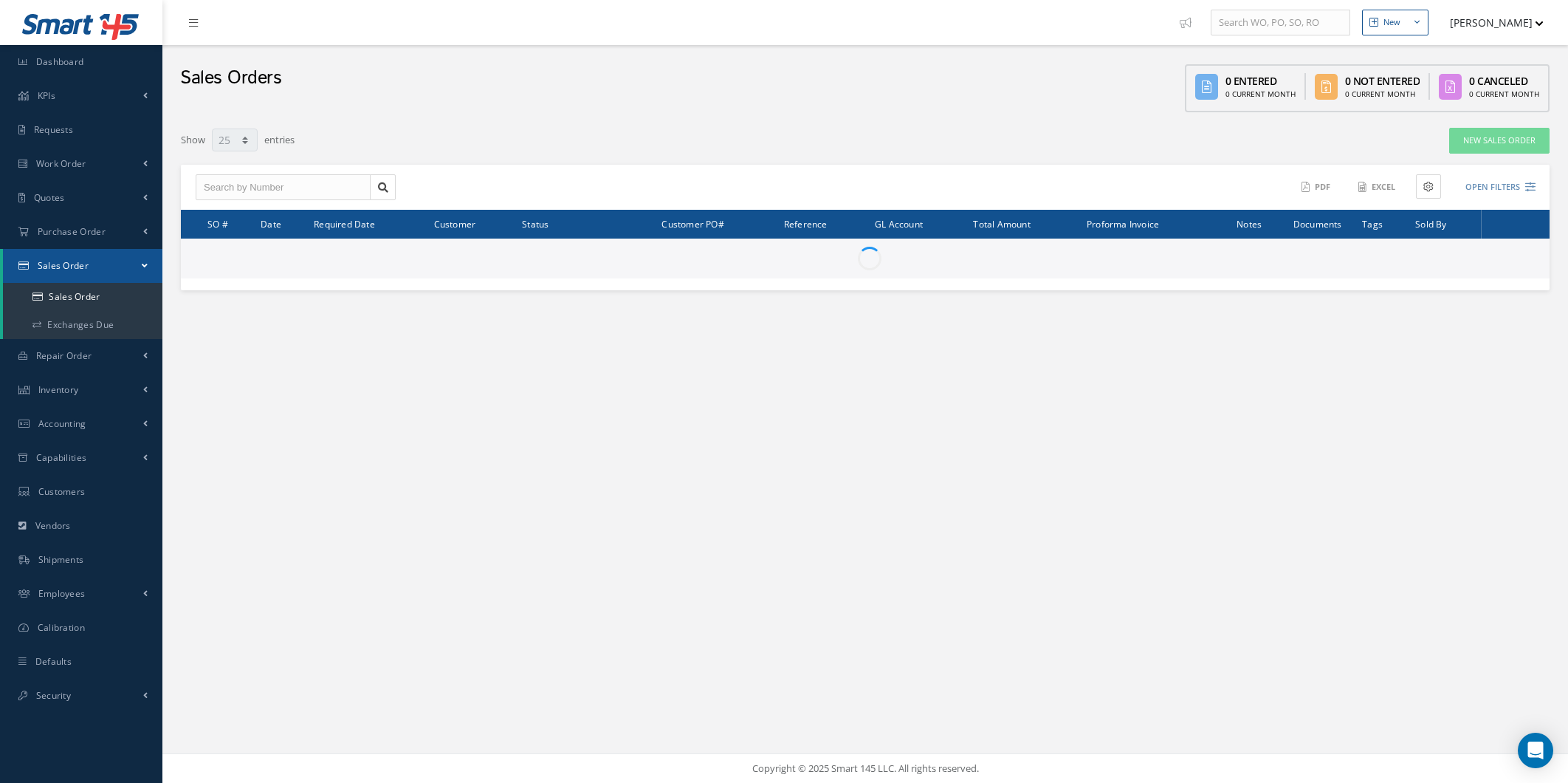
select select "25"
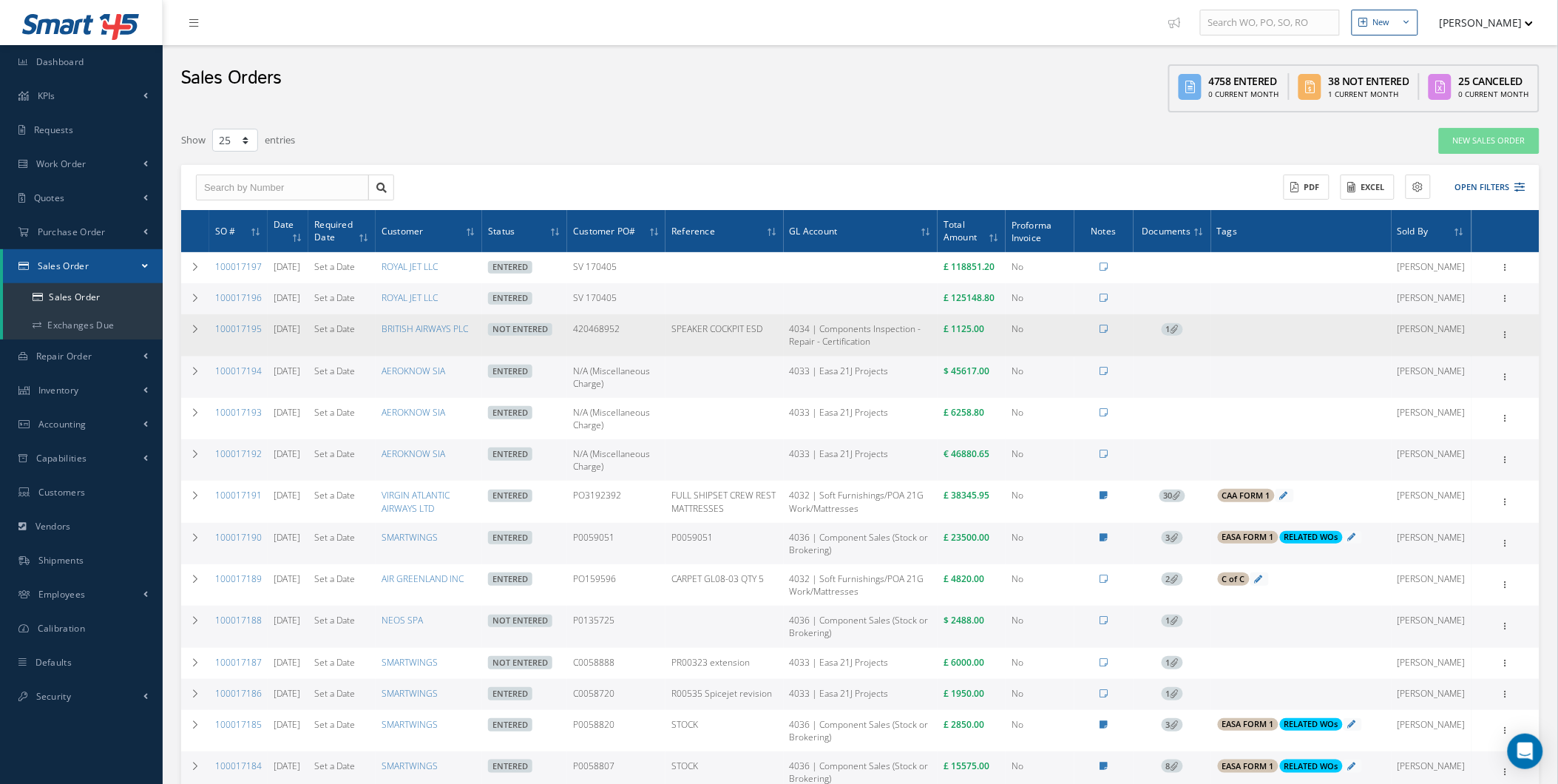
click at [1195, 338] on td "1" at bounding box center [1172, 335] width 77 height 42
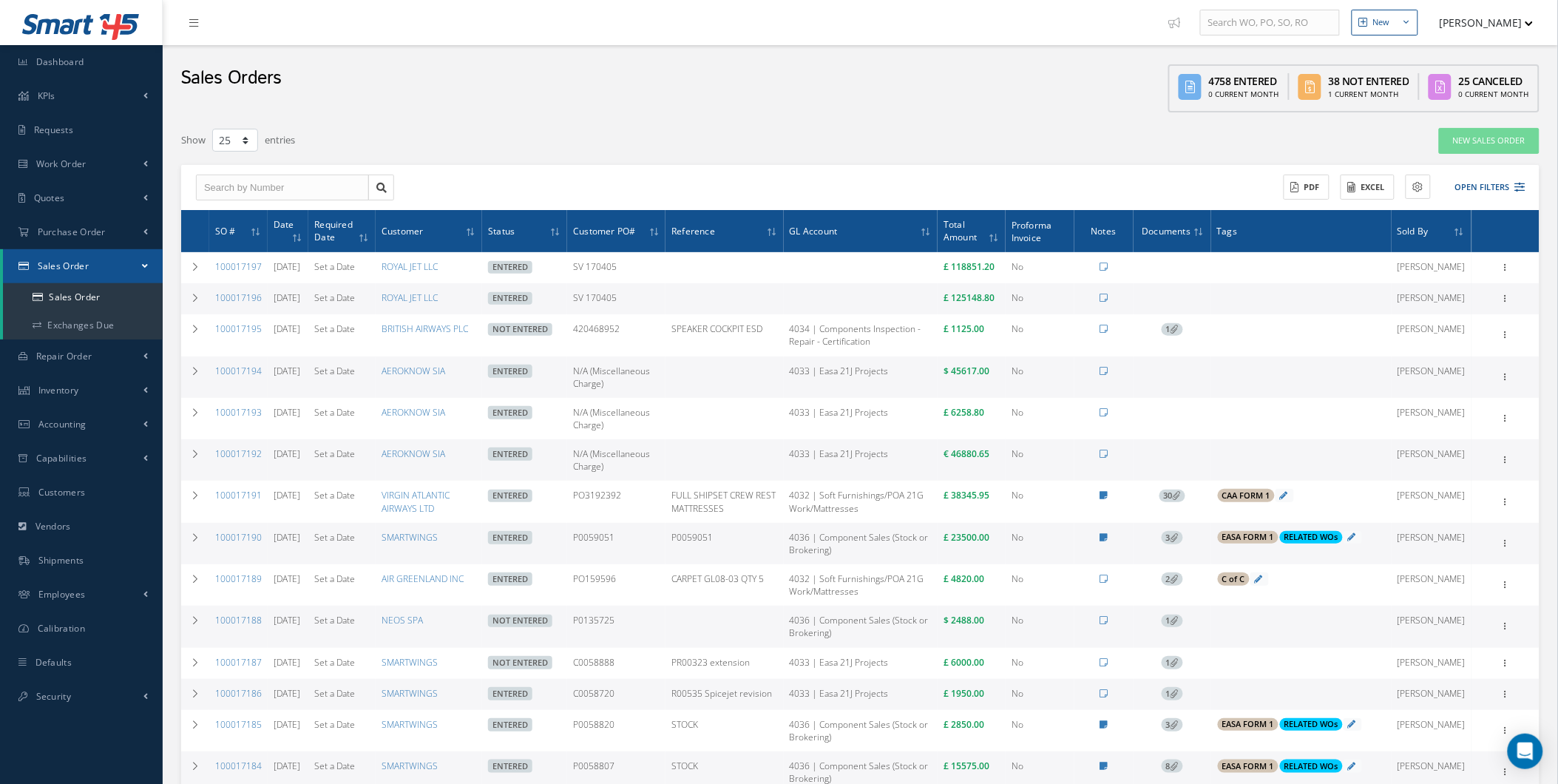
click at [1183, 337] on span "1" at bounding box center [1172, 329] width 21 height 13
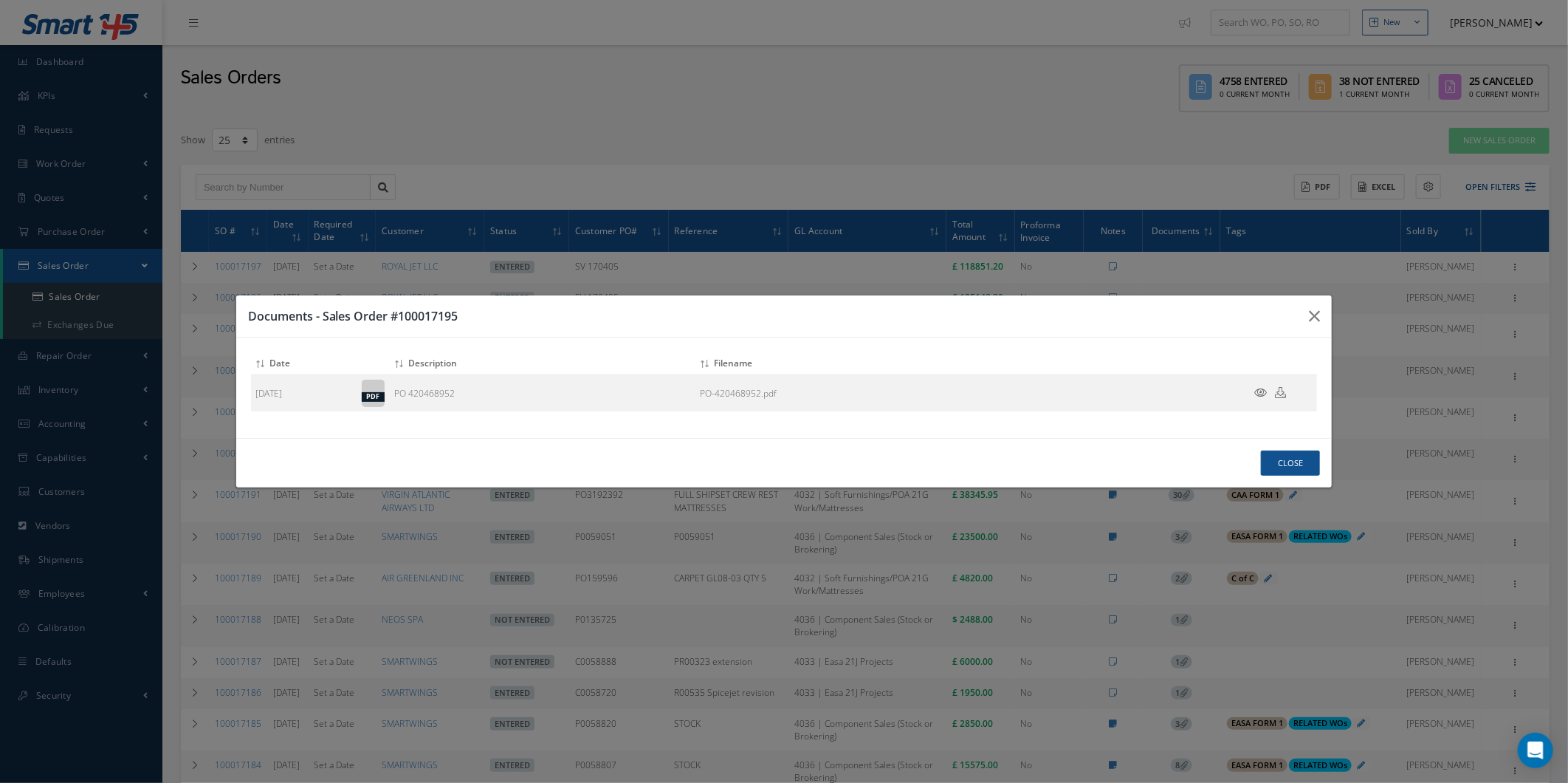
click at [1272, 303] on div "Documents - Sales Order #100017195" at bounding box center [784, 317] width 1097 height 42
click at [1293, 308] on h3 "Documents - Sales Order #100017195" at bounding box center [772, 316] width 1050 height 18
click at [1300, 308] on button "button" at bounding box center [1315, 316] width 35 height 41
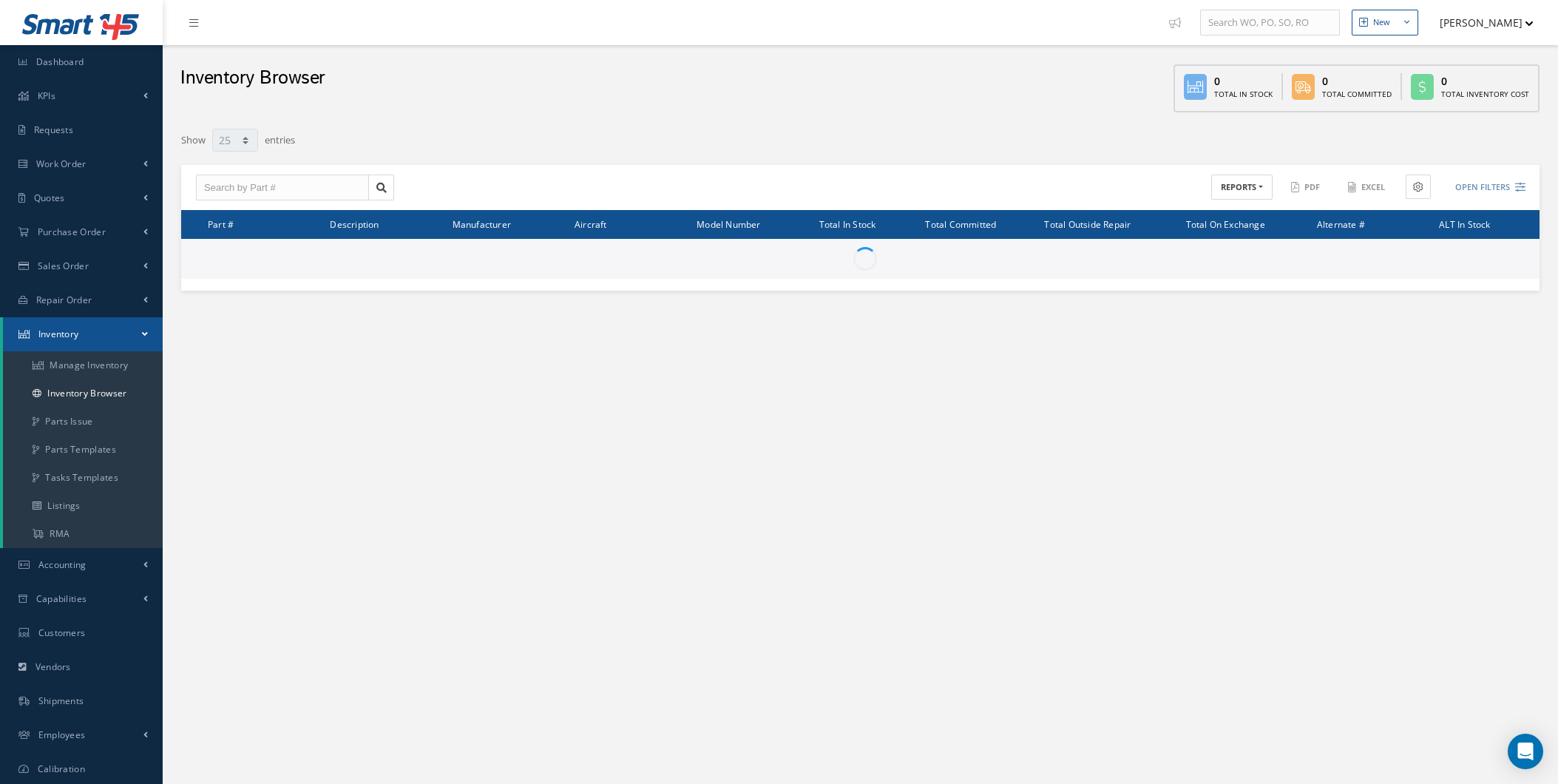
select select "25"
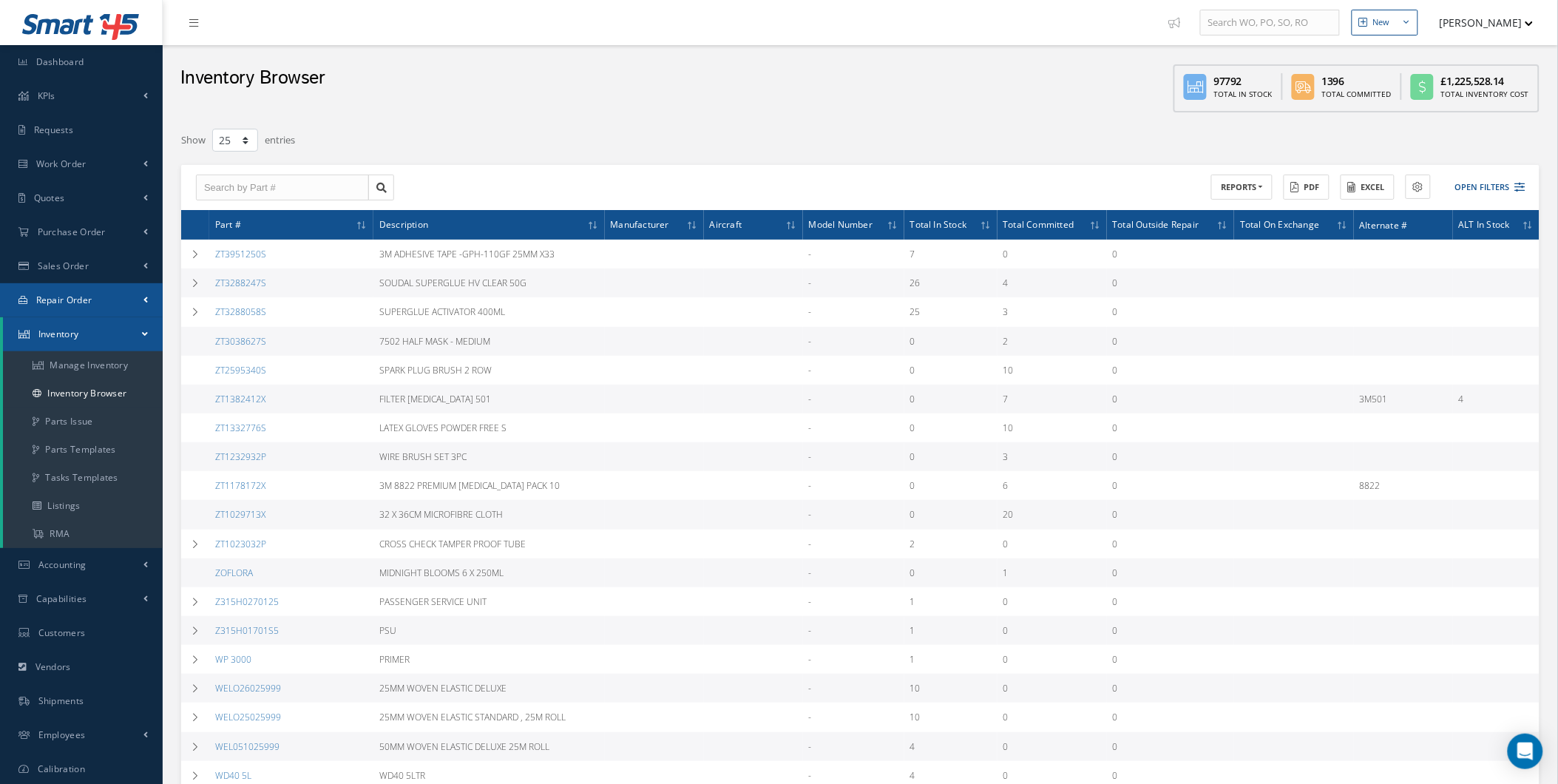
click at [104, 294] on link "Repair Order" at bounding box center [81, 300] width 162 height 34
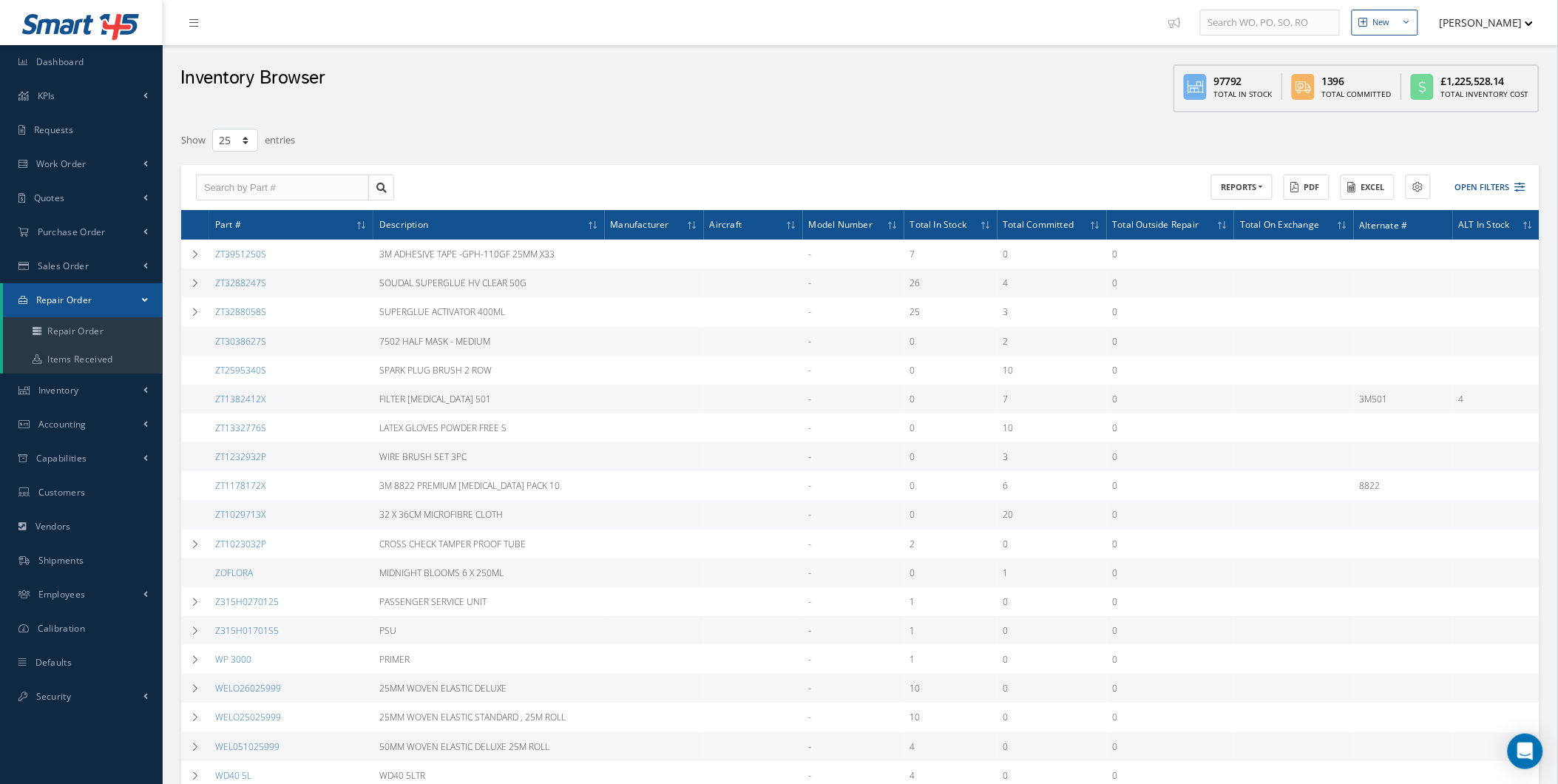
click at [131, 301] on link "Repair Order" at bounding box center [82, 300] width 160 height 34
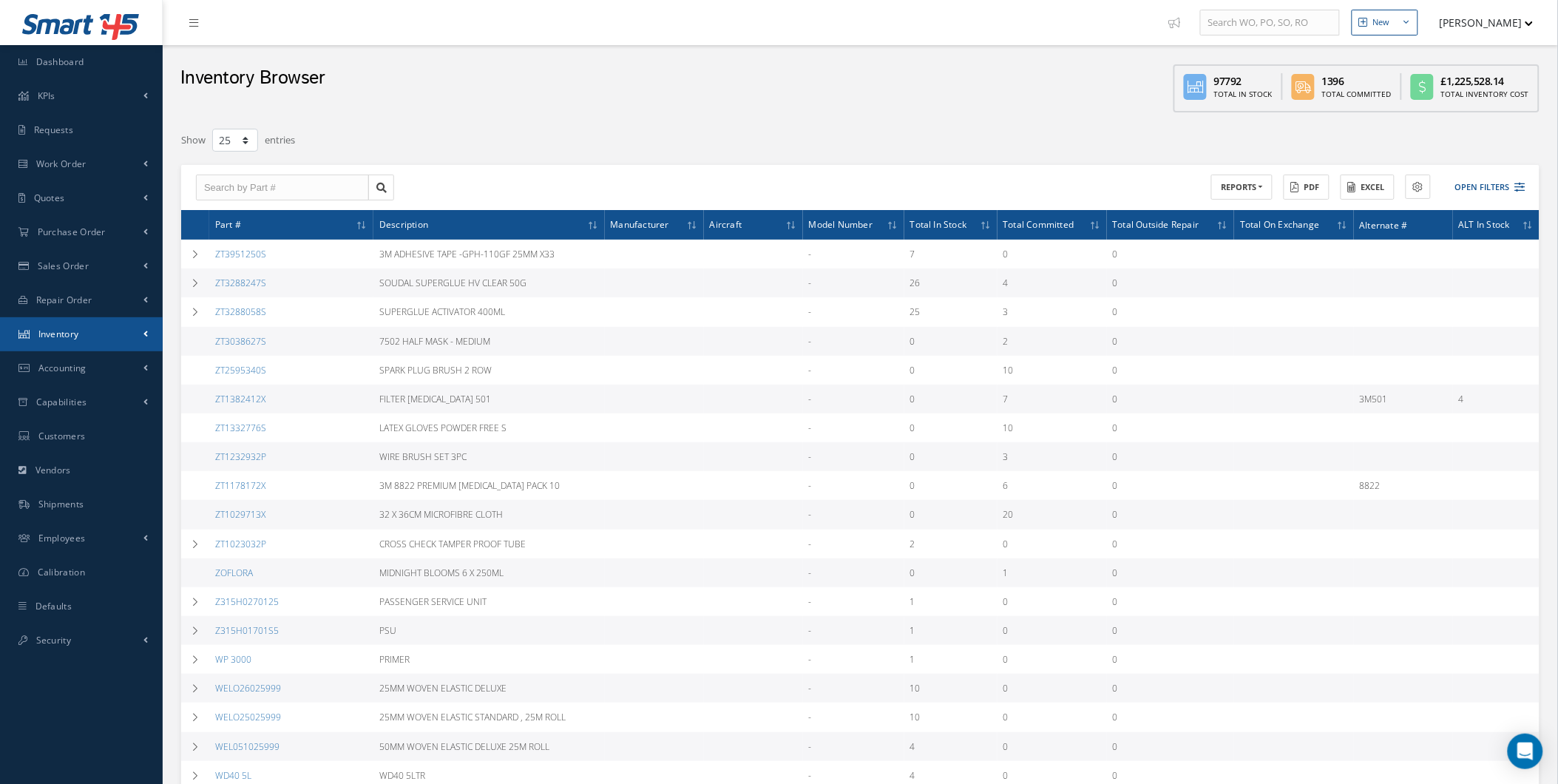
click at [136, 322] on link "Inventory" at bounding box center [81, 334] width 162 height 34
